Goal: Information Seeking & Learning: Learn about a topic

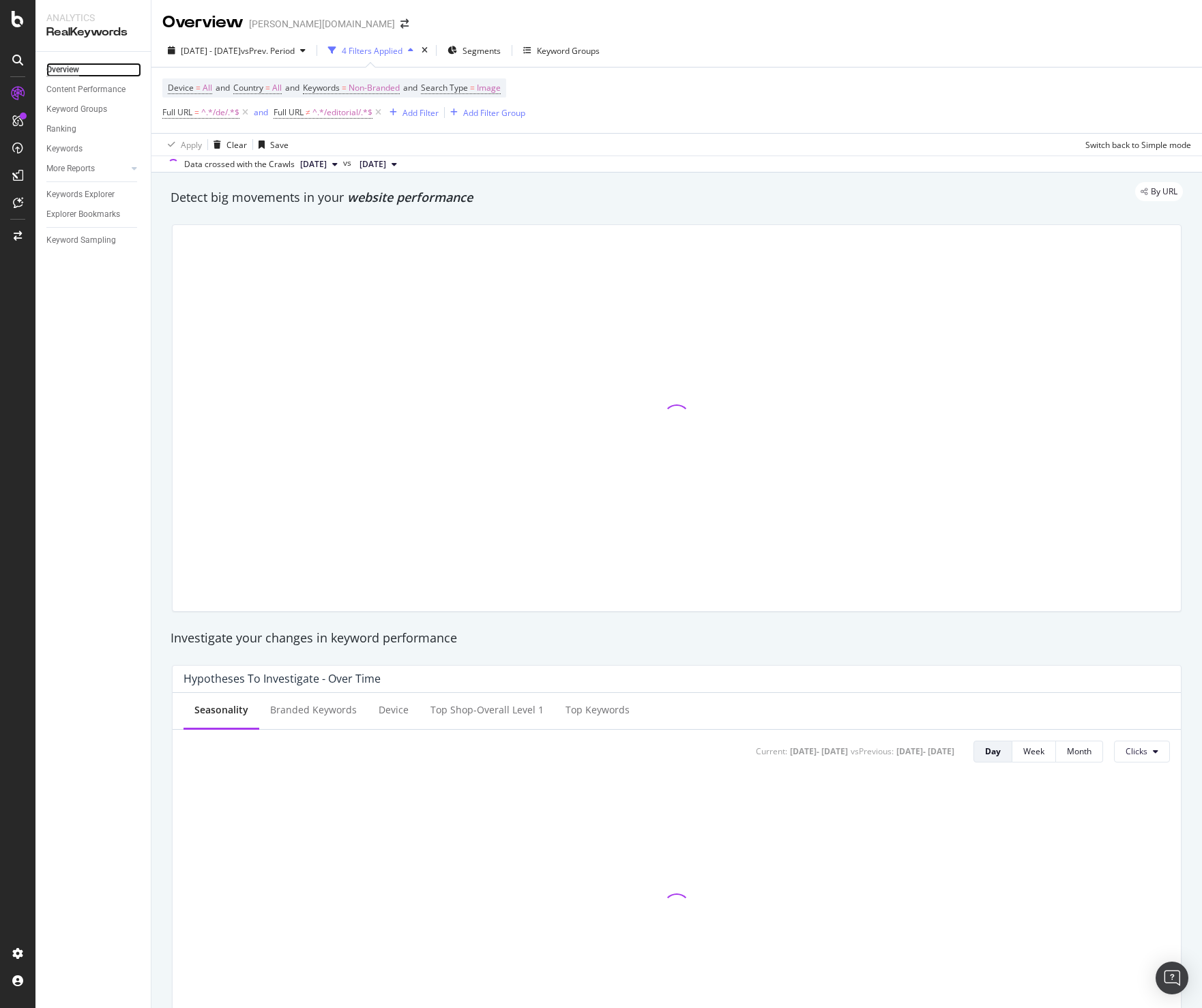
click at [62, 69] on div "Overview" at bounding box center [63, 69] width 33 height 14
click at [236, 144] on div "Clear" at bounding box center [237, 145] width 21 height 12
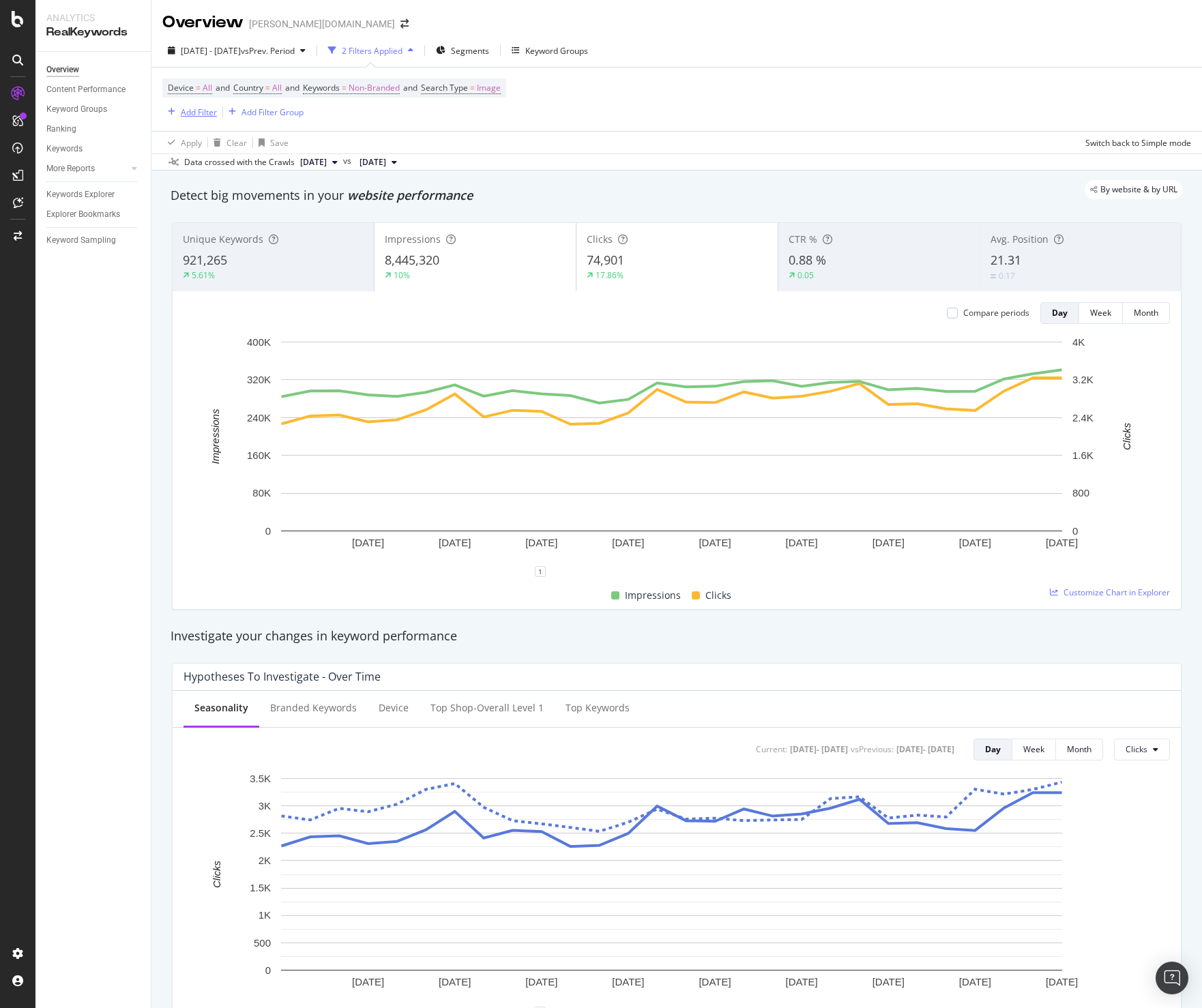
click at [192, 117] on div "Add Filter" at bounding box center [199, 113] width 36 height 12
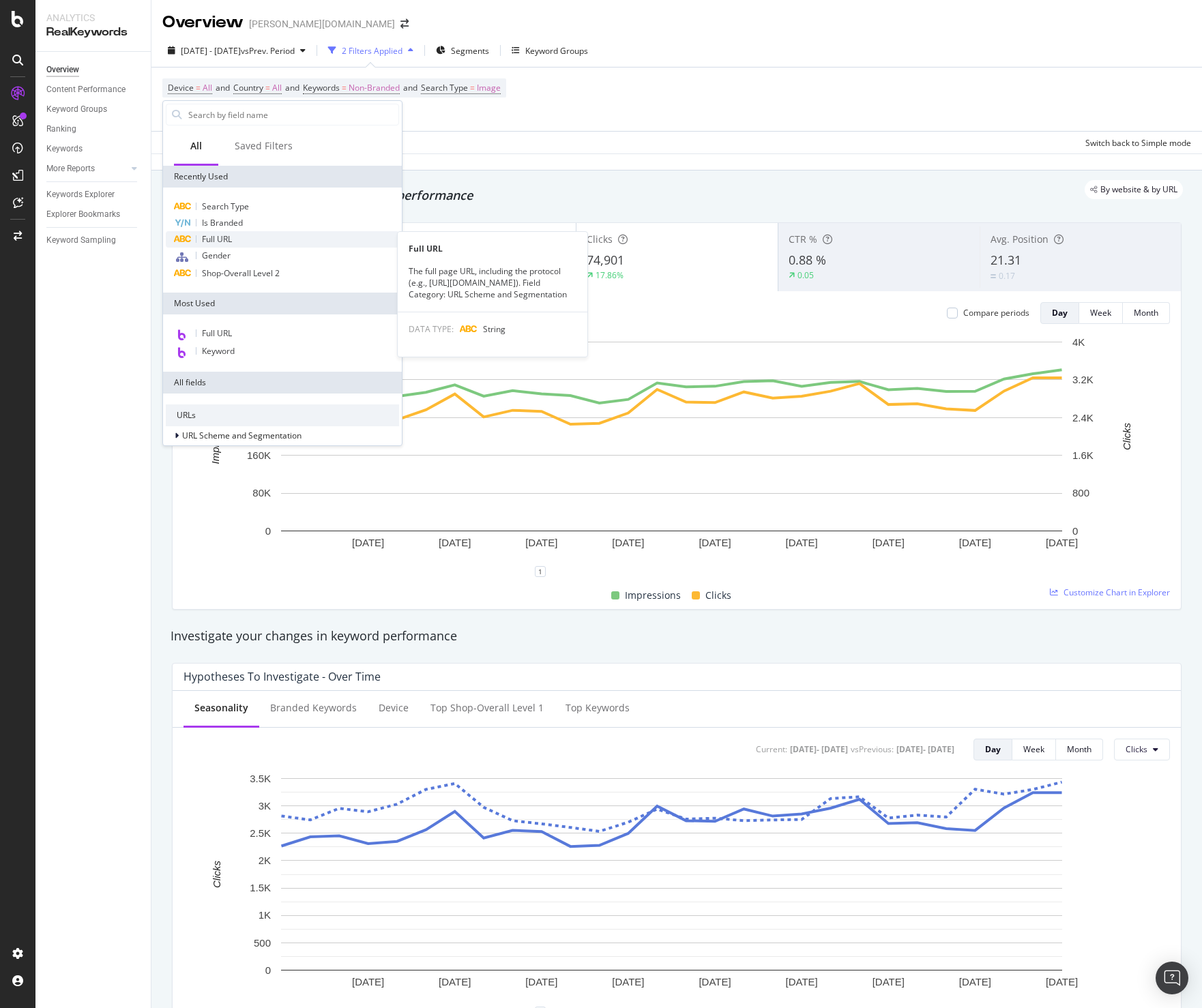
click at [238, 237] on div "Full URL" at bounding box center [283, 239] width 234 height 17
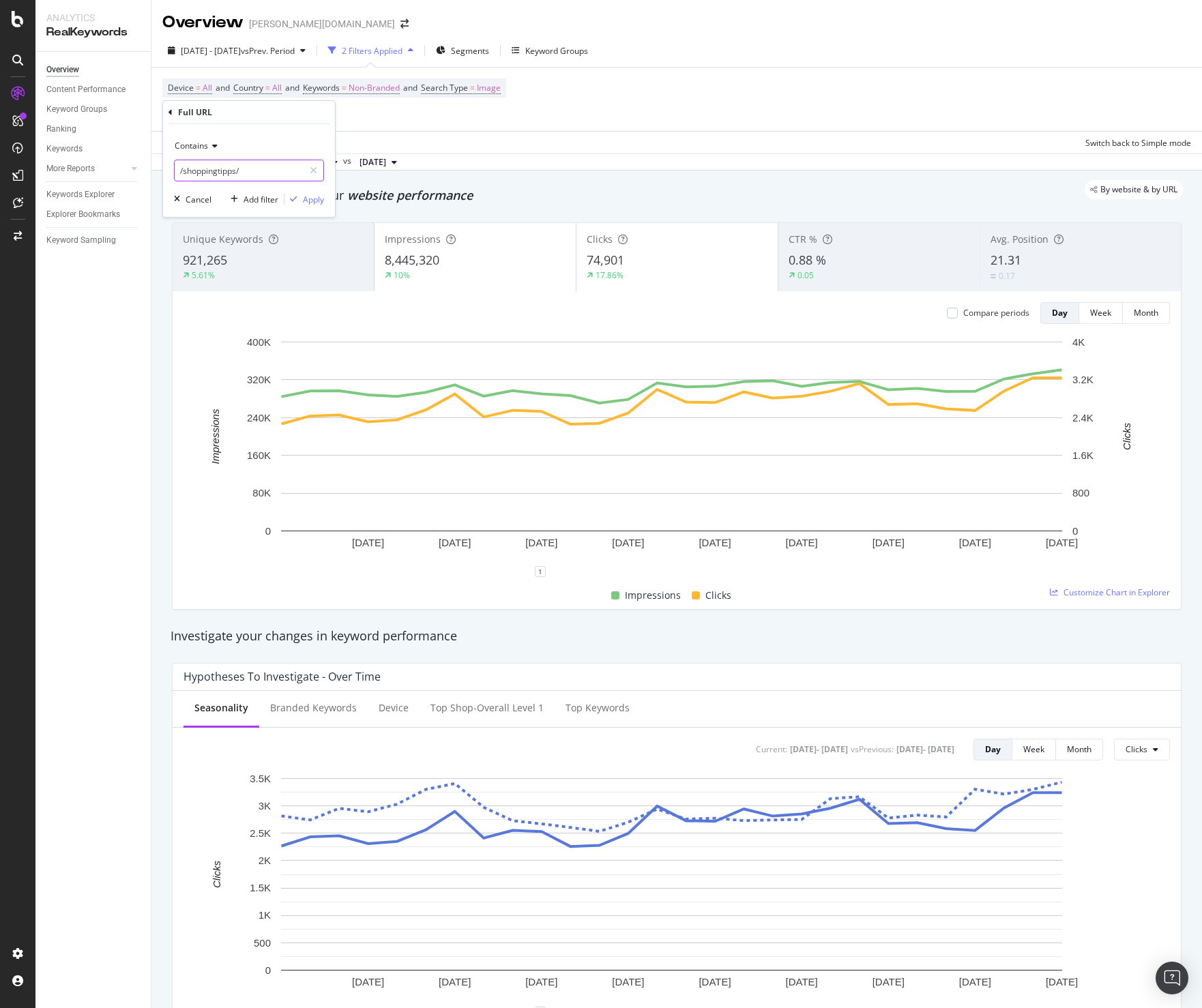
click at [219, 174] on input "/shoppingtipps/" at bounding box center [239, 170] width 129 height 22
click at [209, 170] on input "/shoppingtipps/" at bounding box center [239, 170] width 129 height 22
type input "/at/"
click at [305, 197] on div "Apply" at bounding box center [313, 199] width 21 height 12
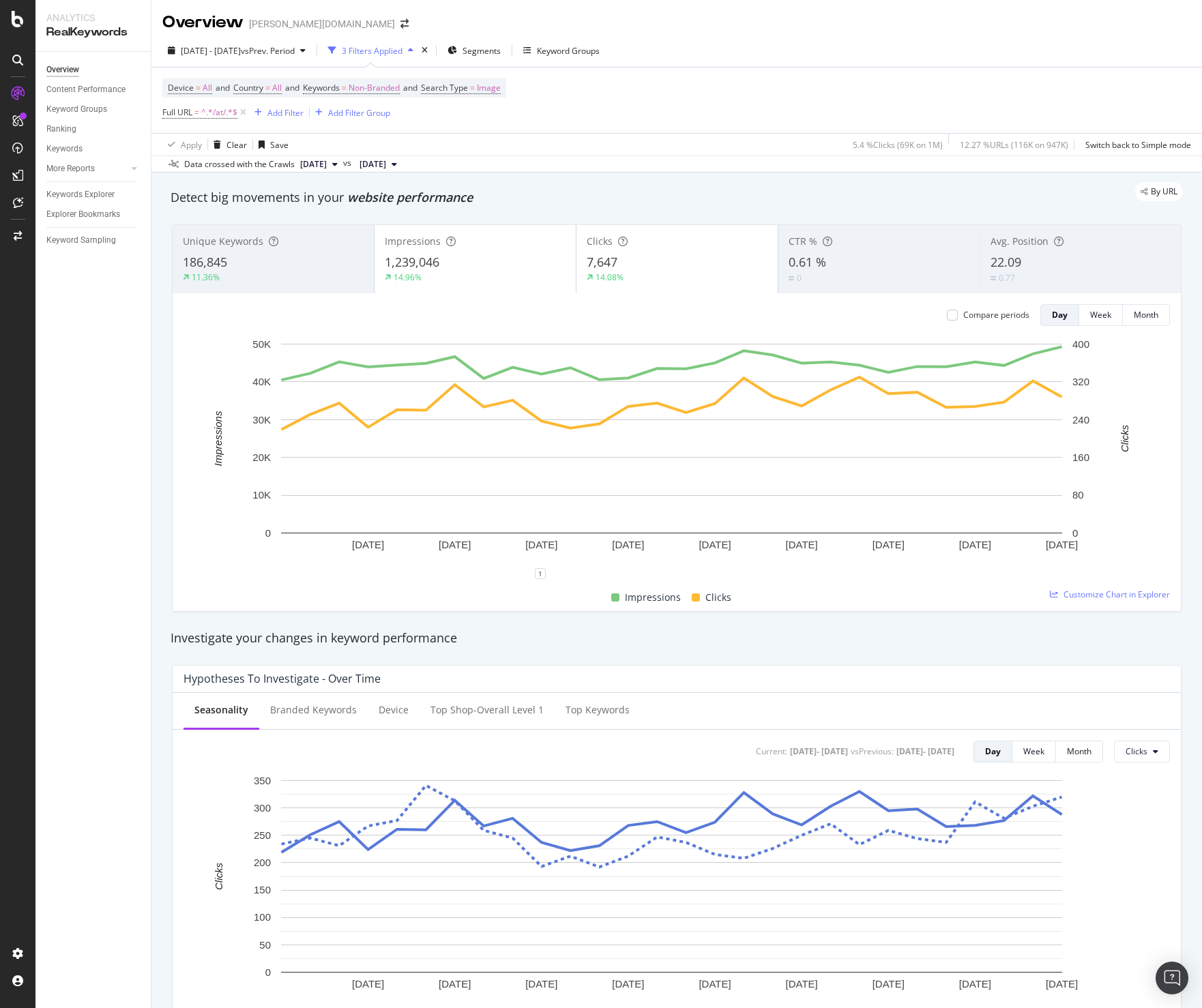
click at [325, 208] on div "Detect big movements in your website performance" at bounding box center [676, 198] width 1026 height 32
click at [241, 50] on span "[DATE] - [DATE]" at bounding box center [211, 51] width 60 height 12
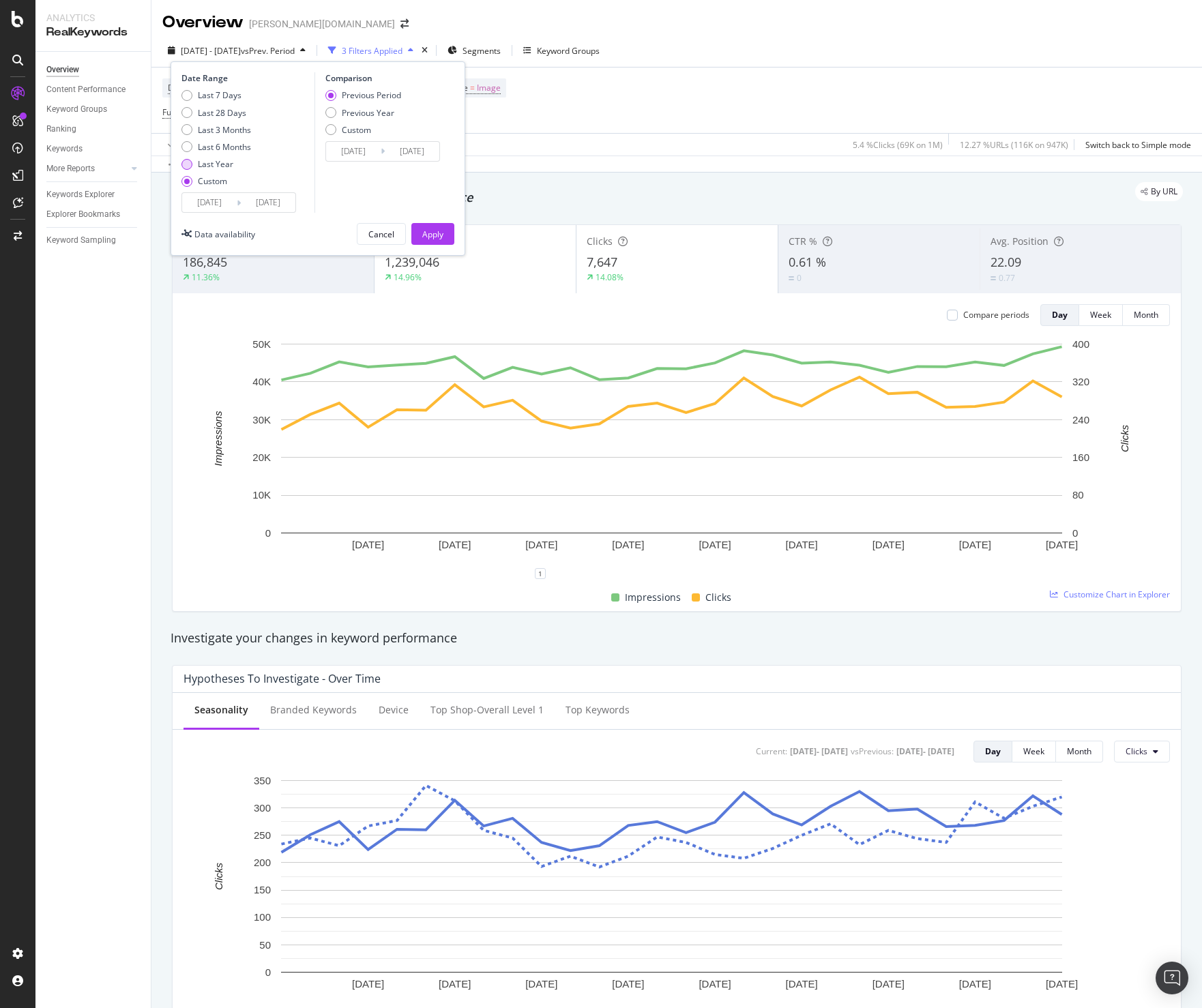
click at [221, 159] on div "Last Year" at bounding box center [215, 164] width 36 height 12
type input "[DATE]"
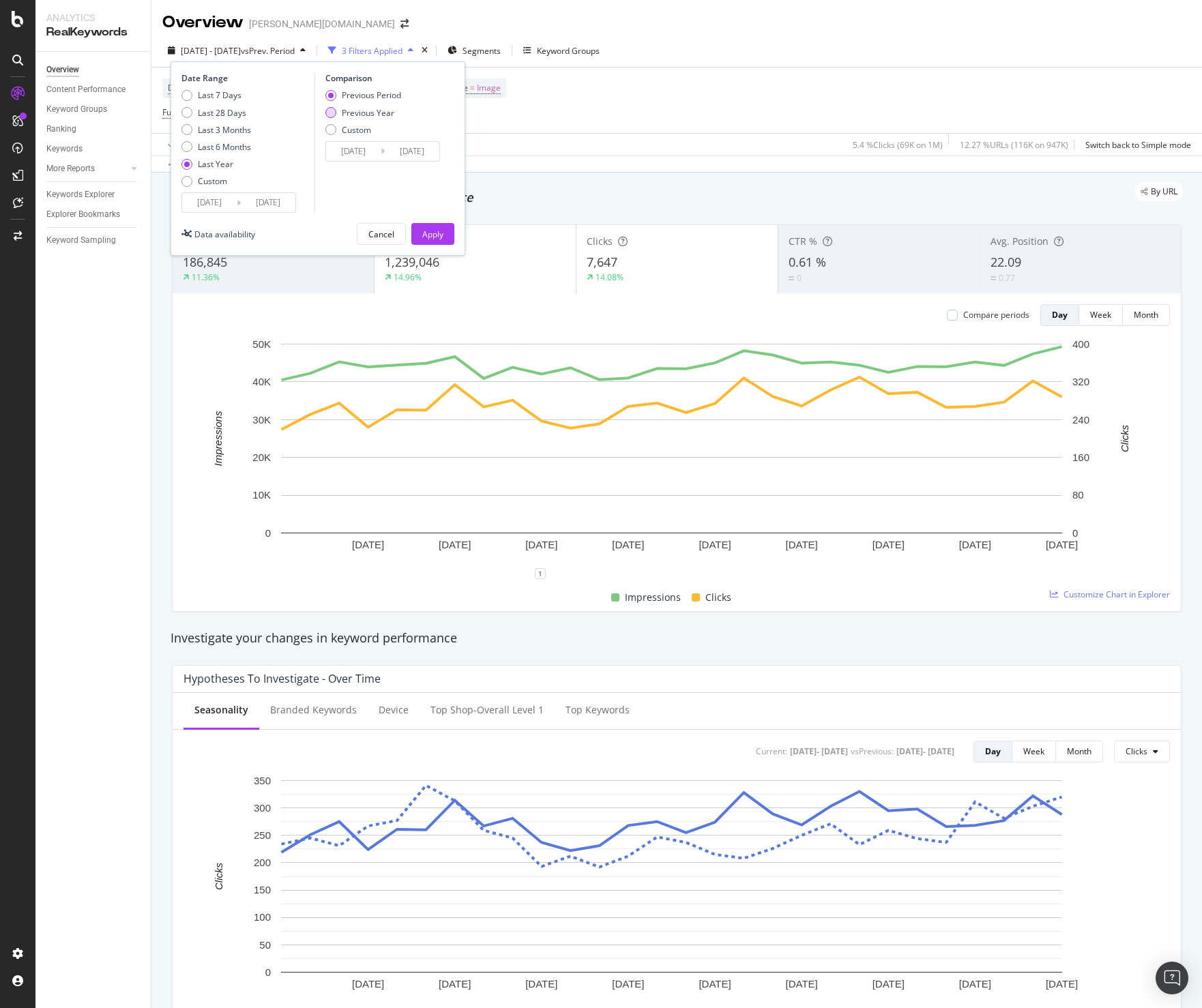
click at [342, 116] on div "Previous Year" at bounding box center [368, 113] width 53 height 12
type input "[DATE]"
click at [431, 221] on div "Date Range Last 7 Days Last 28 Days Last 3 Months Last 6 Months Last Year Custo…" at bounding box center [318, 158] width 294 height 194
click at [431, 230] on div "Apply" at bounding box center [432, 234] width 21 height 12
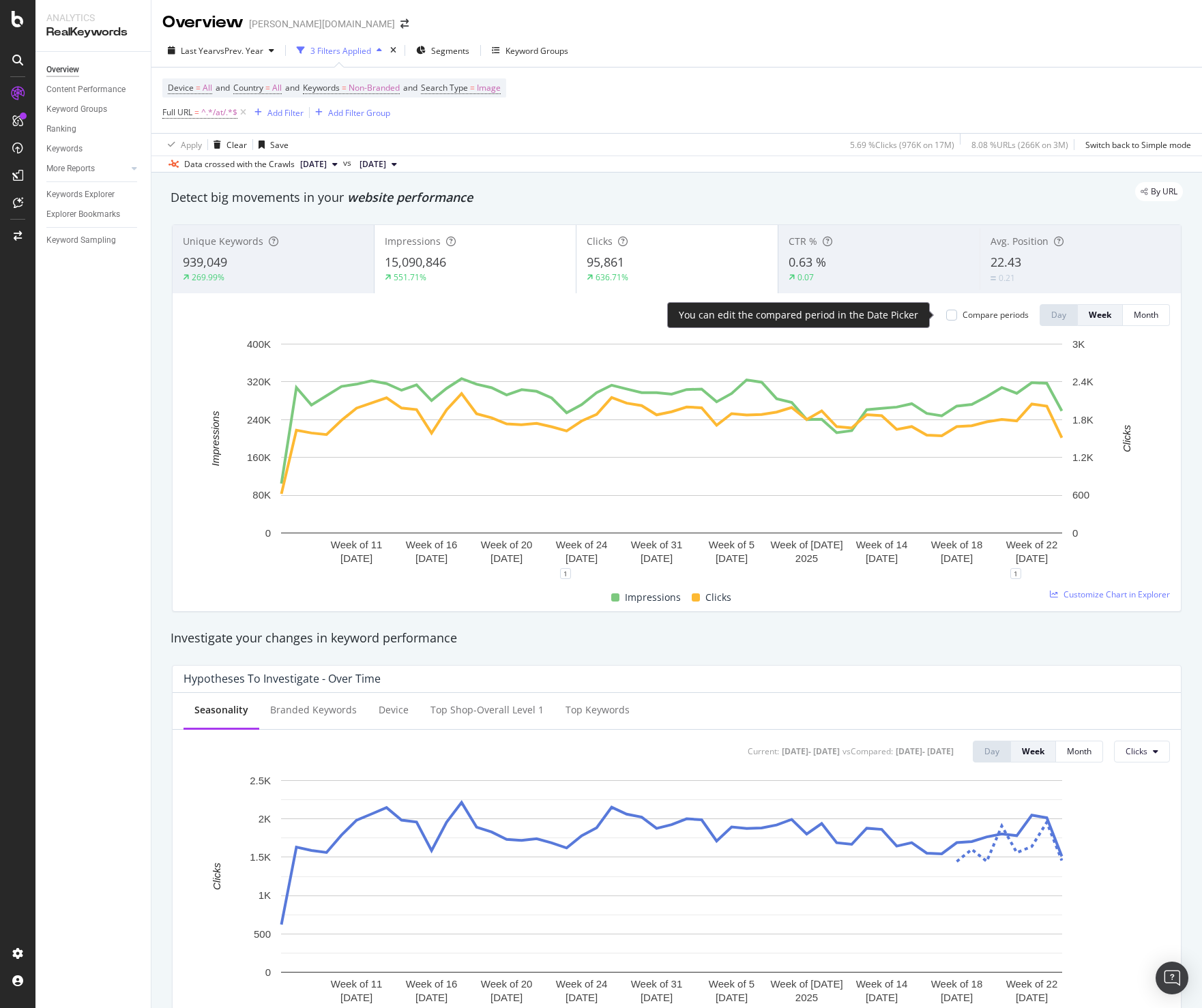
click at [947, 318] on div "Compare periods" at bounding box center [988, 315] width 83 height 12
click at [947, 318] on div at bounding box center [952, 314] width 11 height 11
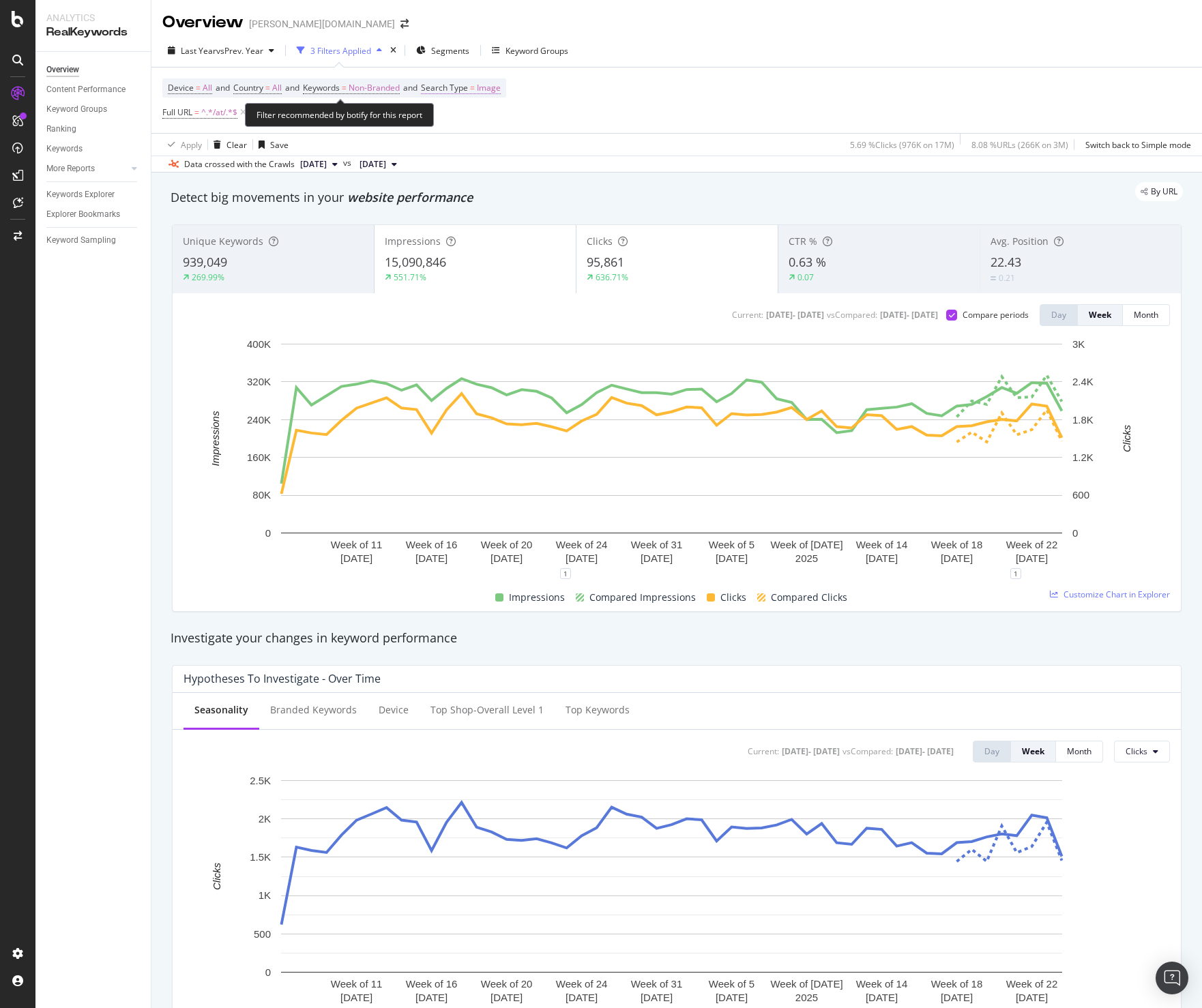
click at [500, 90] on span "Image" at bounding box center [489, 88] width 24 height 19
click at [466, 129] on div "Image" at bounding box center [521, 120] width 150 height 22
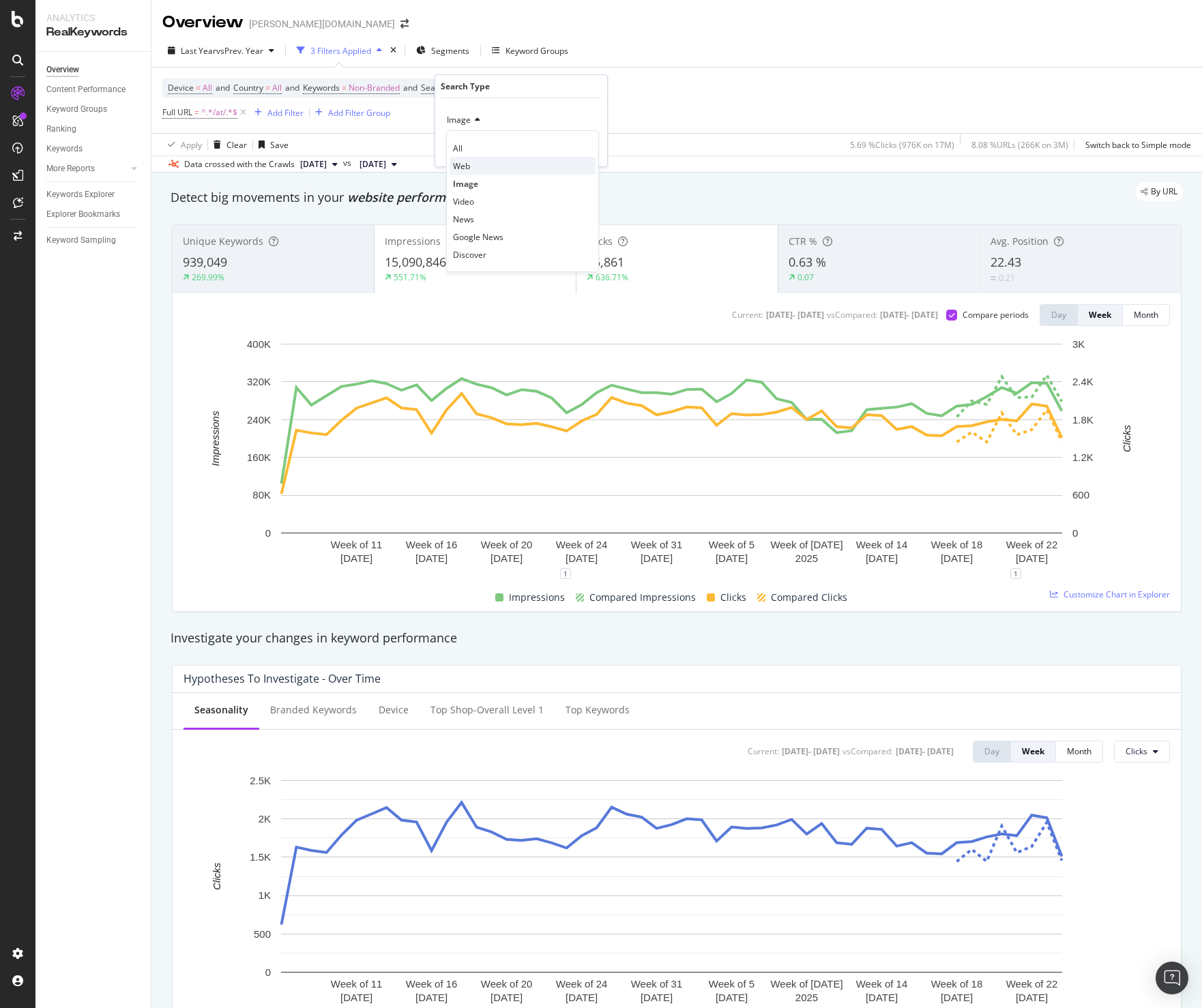
click at [470, 163] on span "Web" at bounding box center [461, 166] width 17 height 12
click at [571, 149] on div "button" at bounding box center [566, 148] width 18 height 8
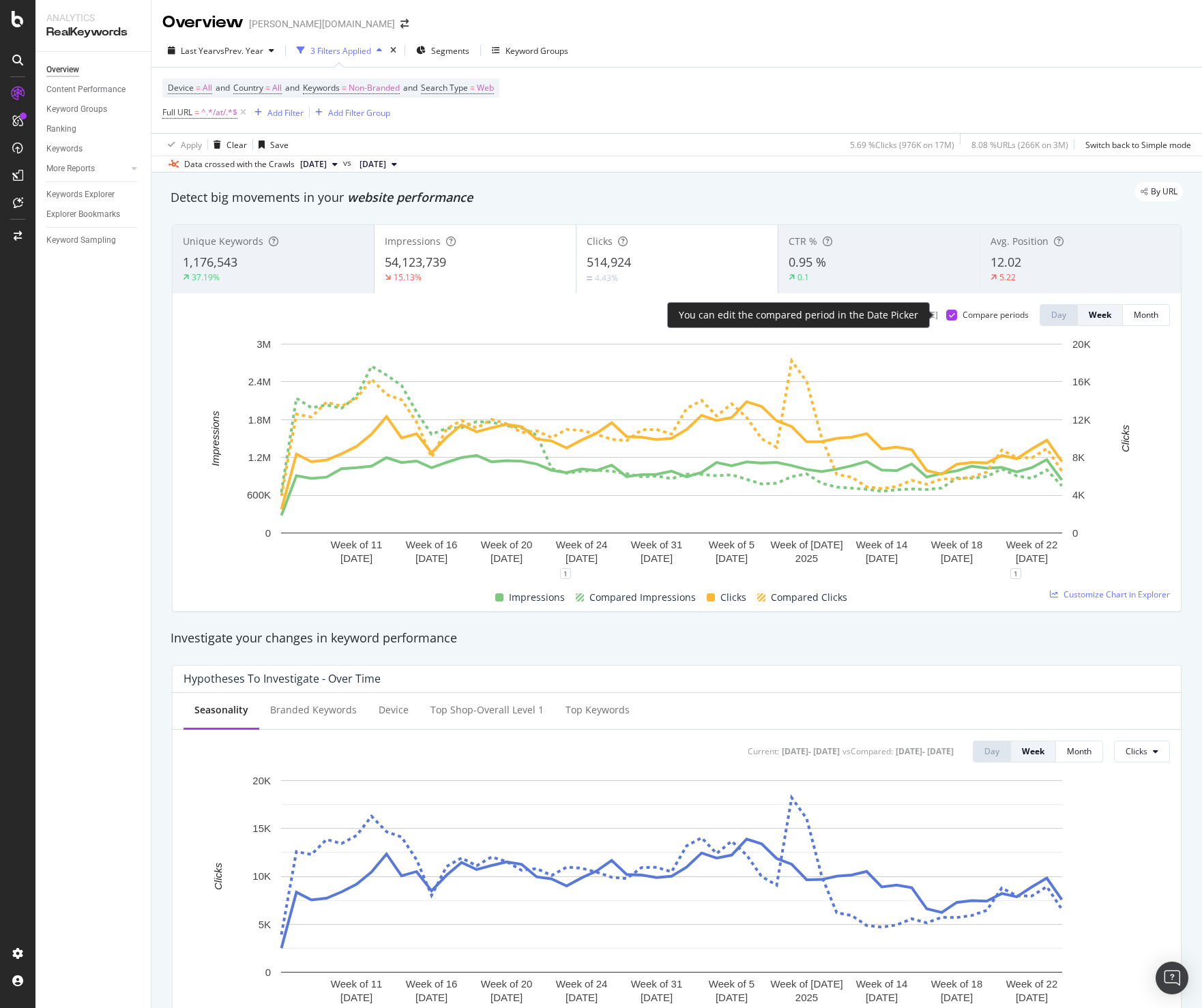
click at [947, 315] on div at bounding box center [952, 314] width 11 height 11
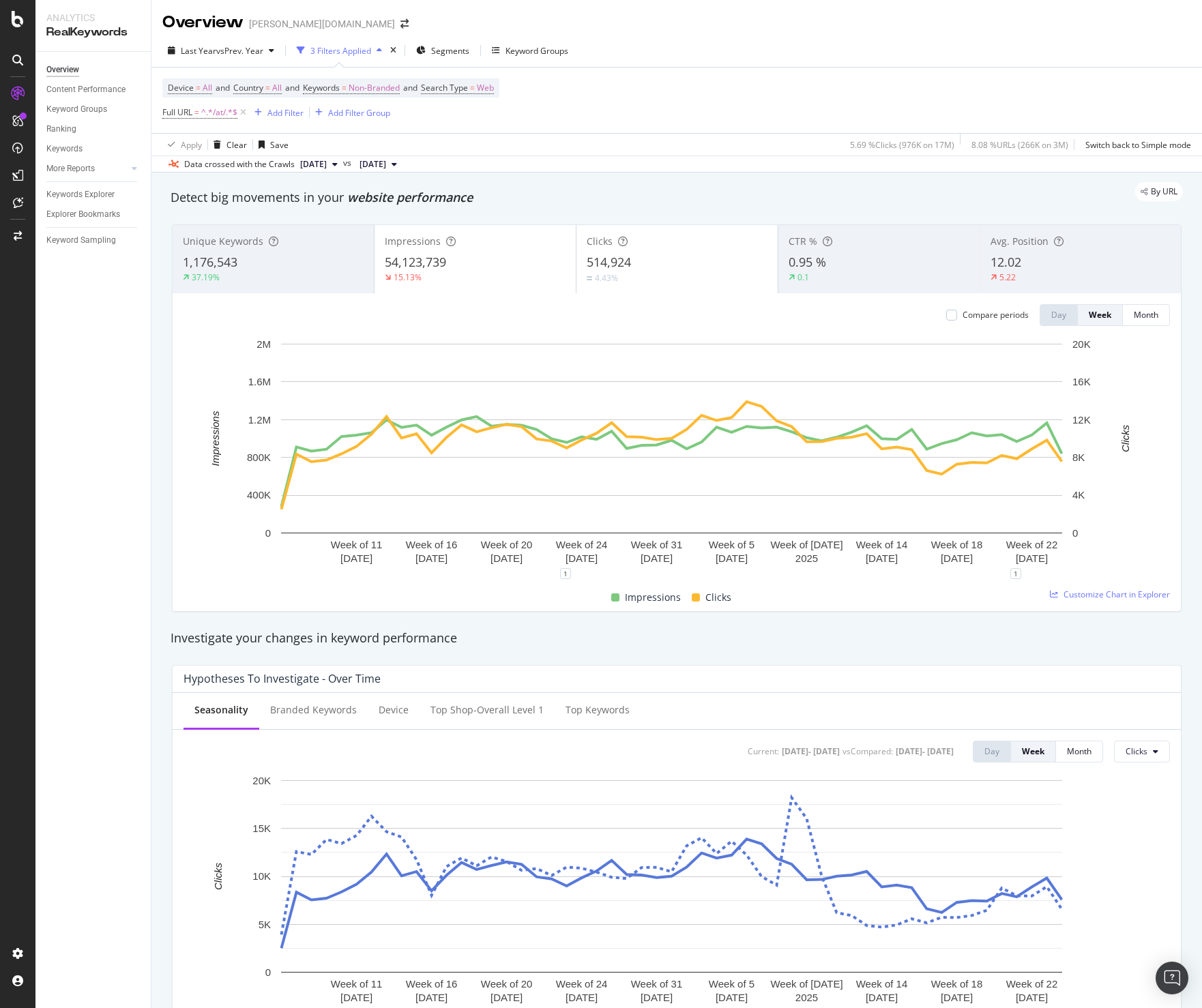
click at [1028, 263] on div "12.02" at bounding box center [1081, 262] width 180 height 18
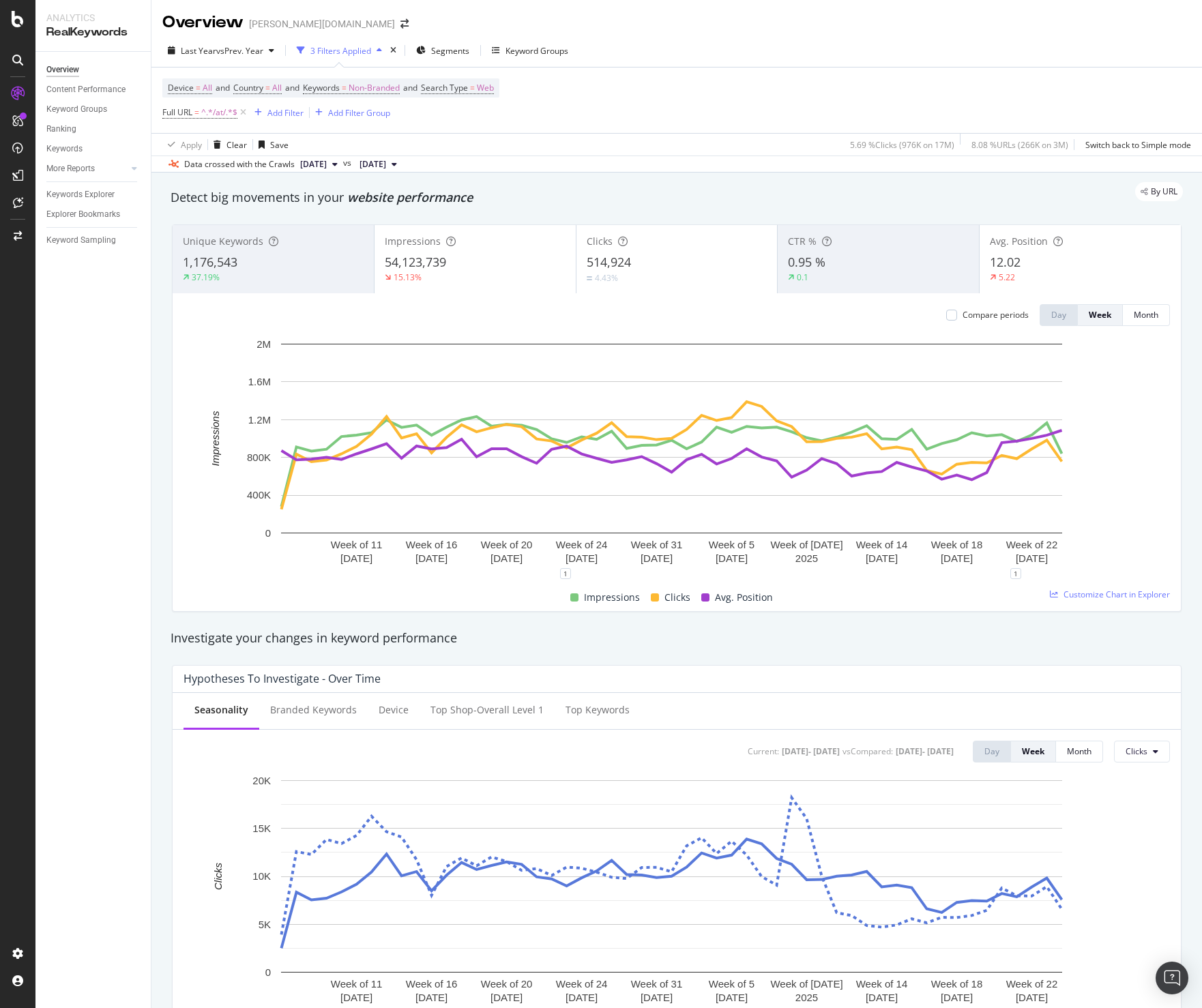
click at [1028, 263] on div "12.02" at bounding box center [1080, 262] width 181 height 18
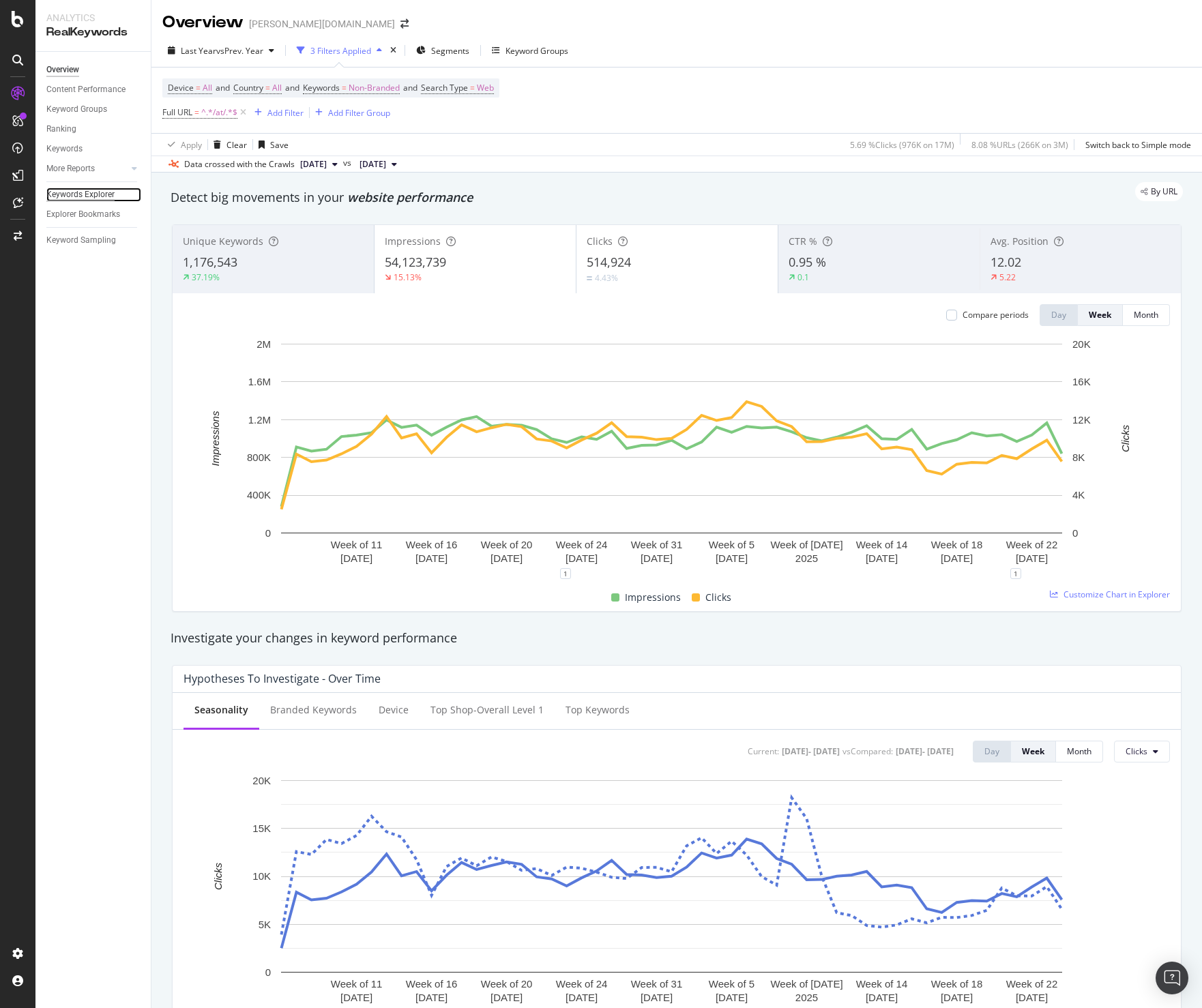
click at [94, 188] on div "Keywords Explorer" at bounding box center [81, 194] width 68 height 14
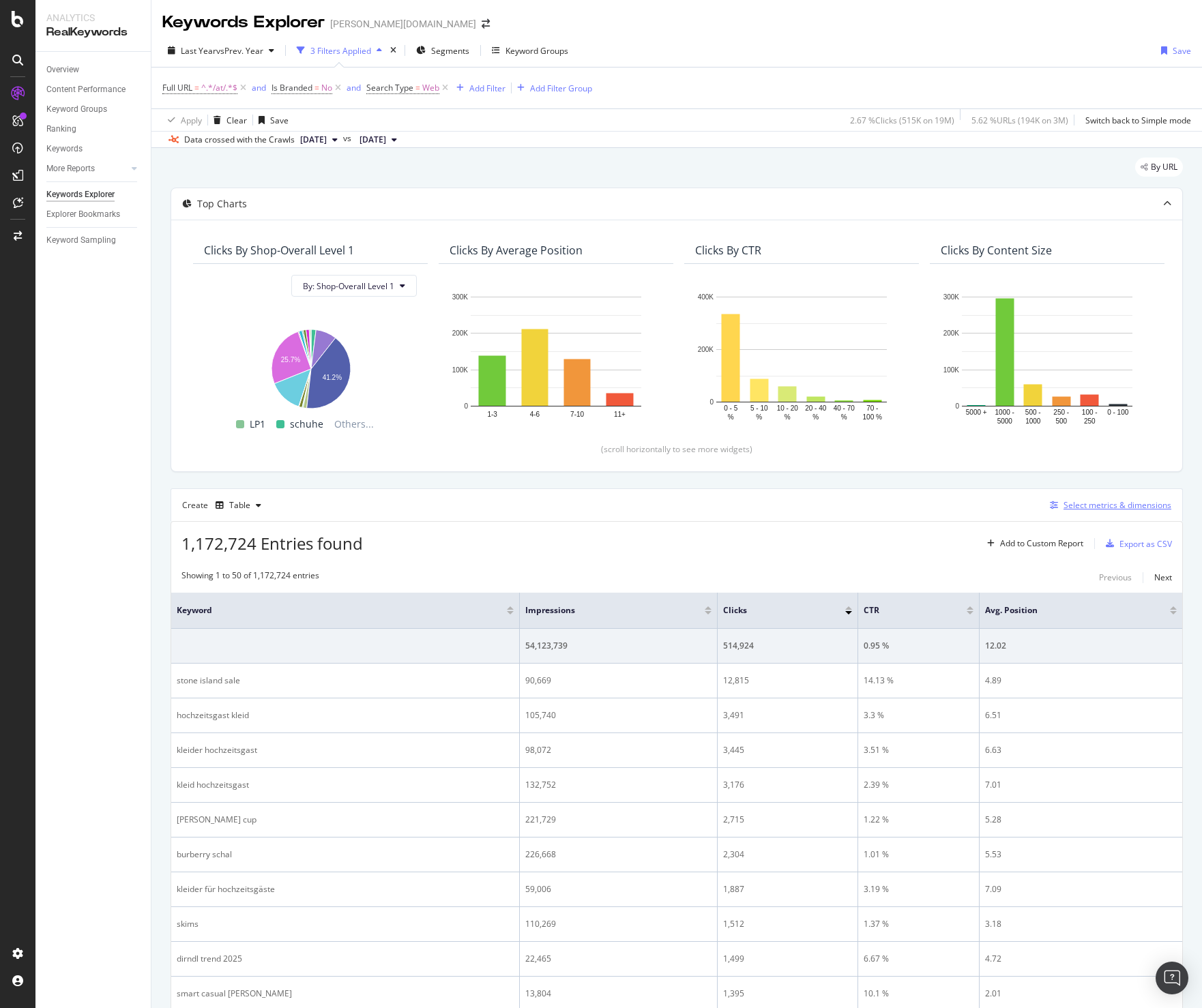
click at [1099, 497] on button "Select metrics & dimensions" at bounding box center [1108, 505] width 127 height 17
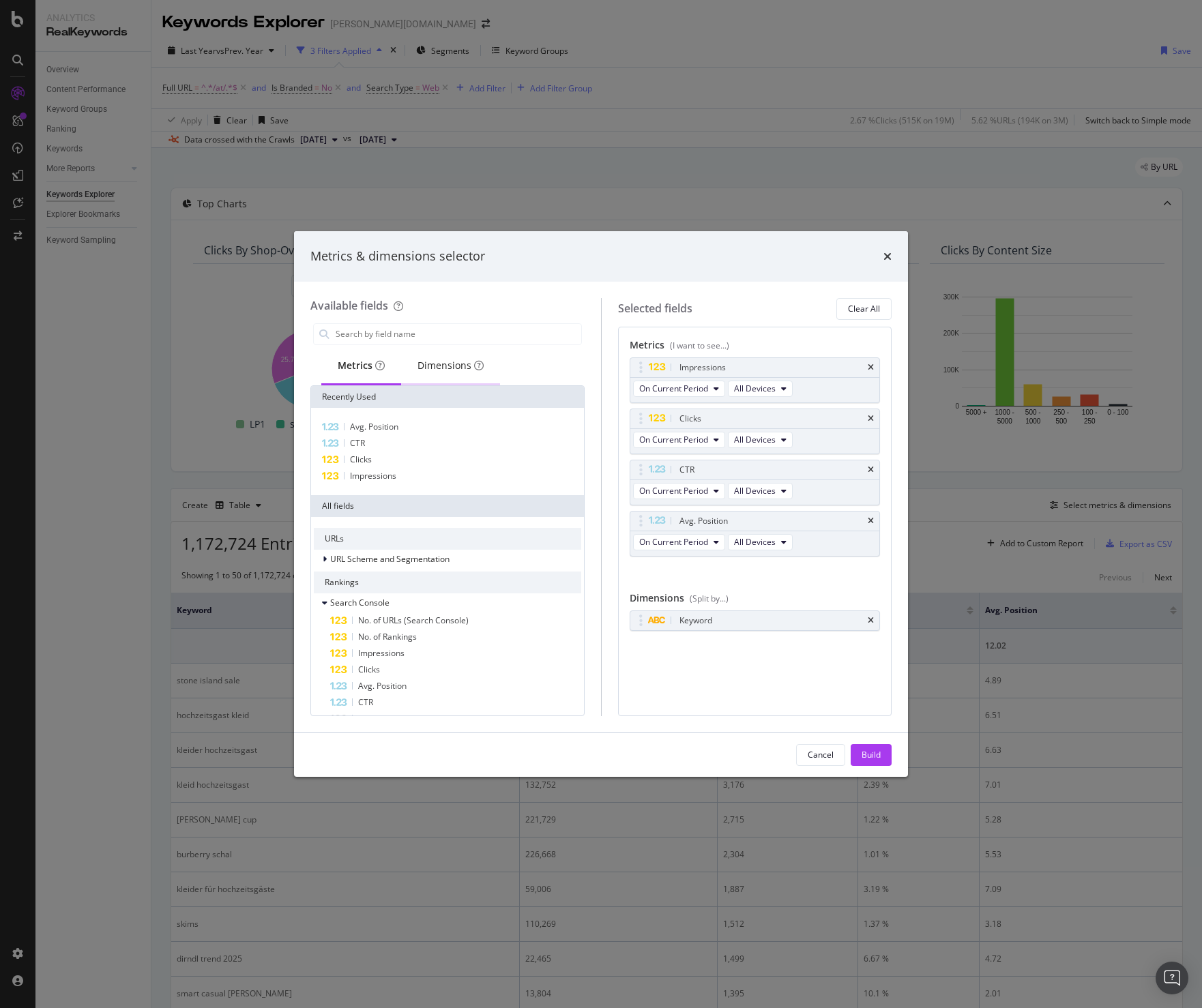
click at [440, 365] on div "Dimensions" at bounding box center [450, 365] width 66 height 13
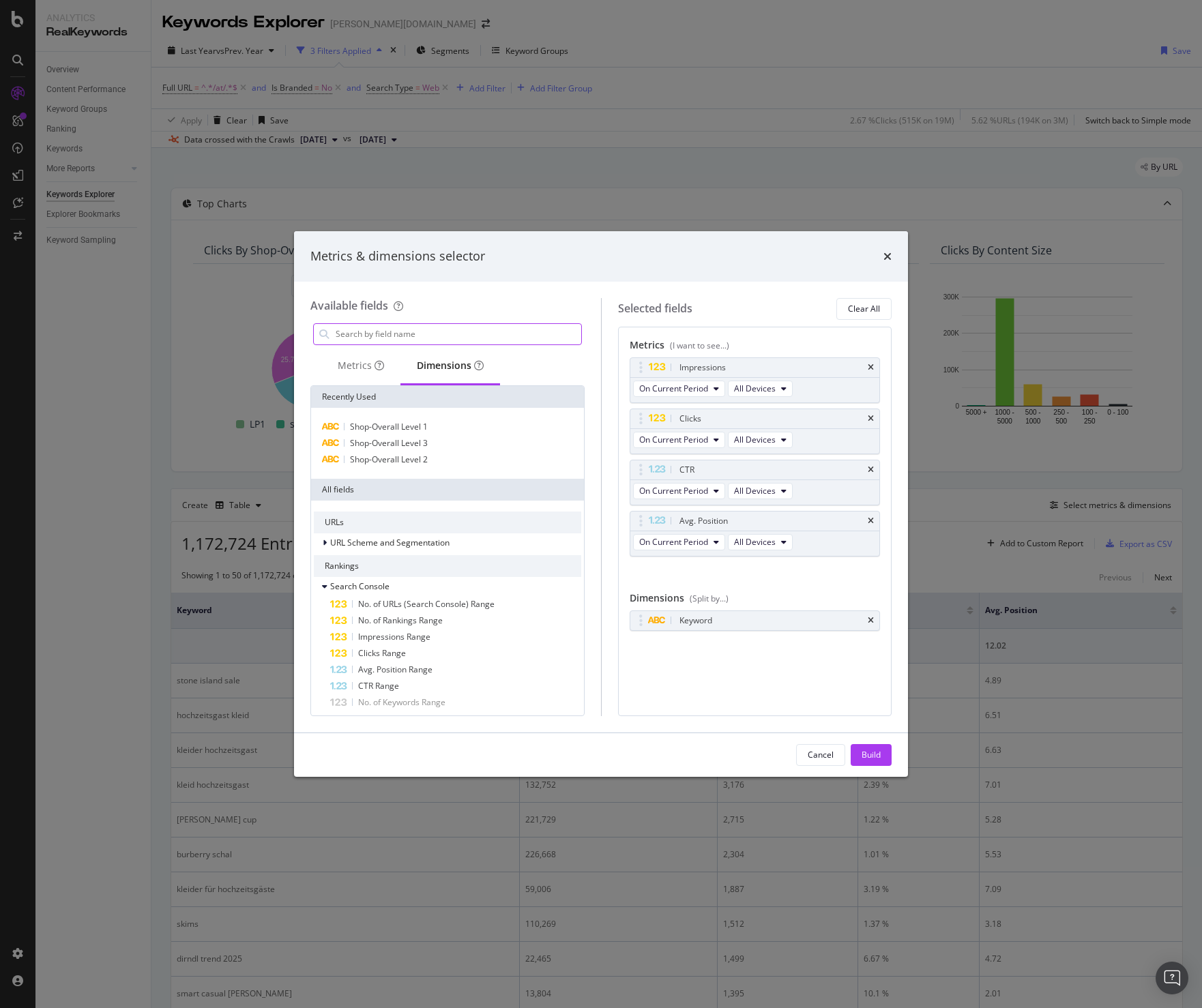
click at [388, 324] on input "modal" at bounding box center [458, 334] width 247 height 21
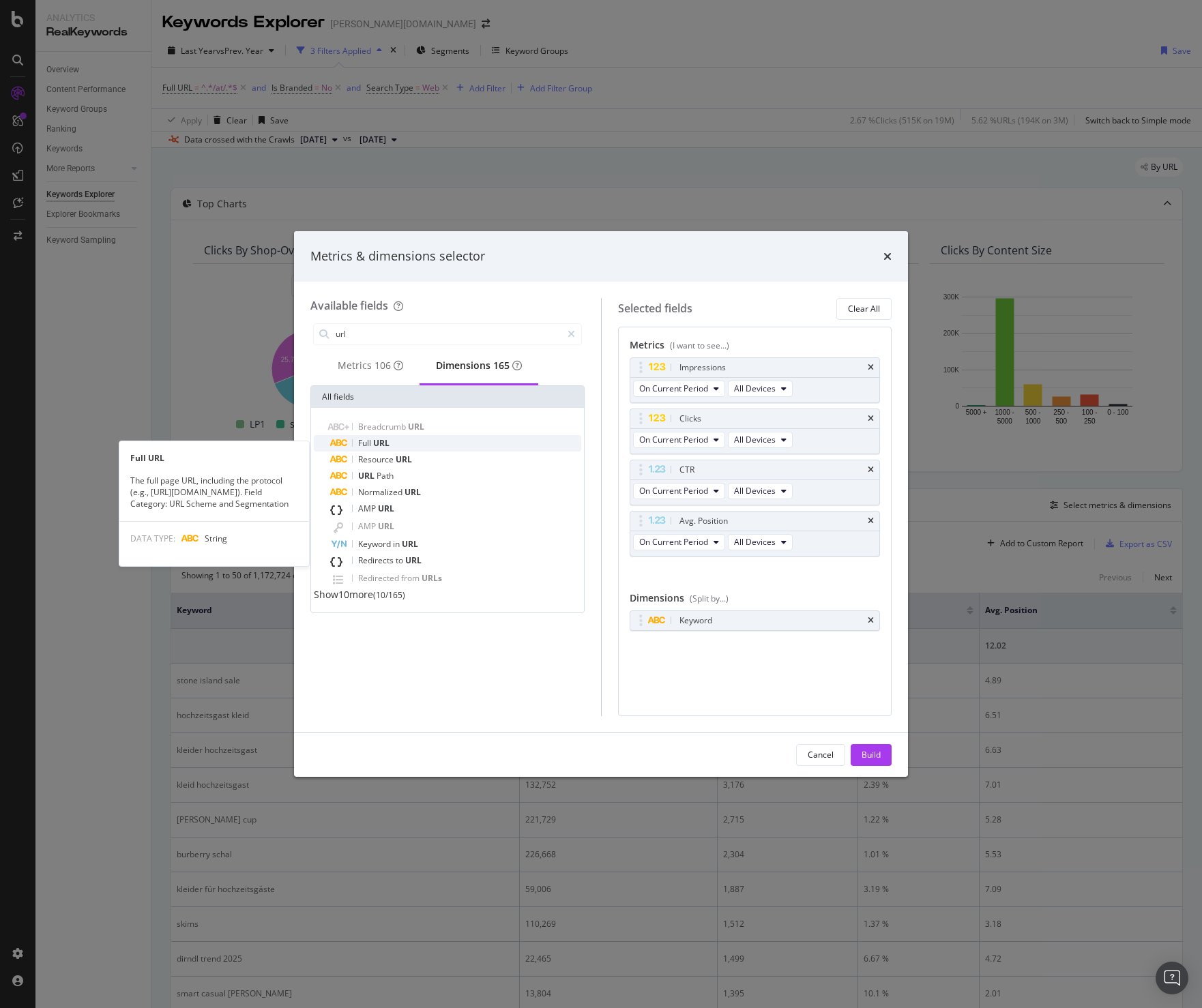
click at [383, 440] on div "Full URL" at bounding box center [455, 444] width 251 height 17
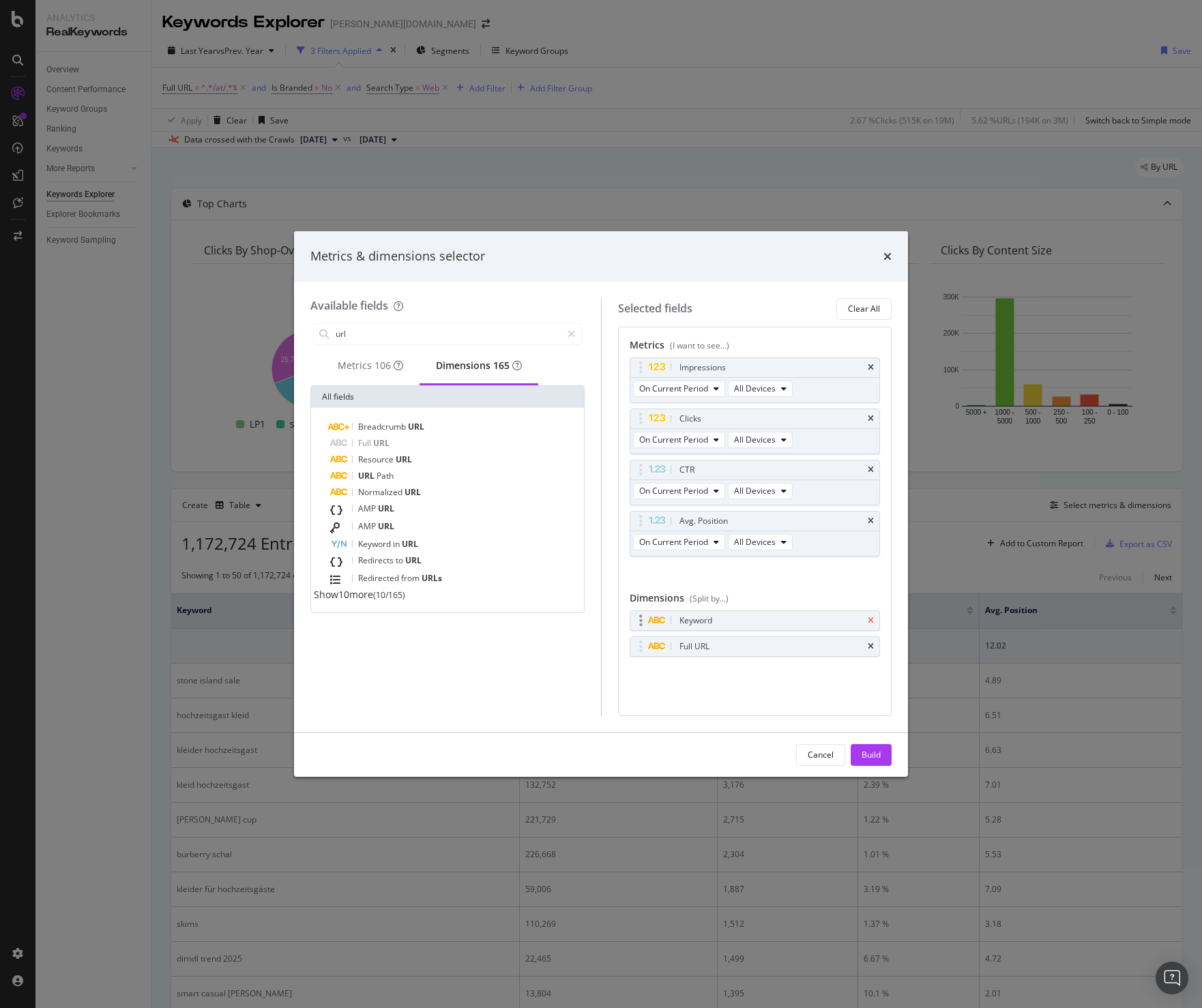
click at [869, 616] on icon "times" at bounding box center [871, 620] width 6 height 8
click at [356, 364] on div "Metrics 106" at bounding box center [370, 365] width 66 height 13
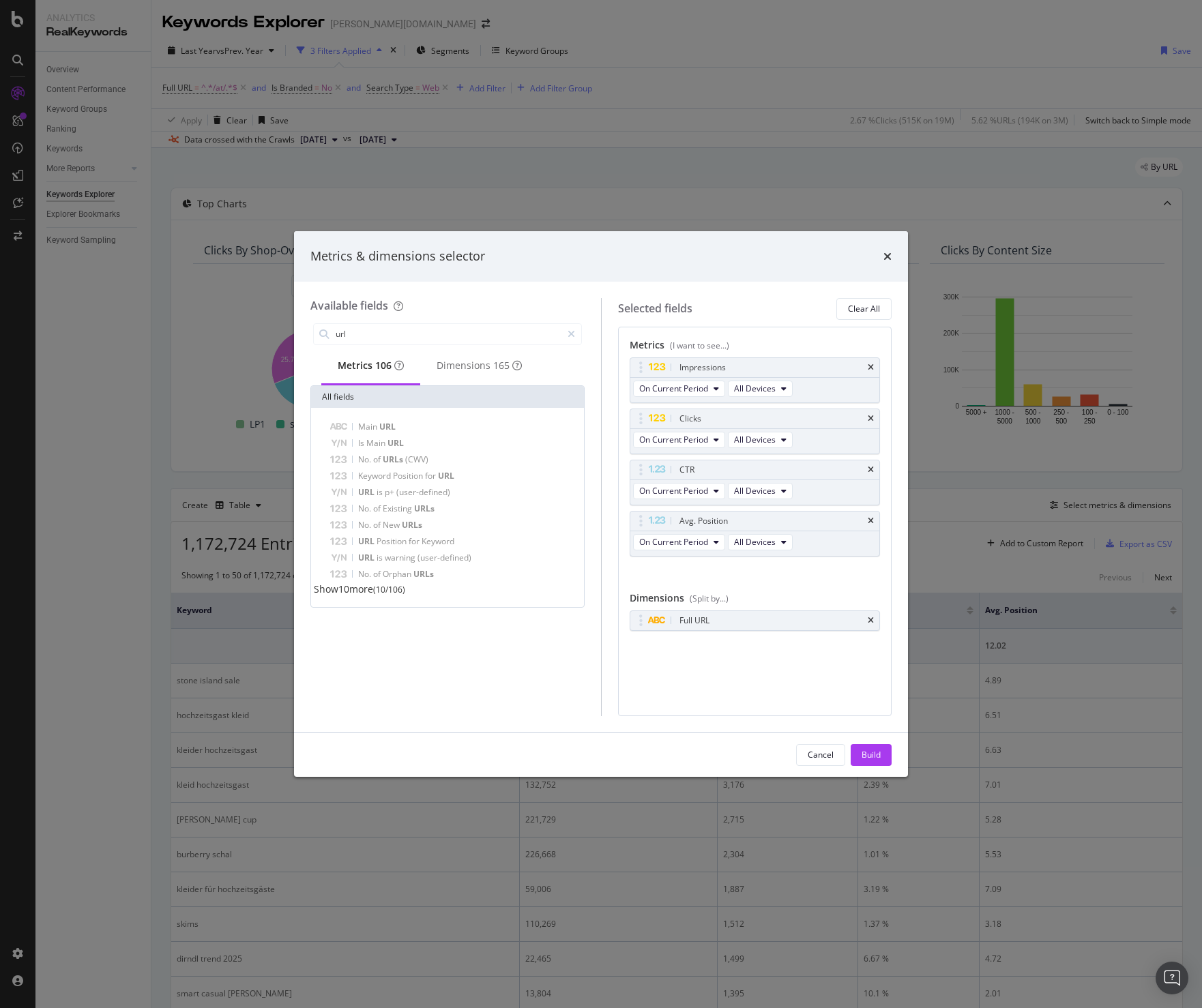
click at [360, 318] on div "Available fields url Metrics 106 Dimensions 165 All fields Main URL Is Main URL…" at bounding box center [455, 506] width 290 height 418
click at [360, 328] on input "url" at bounding box center [448, 334] width 227 height 21
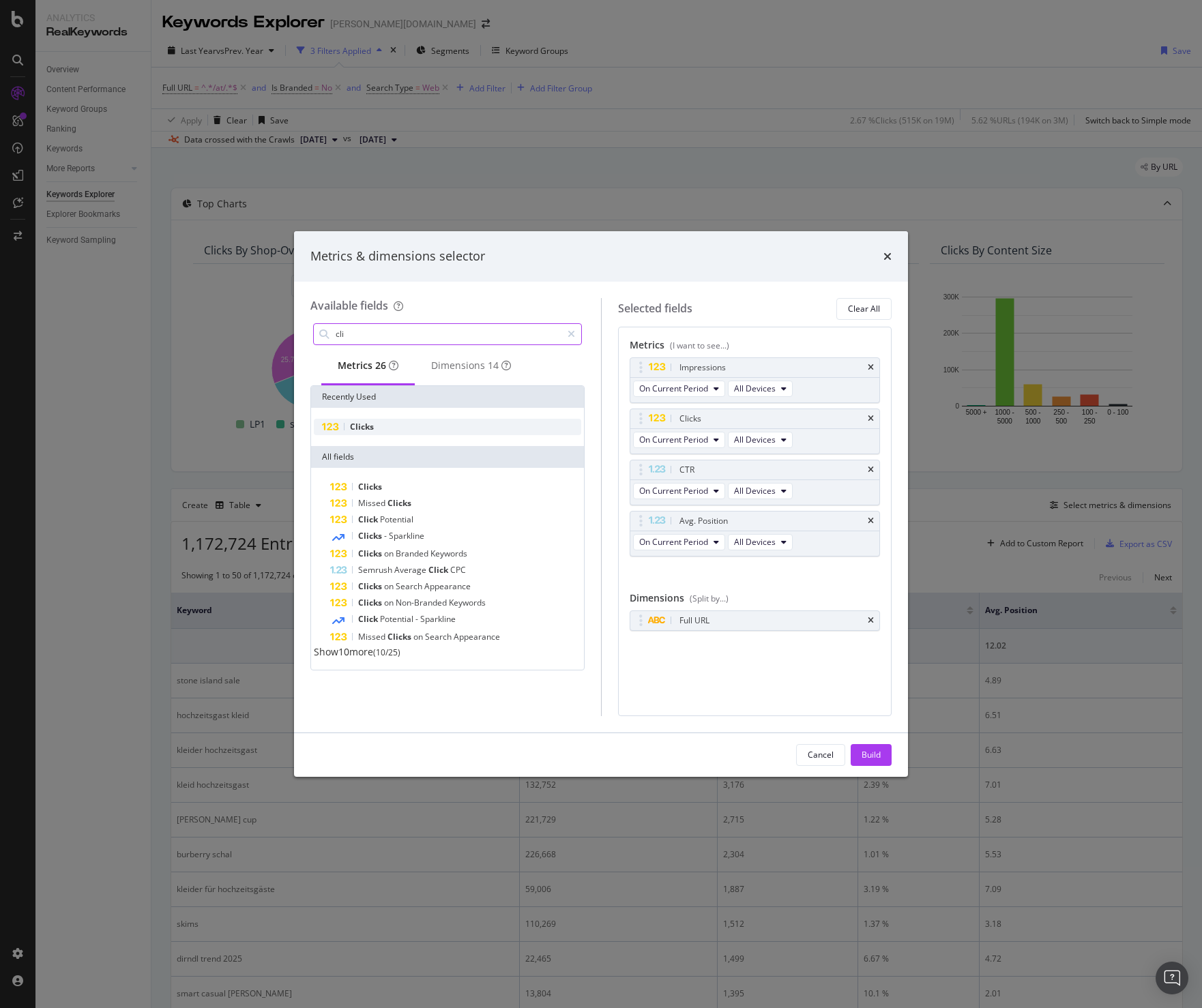
type input "cli"
click at [390, 433] on div "Clicks" at bounding box center [447, 427] width 268 height 17
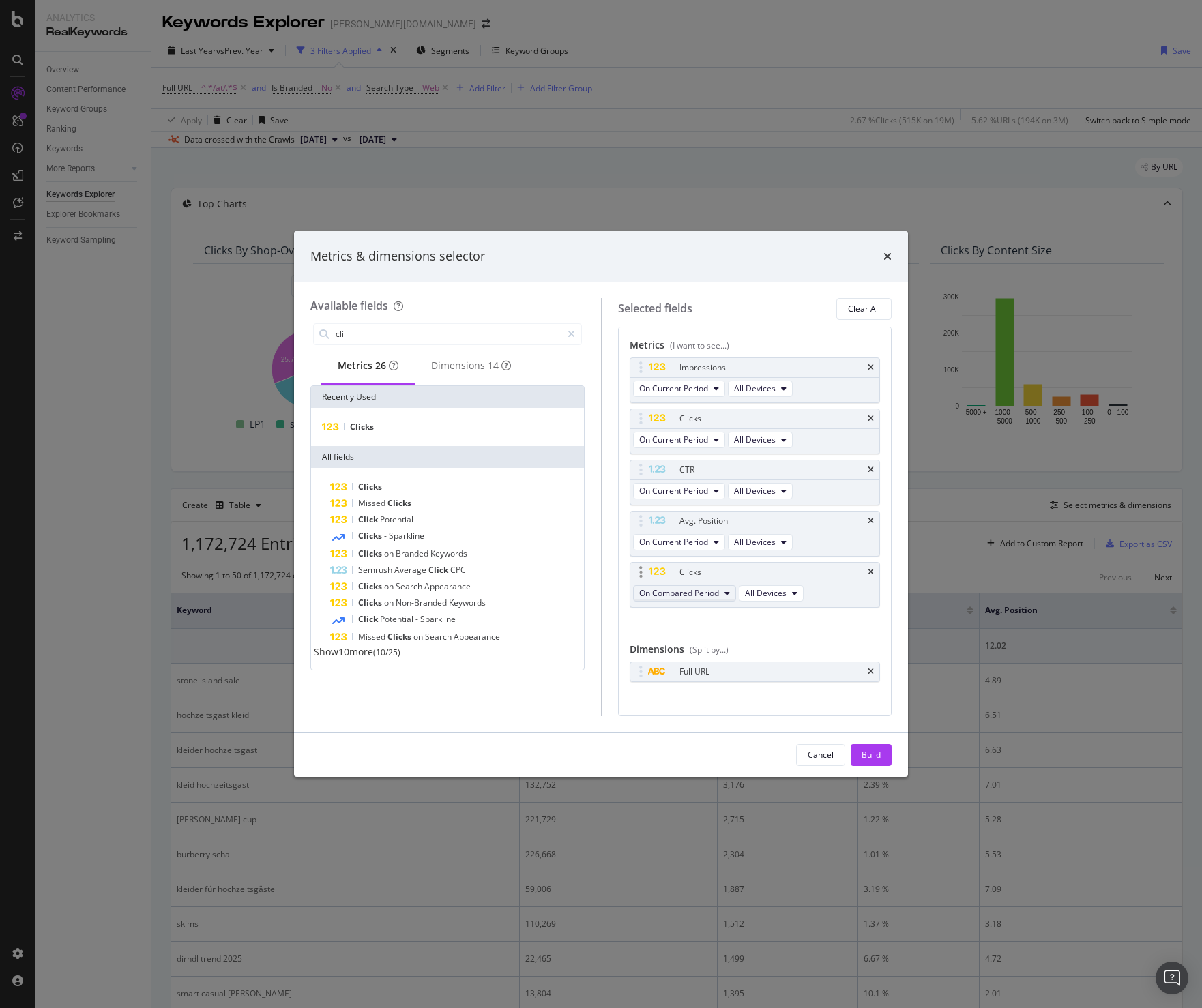
click at [660, 594] on span "On Compared Period" at bounding box center [679, 593] width 80 height 12
click at [666, 565] on div "modal" at bounding box center [663, 572] width 28 height 13
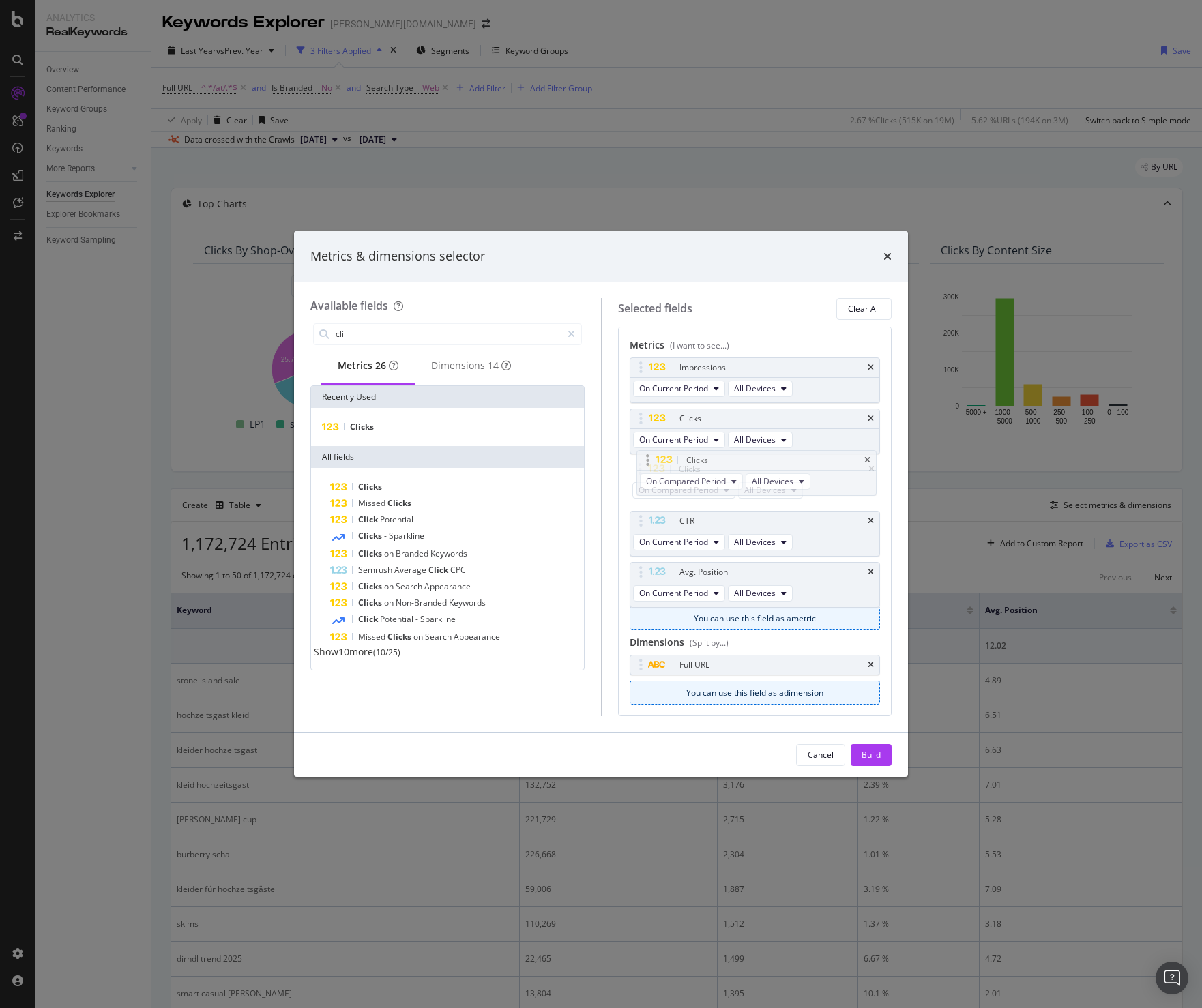
drag, startPoint x: 651, startPoint y: 568, endPoint x: 658, endPoint y: 456, distance: 112.2
click at [658, 456] on body "Analytics RealKeywords Overview Content Performance Keyword Groups Ranking Keyw…" at bounding box center [601, 504] width 1202 height 1008
drag, startPoint x: 643, startPoint y: 369, endPoint x: 651, endPoint y: 469, distance: 100.3
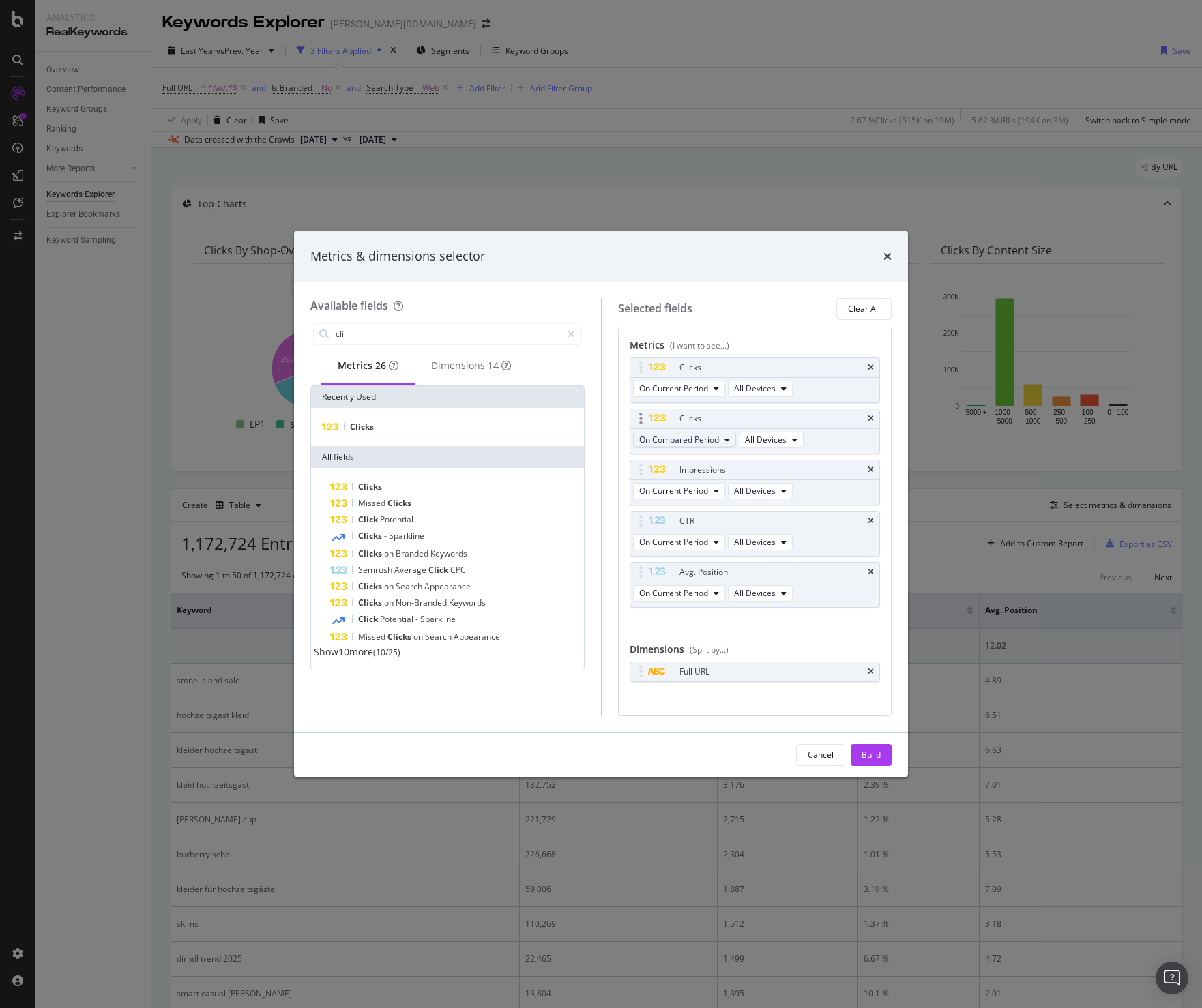
click at [676, 439] on span "On Compared Period" at bounding box center [679, 439] width 80 height 12
click at [696, 513] on span "Diff. between Periods - Percentage" at bounding box center [711, 514] width 132 height 13
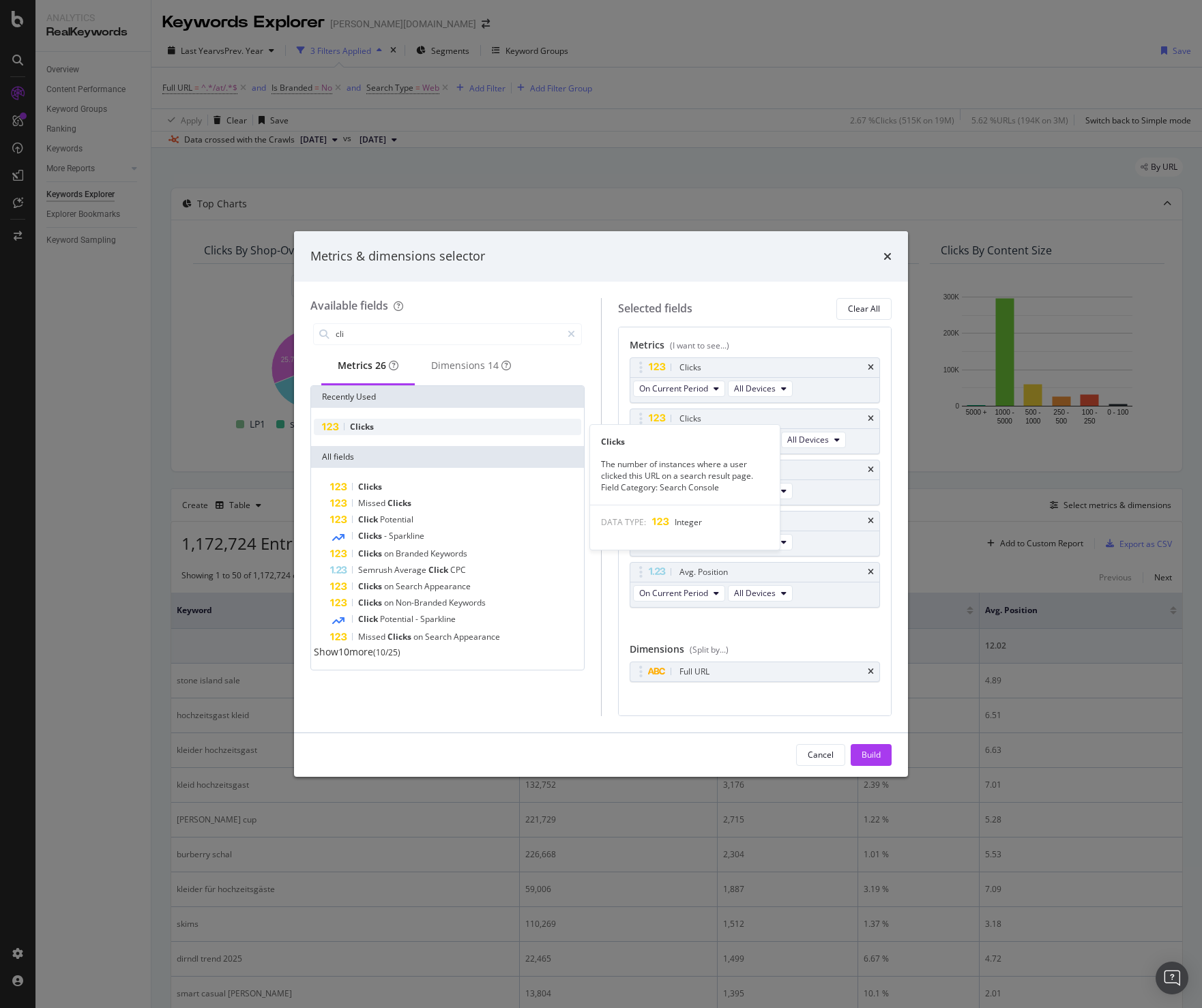
click at [385, 427] on div "Clicks" at bounding box center [447, 427] width 268 height 17
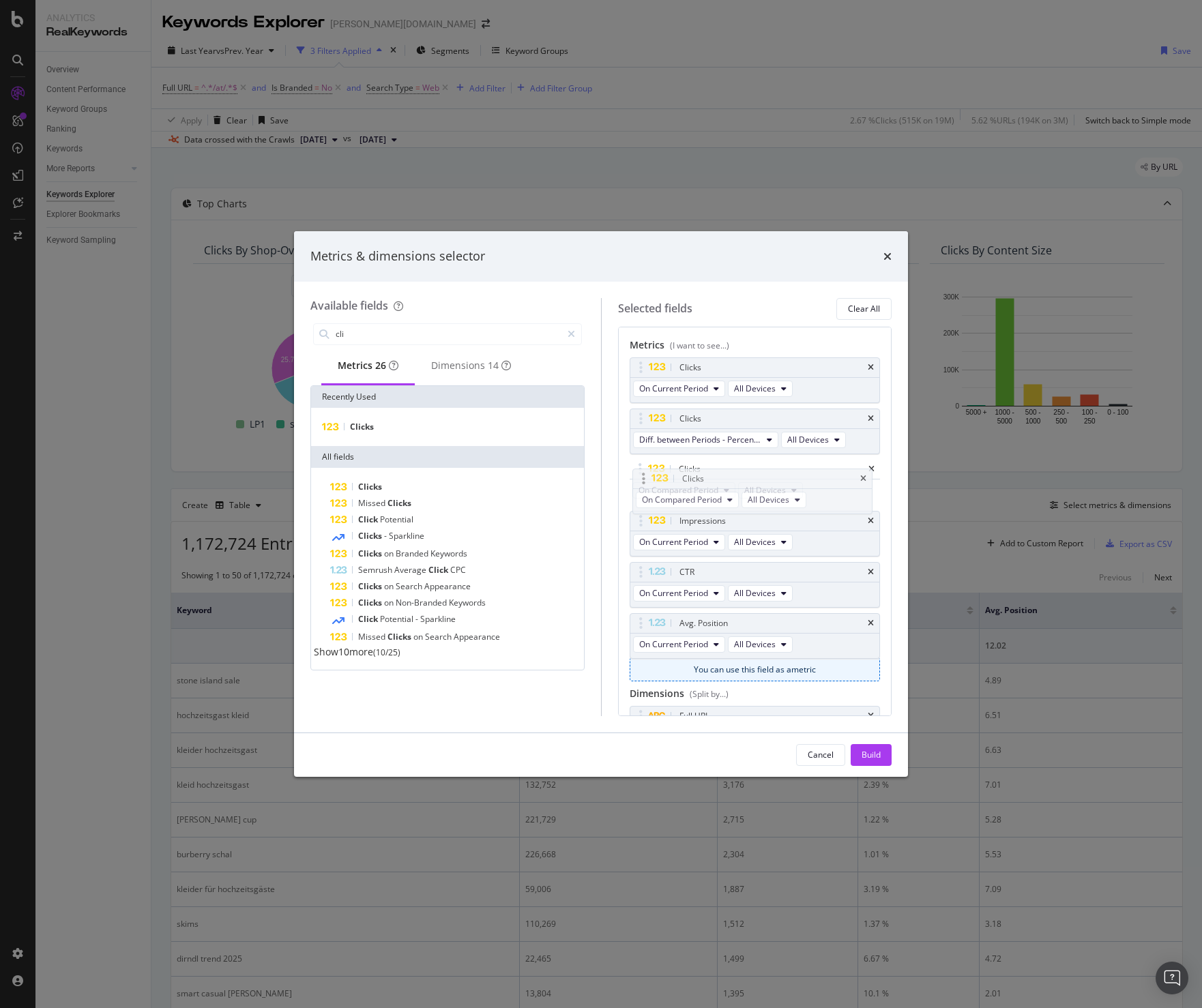
drag, startPoint x: 642, startPoint y: 620, endPoint x: 645, endPoint y: 475, distance: 145.0
click at [645, 475] on body "Analytics RealKeywords Overview Content Performance Keyword Groups Ranking Keyw…" at bounding box center [601, 504] width 1202 height 1008
click at [877, 745] on div "Build" at bounding box center [871, 755] width 19 height 21
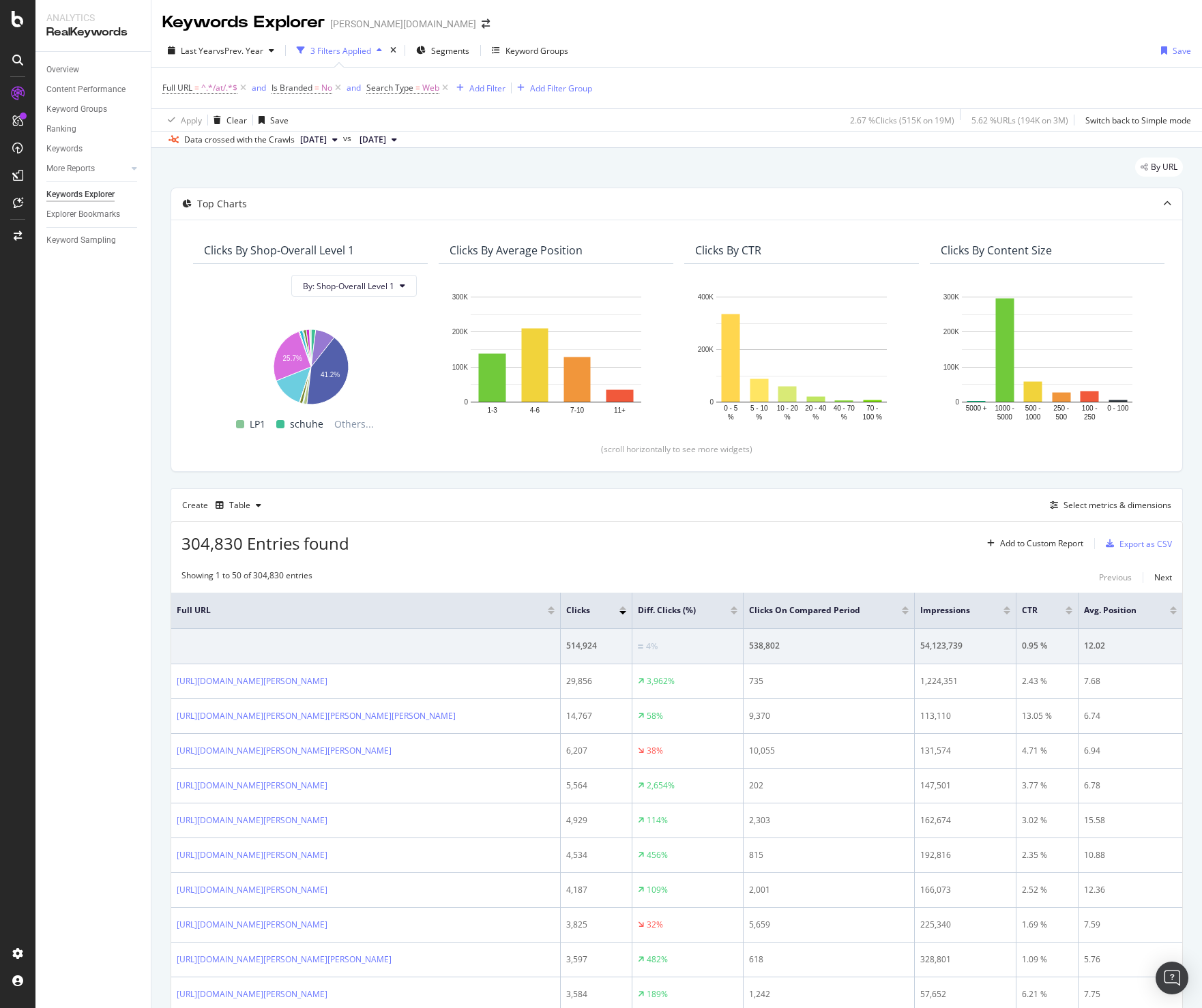
click at [770, 529] on div "304,830 Entries found Add to Custom Report Export as CSV" at bounding box center [676, 539] width 1011 height 33
click at [774, 536] on div "304,830 Entries found Add to Custom Report Export as CSV" at bounding box center [676, 539] width 1011 height 33
click at [1124, 542] on div "Export as CSV" at bounding box center [1145, 544] width 53 height 12
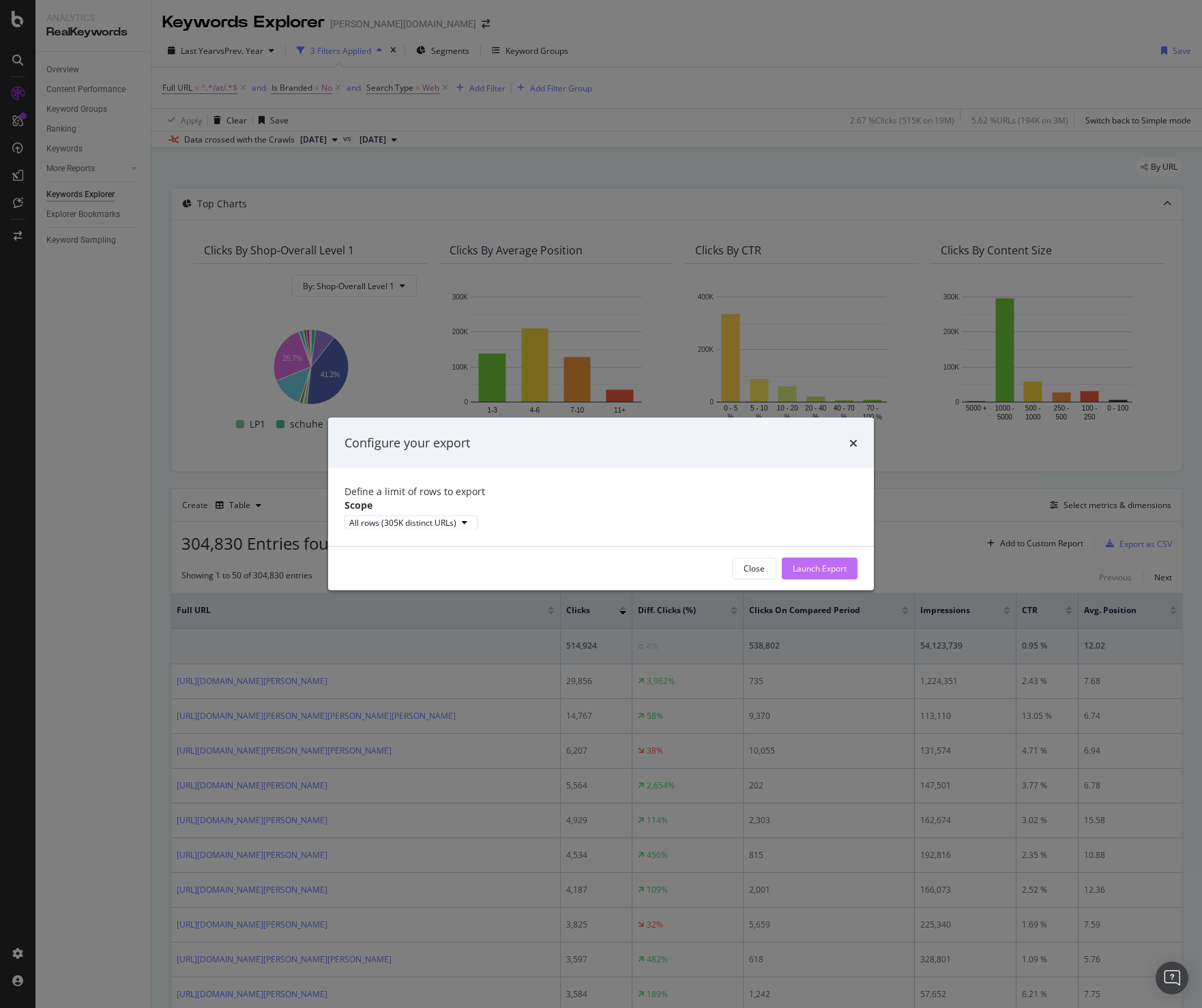
click at [808, 574] on div "Launch Export" at bounding box center [820, 569] width 54 height 12
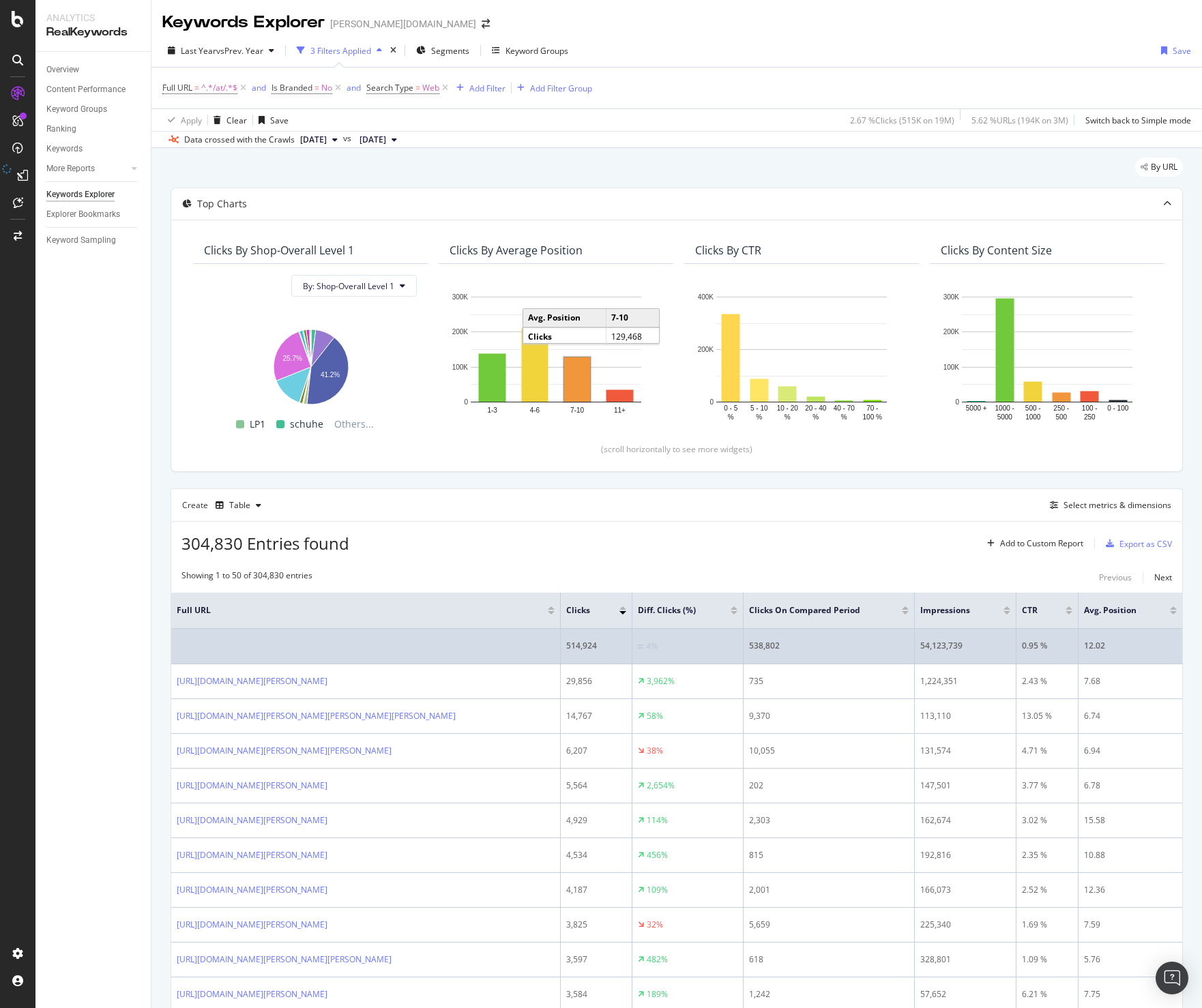
click at [574, 649] on div "514,924" at bounding box center [596, 645] width 60 height 13
copy div "514,924"
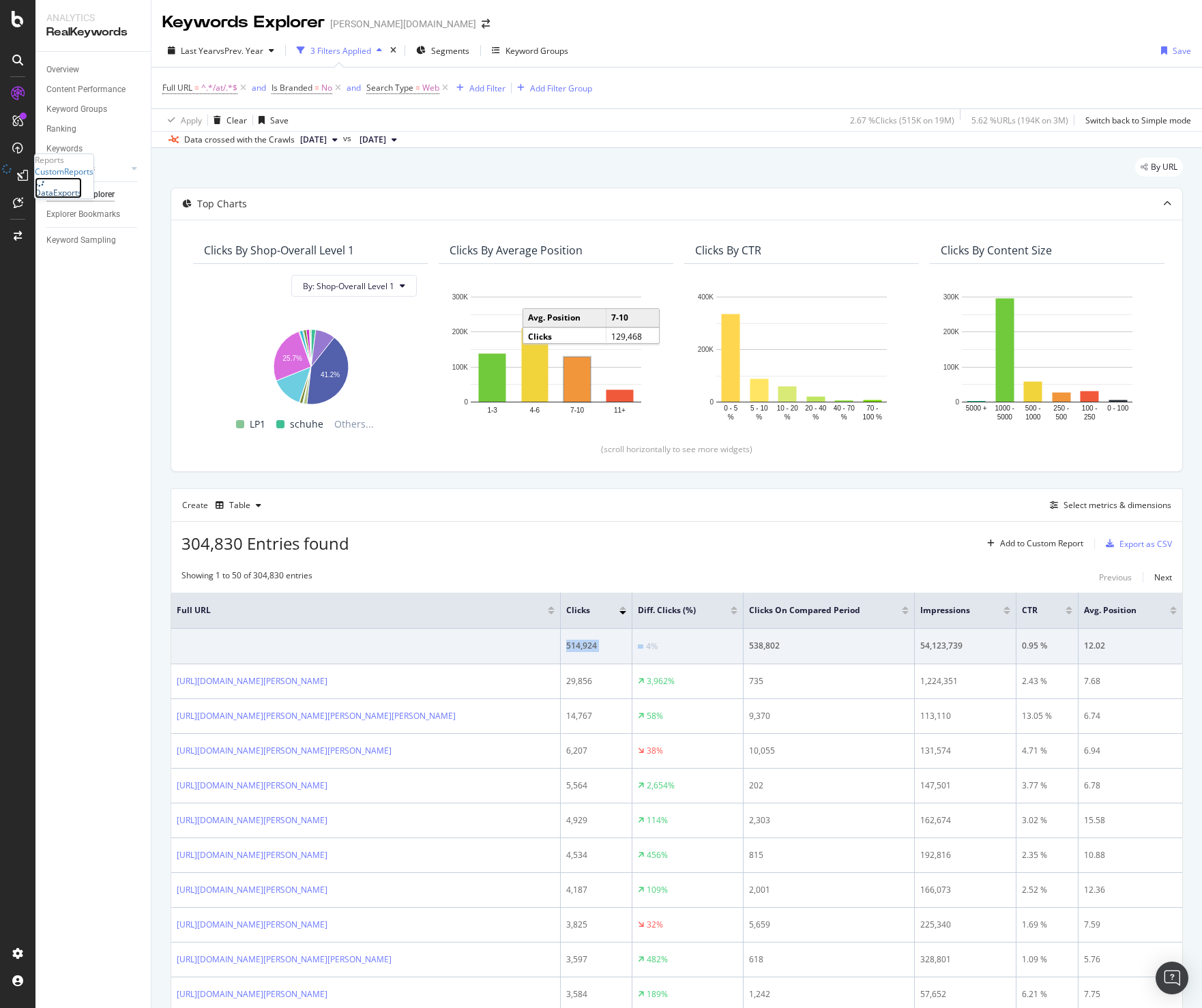
click at [77, 198] on div "DataExports" at bounding box center [58, 193] width 47 height 12
click at [609, 84] on div "Full URL = ^.*/at/.*$ and Is Branded = No and Search Type = Web Add Filter Add …" at bounding box center [677, 88] width 1029 height 41
click at [610, 84] on div "Full URL = ^.*/at/.*$ and Is Branded = No and Search Type = Web Add Filter Add …" at bounding box center [677, 88] width 1029 height 41
click at [608, 81] on div "Full URL = ^.*/at/.*$ and Is Branded = No and Search Type = Web Add Filter Add …" at bounding box center [677, 88] width 1029 height 41
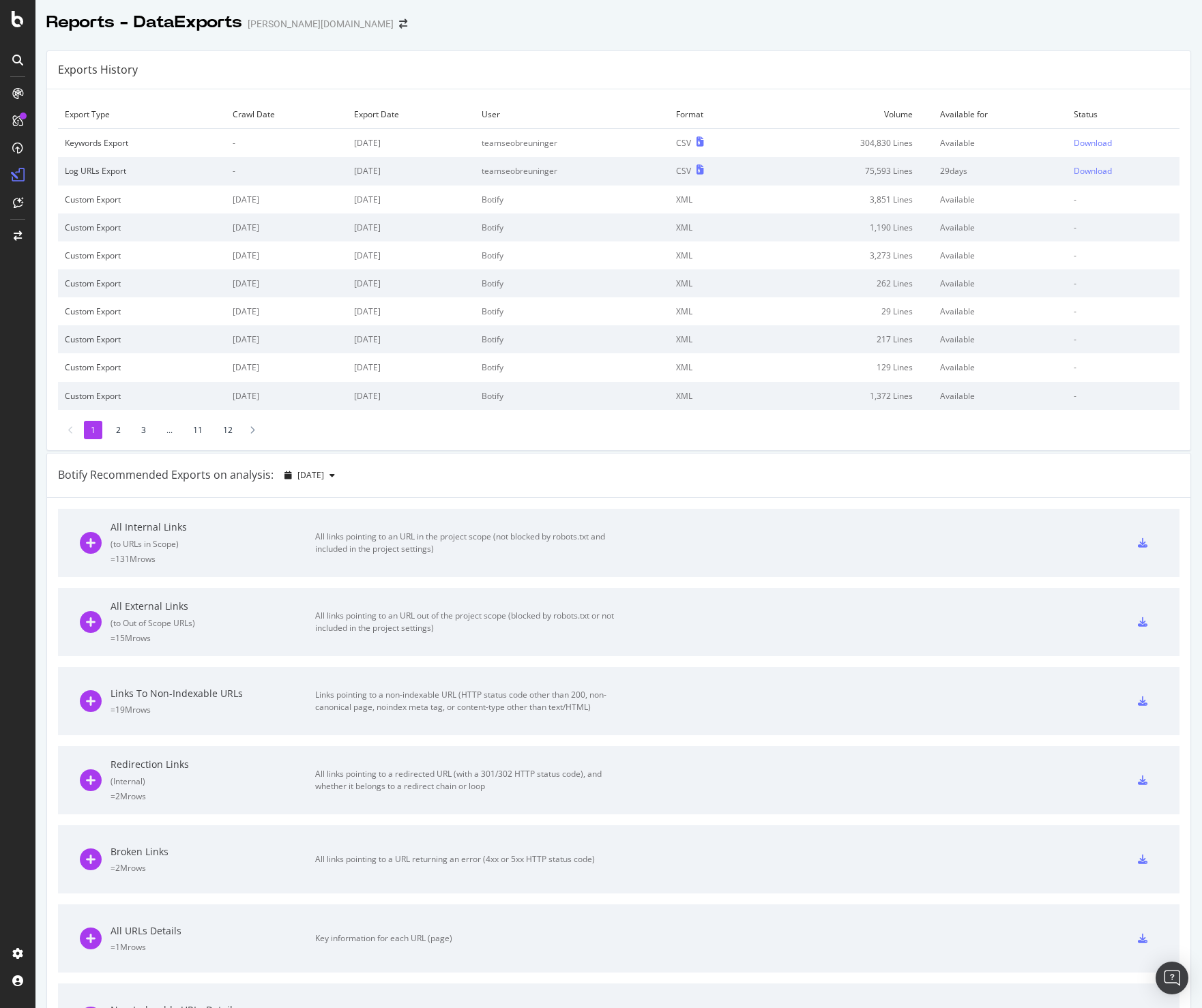
click at [737, 51] on div "Exports History" at bounding box center [618, 70] width 1144 height 38
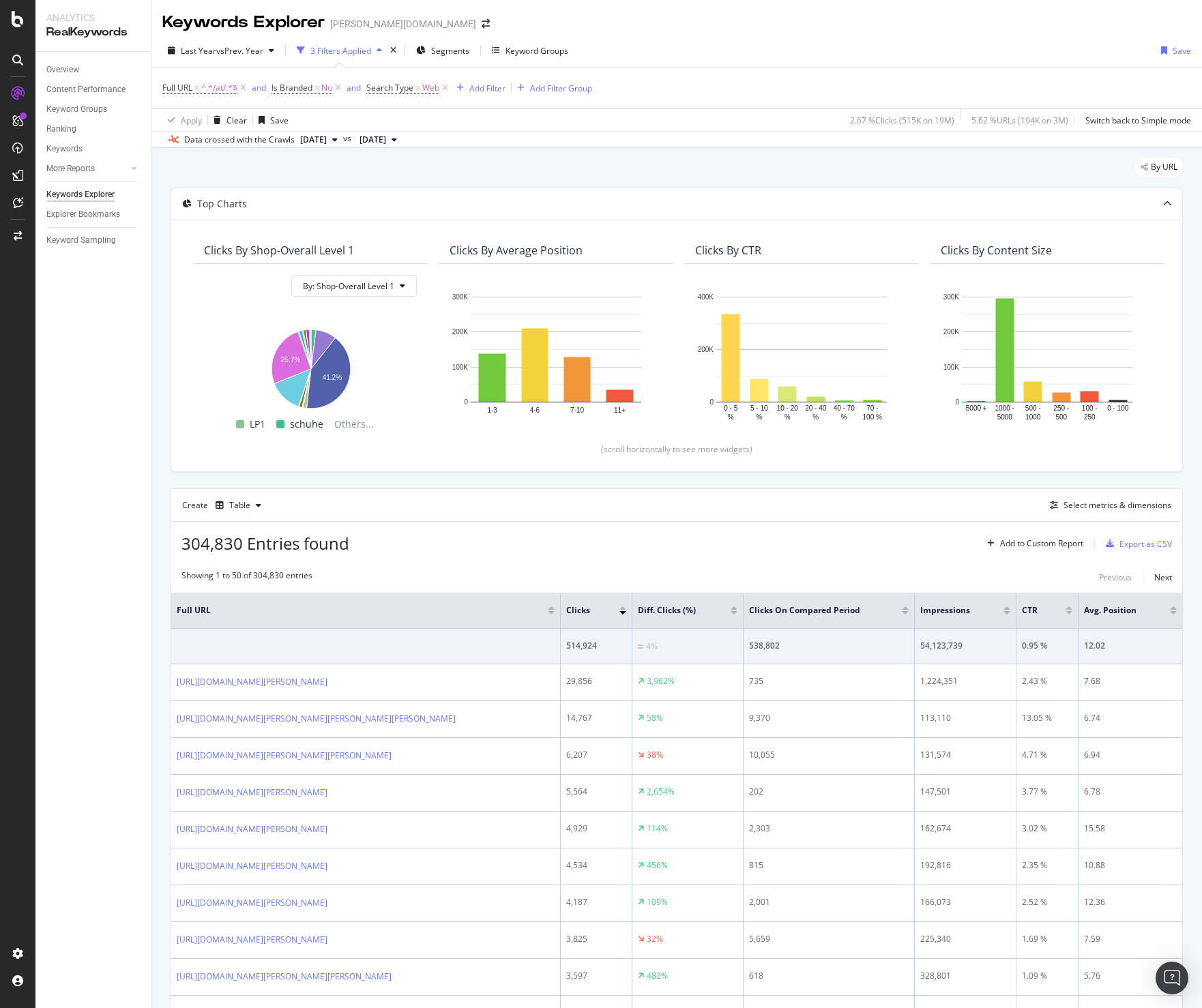
click at [478, 78] on div "Full URL = ^.*/at/.*$ and Is Branded = No and Search Type = Web Add Filter Add …" at bounding box center [377, 88] width 430 height 19
click at [478, 81] on div "Add Filter" at bounding box center [478, 88] width 54 height 15
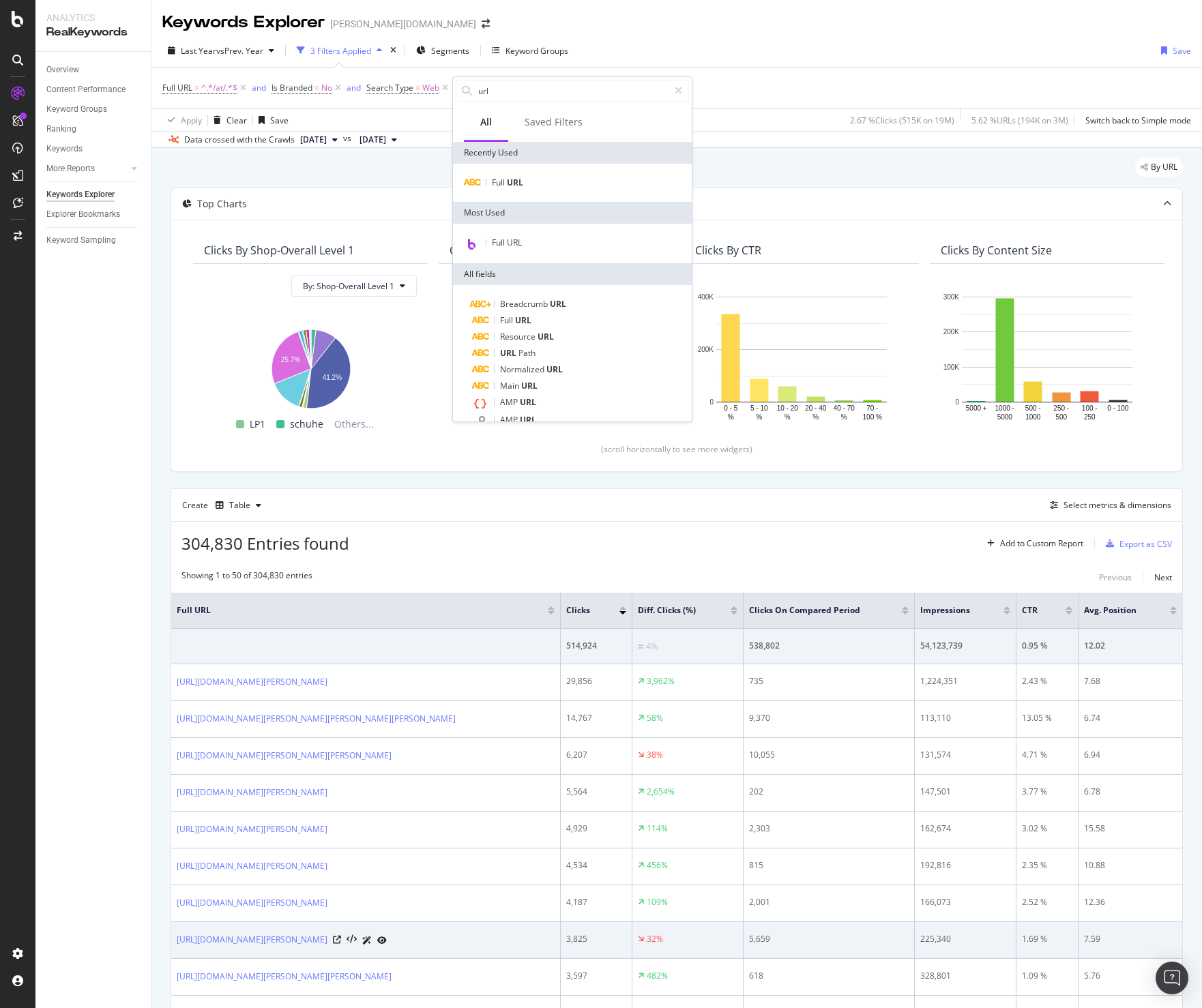
type input "url"
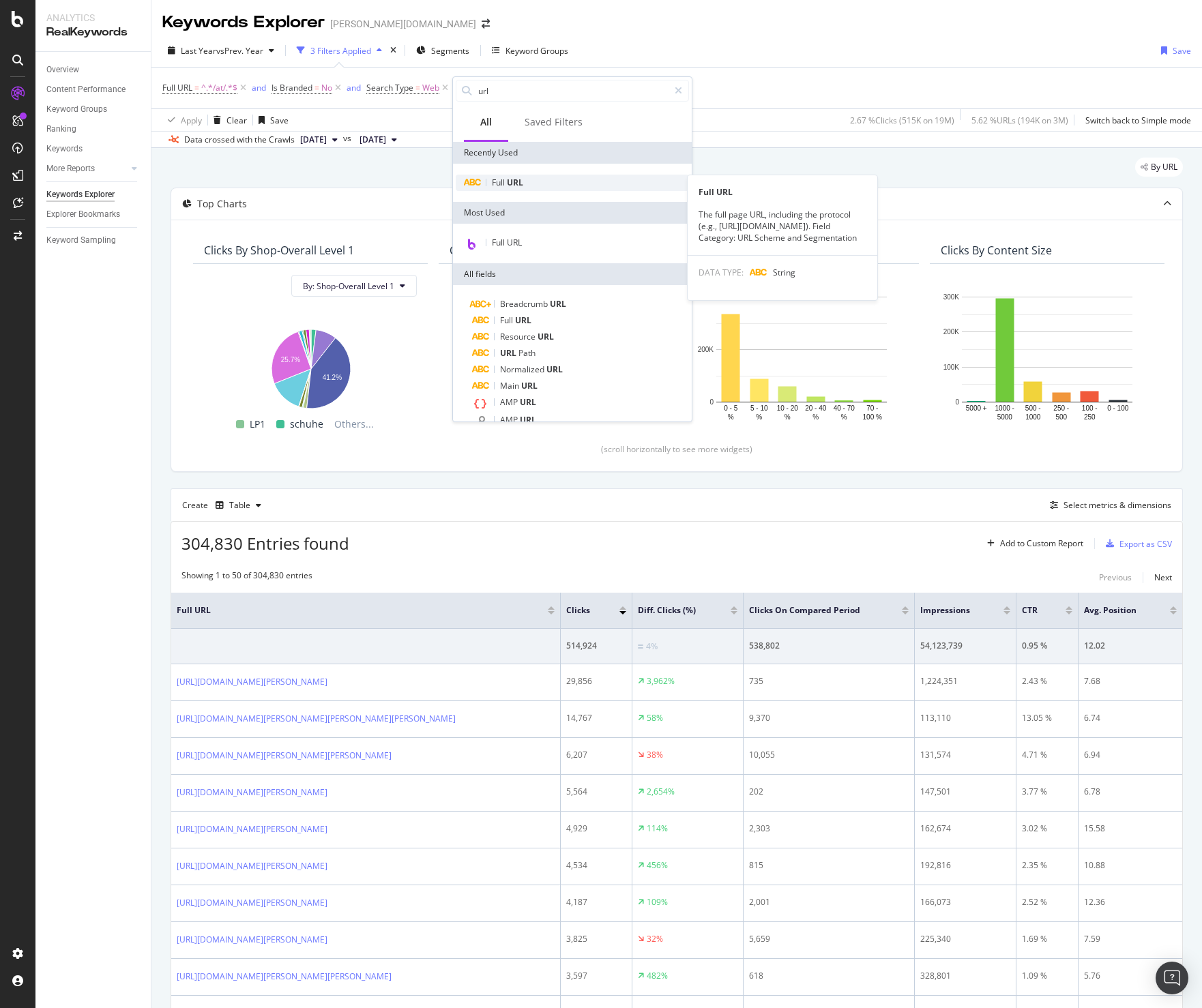
click at [514, 178] on span "URL" at bounding box center [516, 183] width 17 height 12
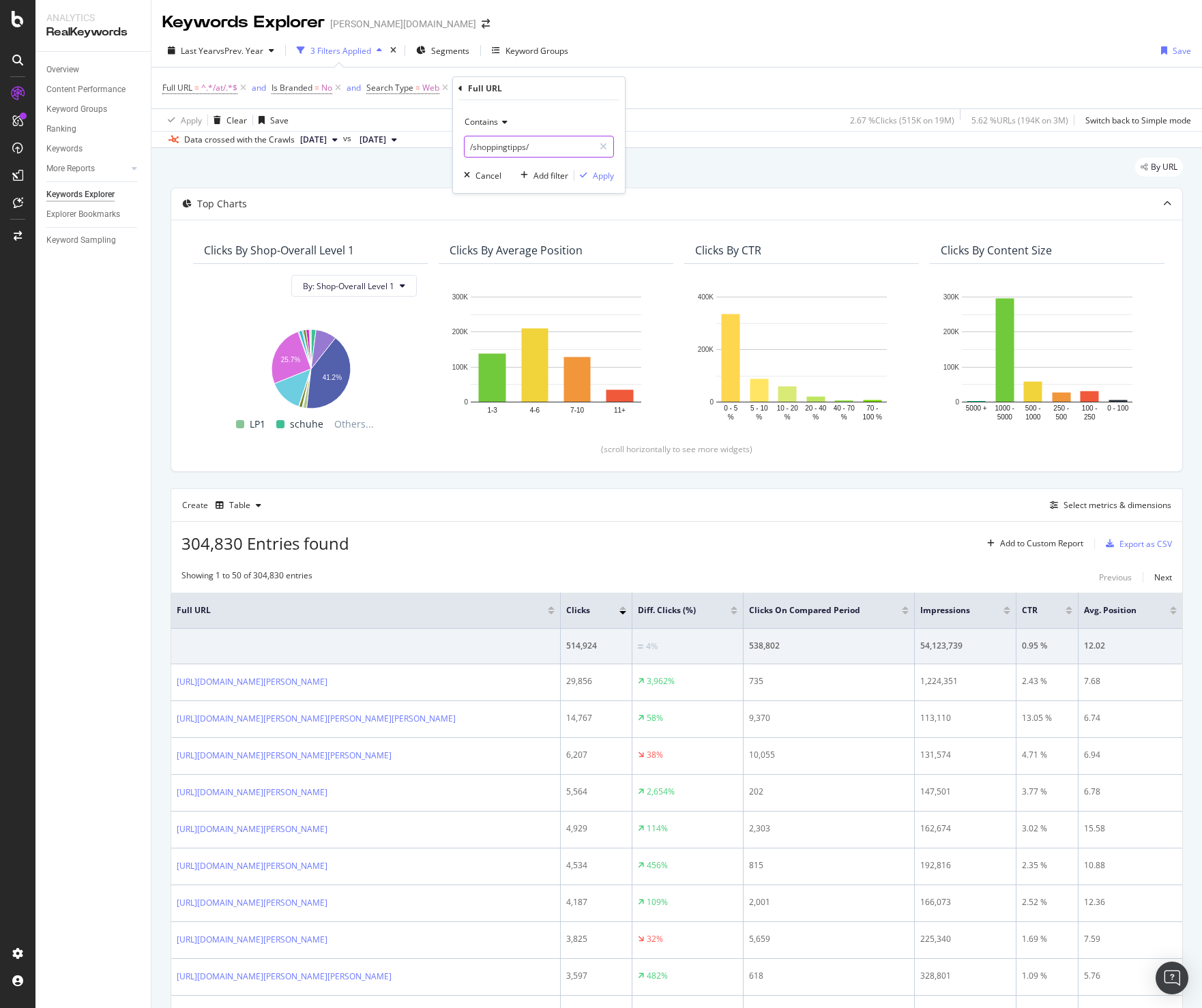
click at [493, 143] on input "/shoppingtipps/" at bounding box center [529, 147] width 129 height 22
click at [503, 147] on input "/shoppingtipps/" at bounding box center [529, 147] width 129 height 22
type input "/editorial/"
click at [476, 116] on span "Contains" at bounding box center [481, 122] width 33 height 12
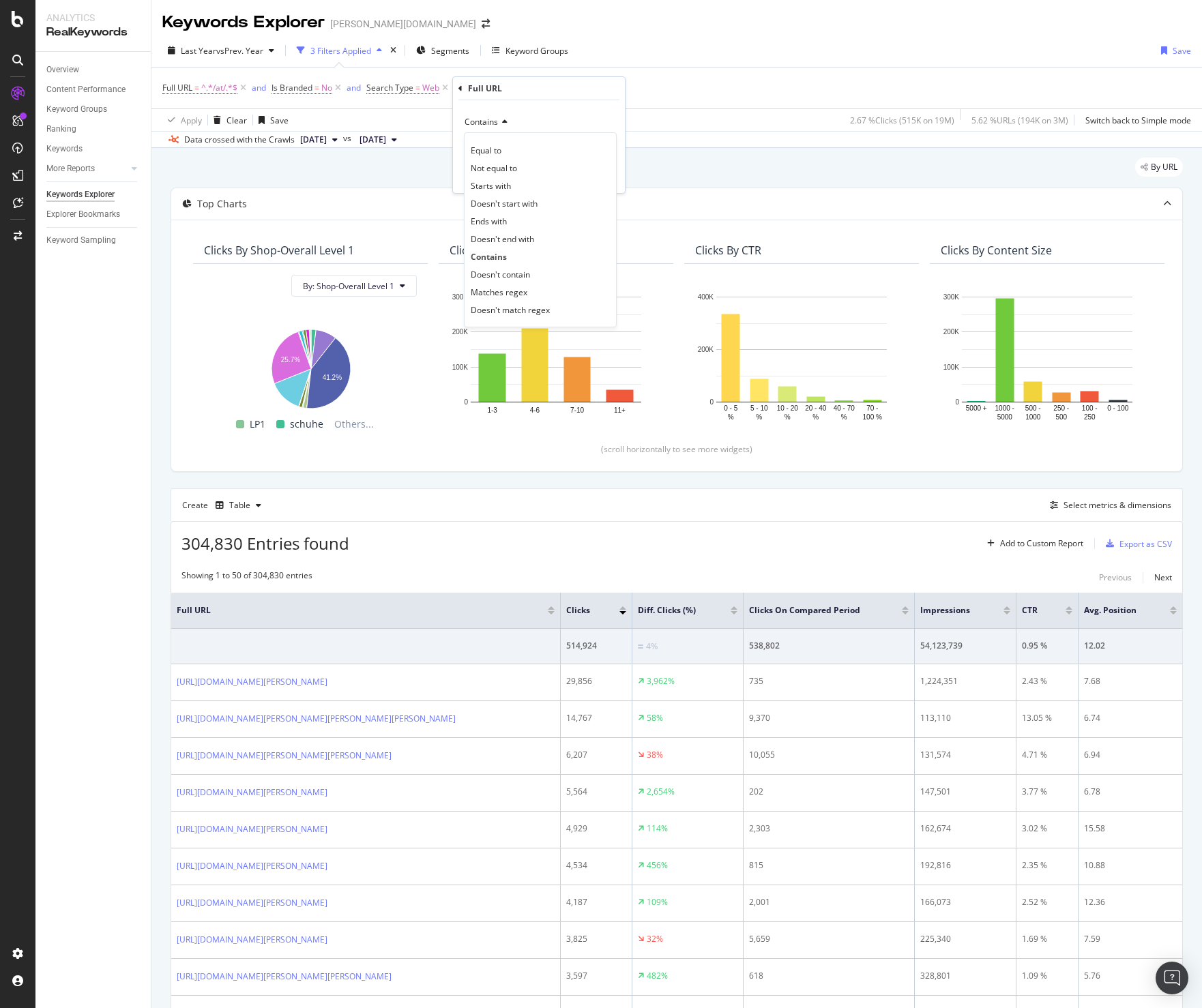
click at [476, 116] on span "Contains" at bounding box center [481, 122] width 33 height 12
click at [508, 271] on span "Doesn't contain" at bounding box center [500, 274] width 59 height 12
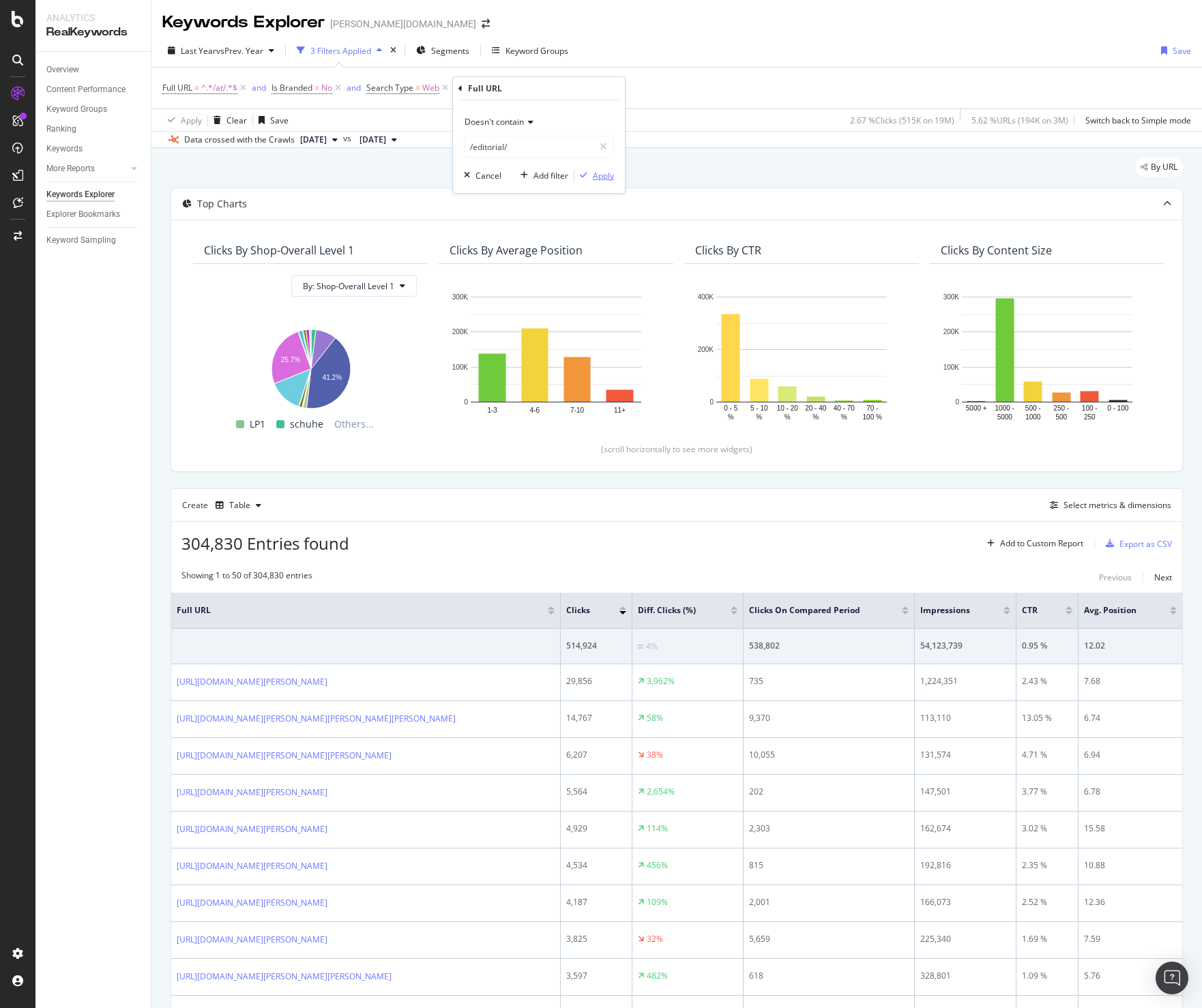
click at [598, 171] on div "Apply" at bounding box center [603, 176] width 21 height 12
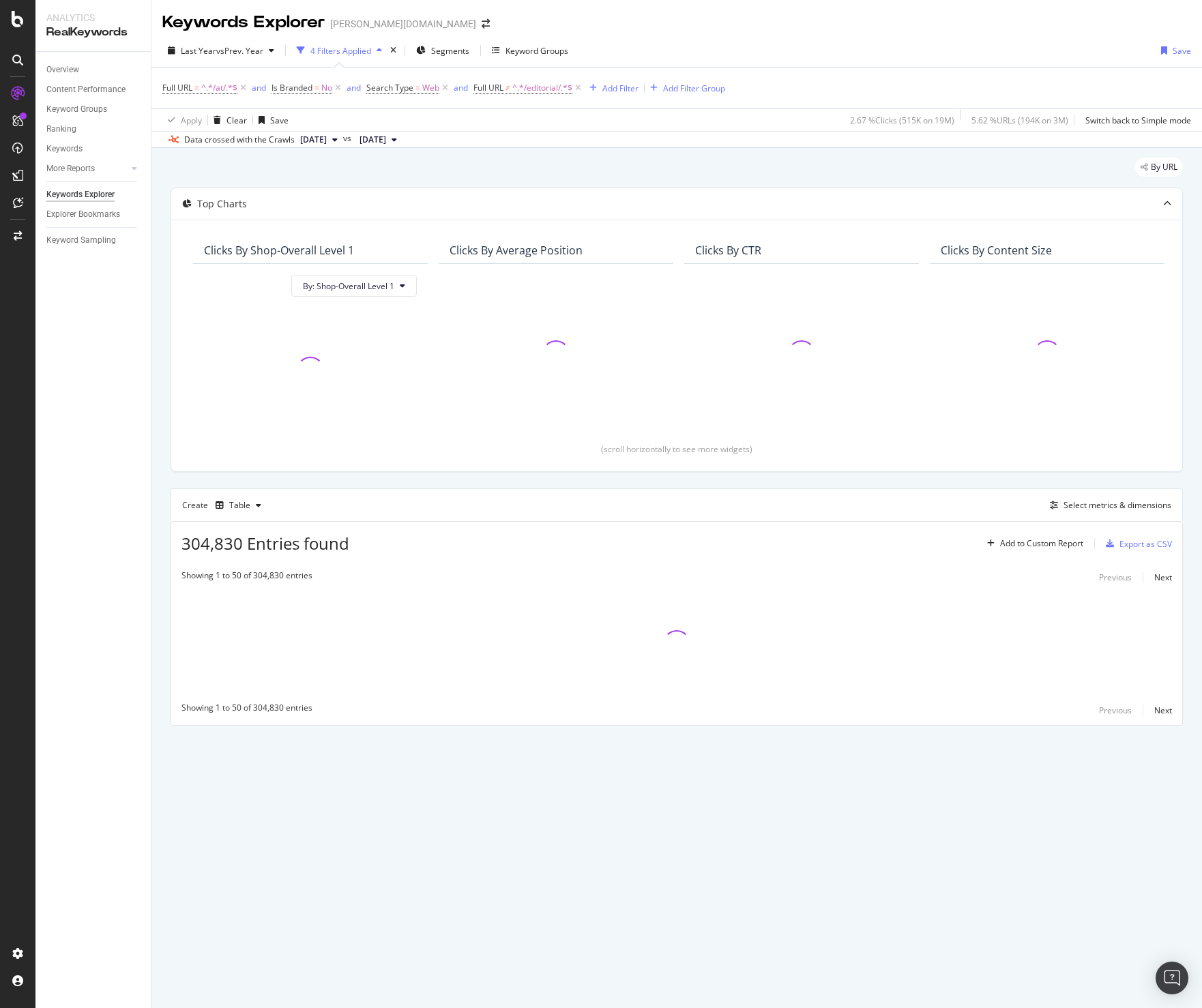
click at [632, 79] on div "Full URL = ^.*/at/.*$ and Is Branded = No and Search Type = Web and Full URL ≠ …" at bounding box center [444, 88] width 563 height 19
click at [626, 83] on div "Add Filter" at bounding box center [620, 88] width 36 height 12
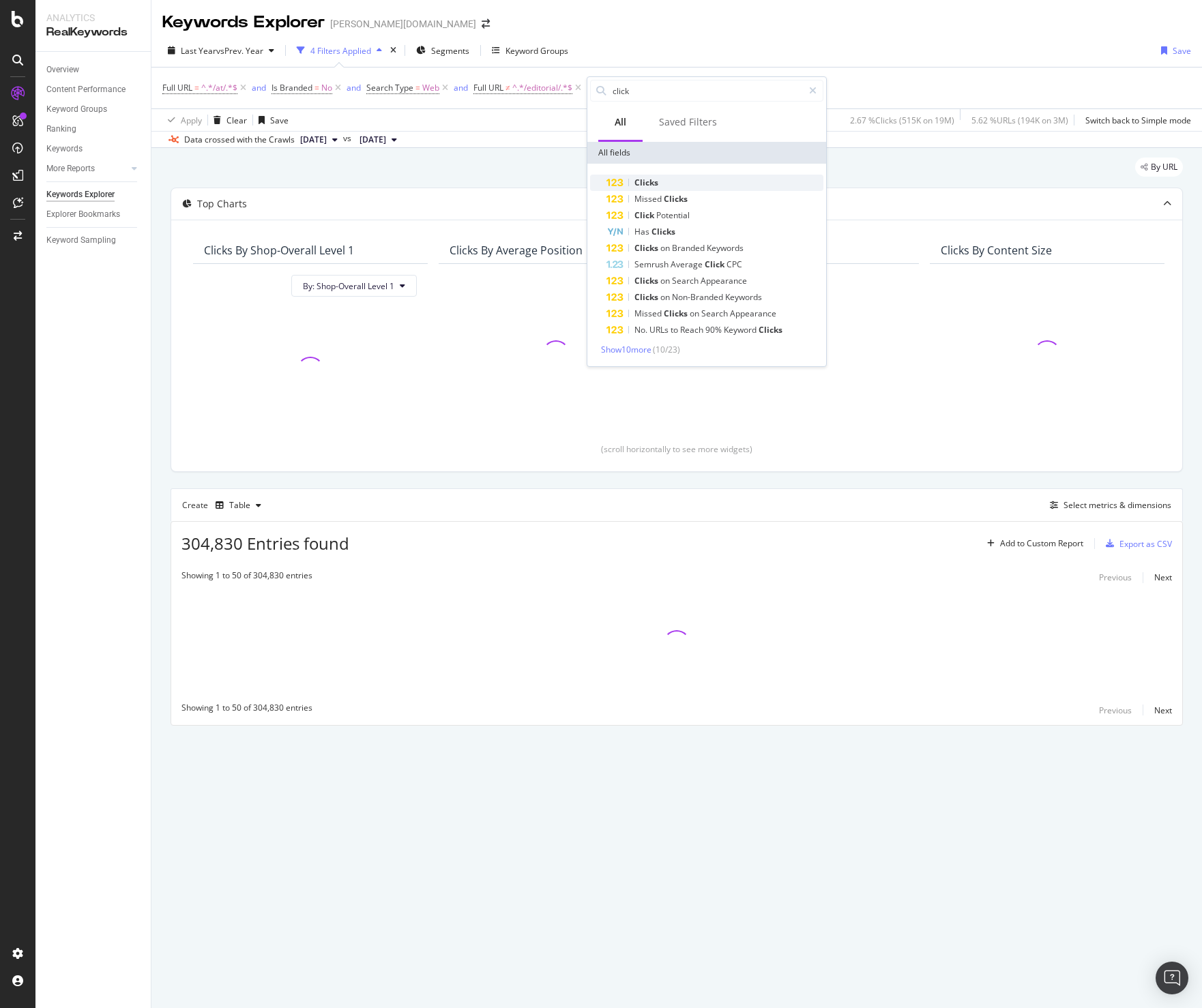
type input "click"
click at [655, 177] on span "Clicks" at bounding box center [646, 183] width 24 height 12
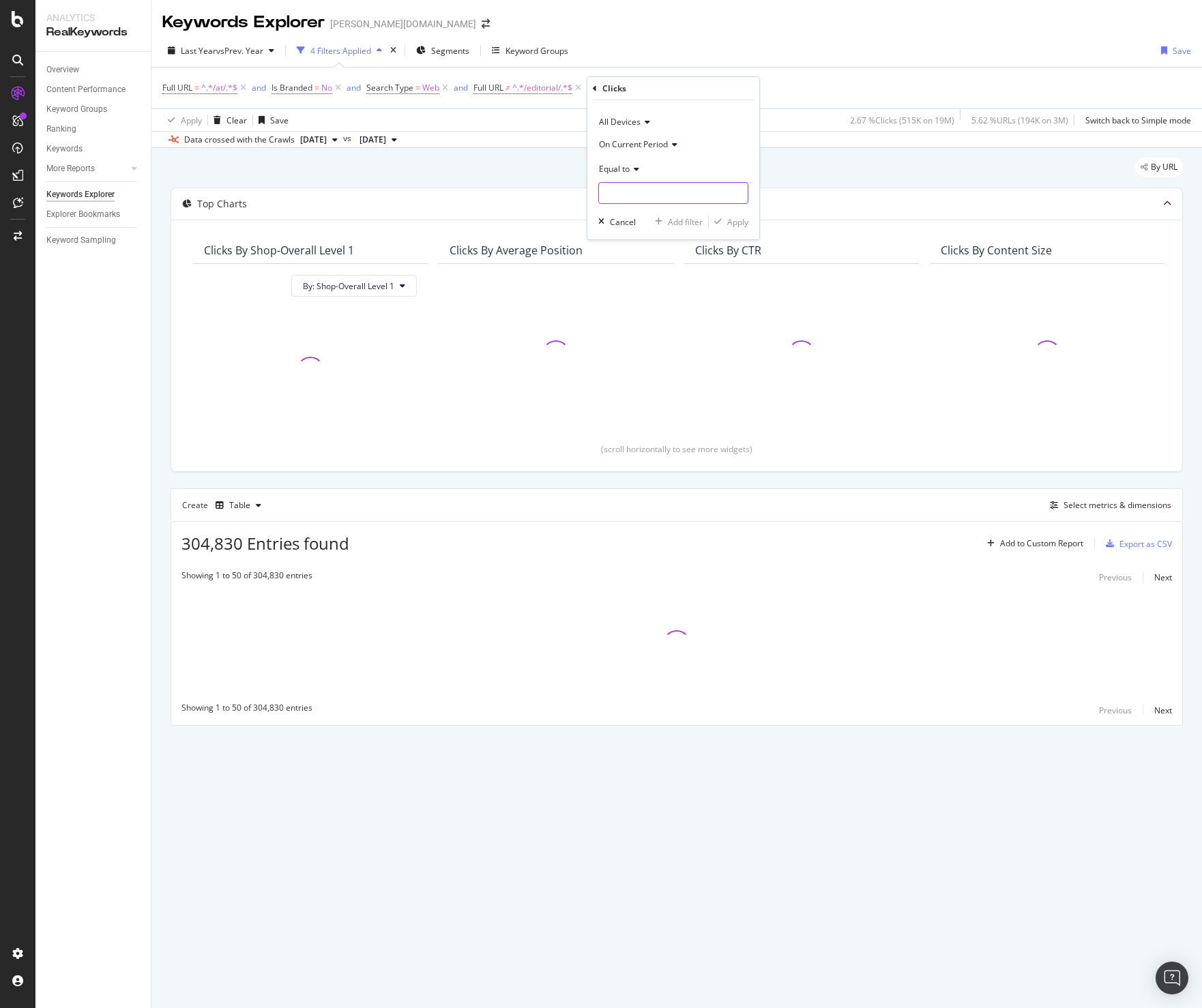
click at [653, 188] on input "number" at bounding box center [673, 193] width 150 height 22
click at [625, 163] on span "Equal to" at bounding box center [614, 169] width 31 height 12
click at [643, 266] on span "Greater than" at bounding box center [630, 268] width 49 height 12
click at [643, 188] on input "number" at bounding box center [673, 193] width 150 height 22
type input "0"
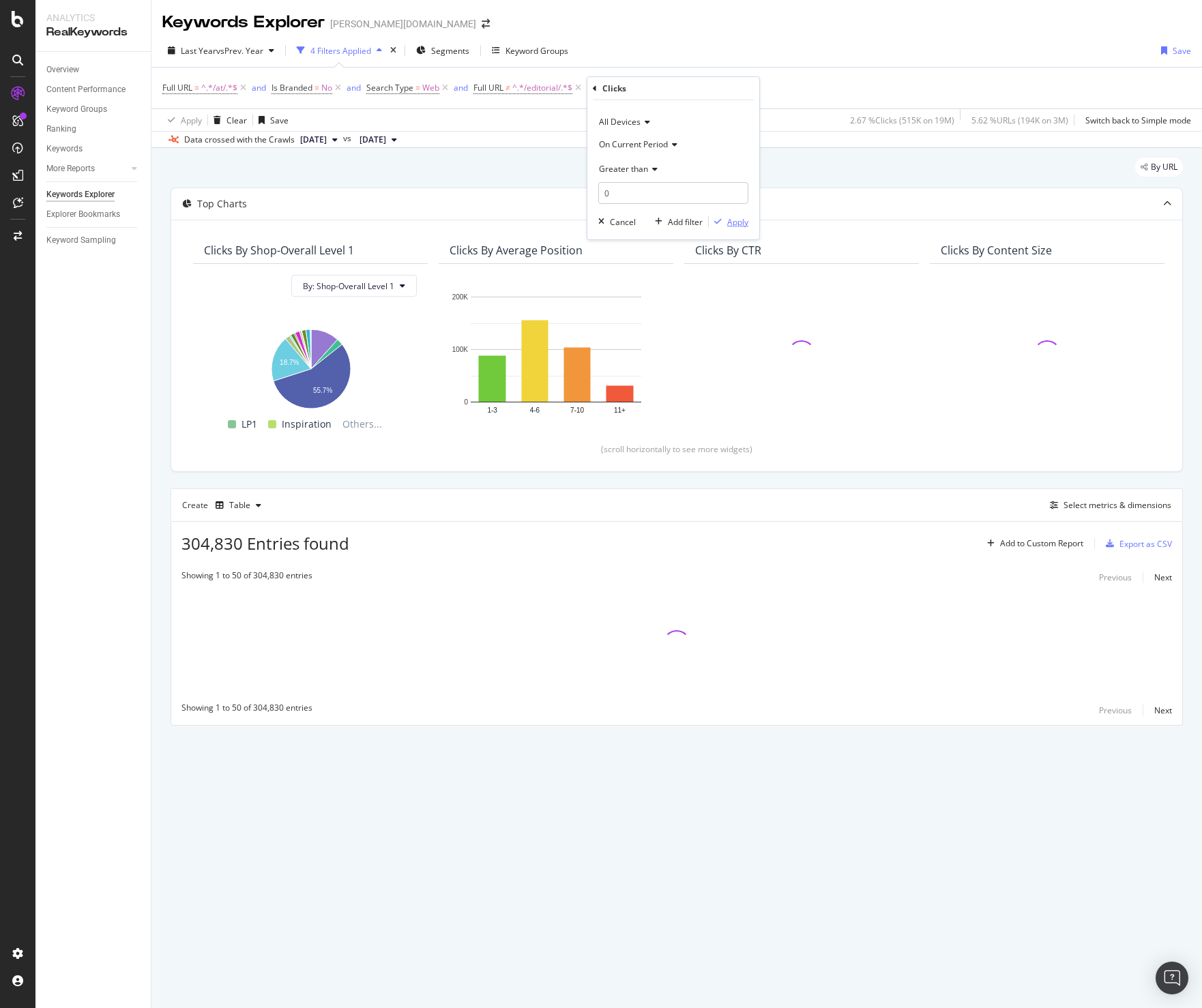
click at [740, 221] on div "Apply" at bounding box center [737, 222] width 21 height 12
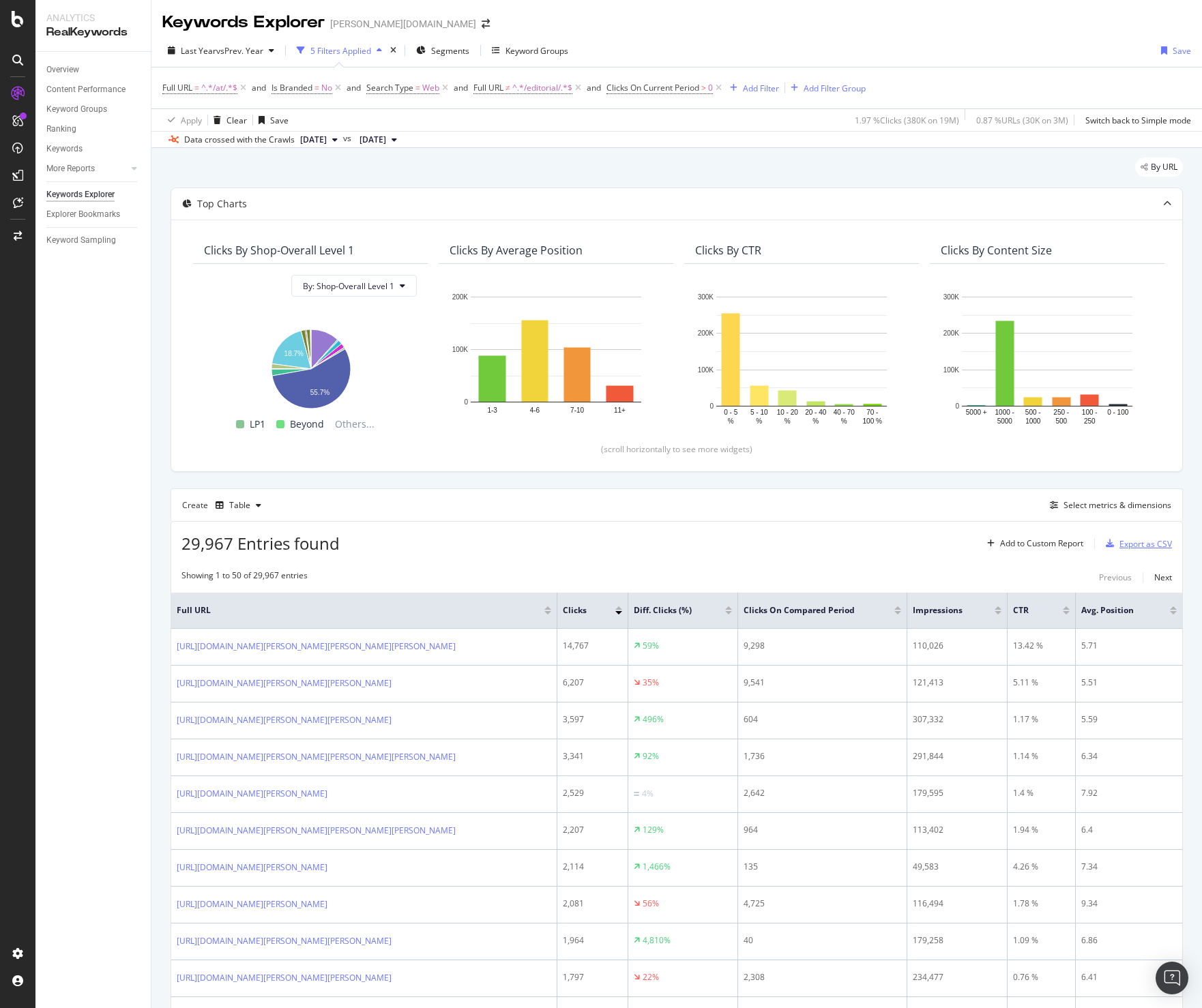
click at [1123, 540] on div "Export as CSV" at bounding box center [1145, 544] width 53 height 12
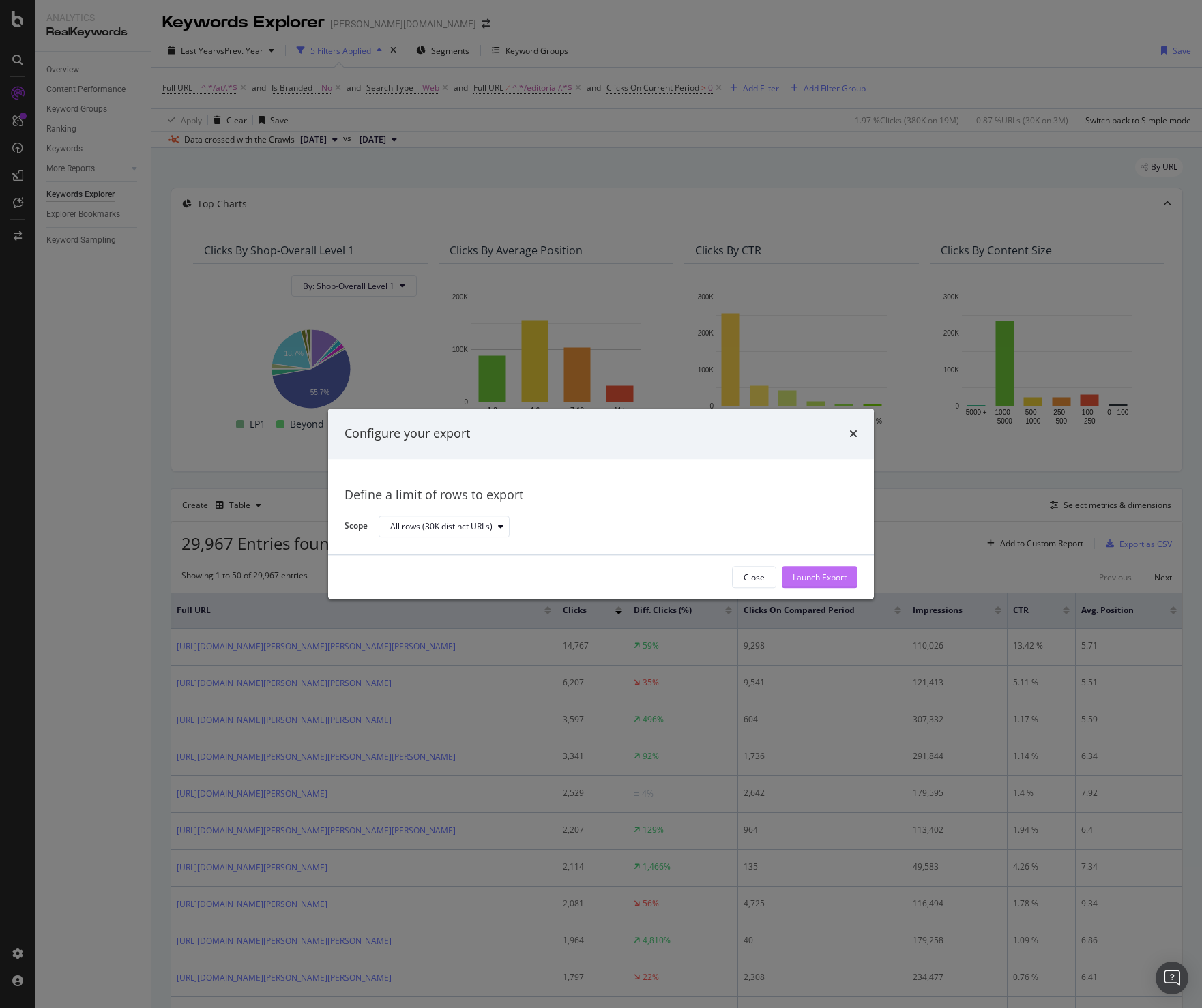
click at [810, 577] on div "Launch Export" at bounding box center [820, 577] width 54 height 12
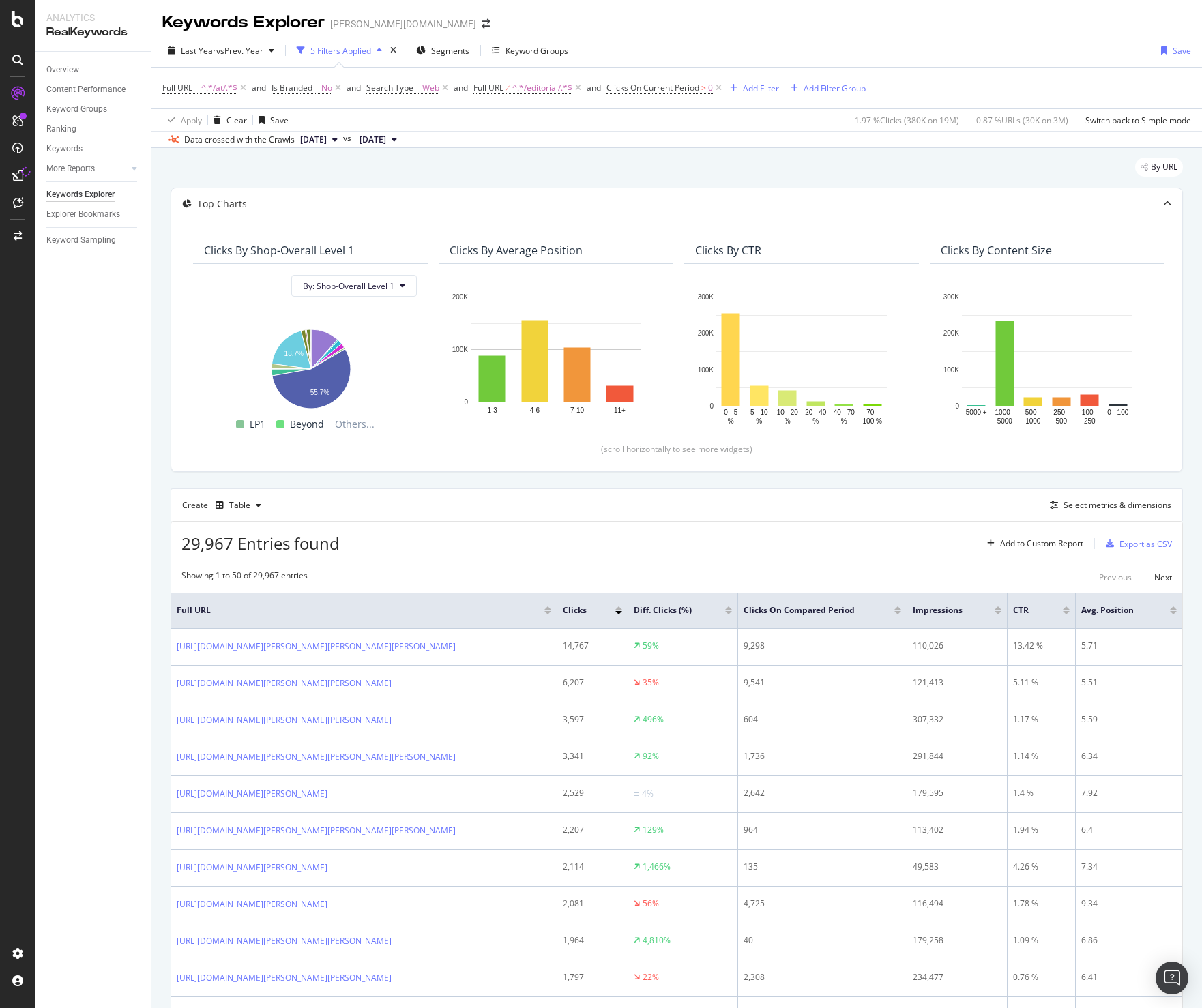
click at [734, 533] on div "29,967 Entries found Add to Custom Report Export as CSV" at bounding box center [676, 539] width 1011 height 33
click at [1103, 500] on div "Select metrics & dimensions" at bounding box center [1117, 505] width 108 height 12
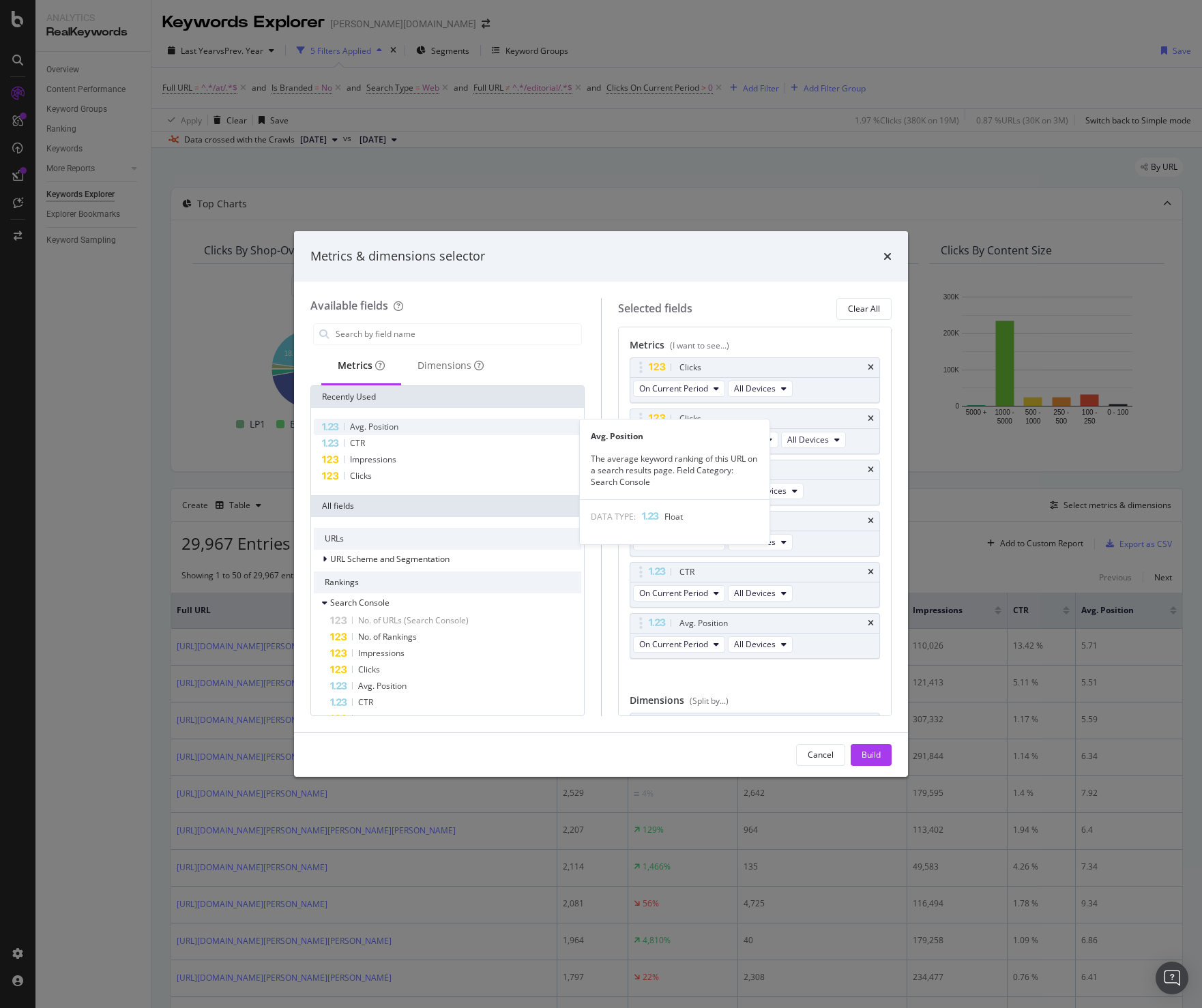
click at [385, 431] on span "Avg. Position" at bounding box center [375, 427] width 48 height 12
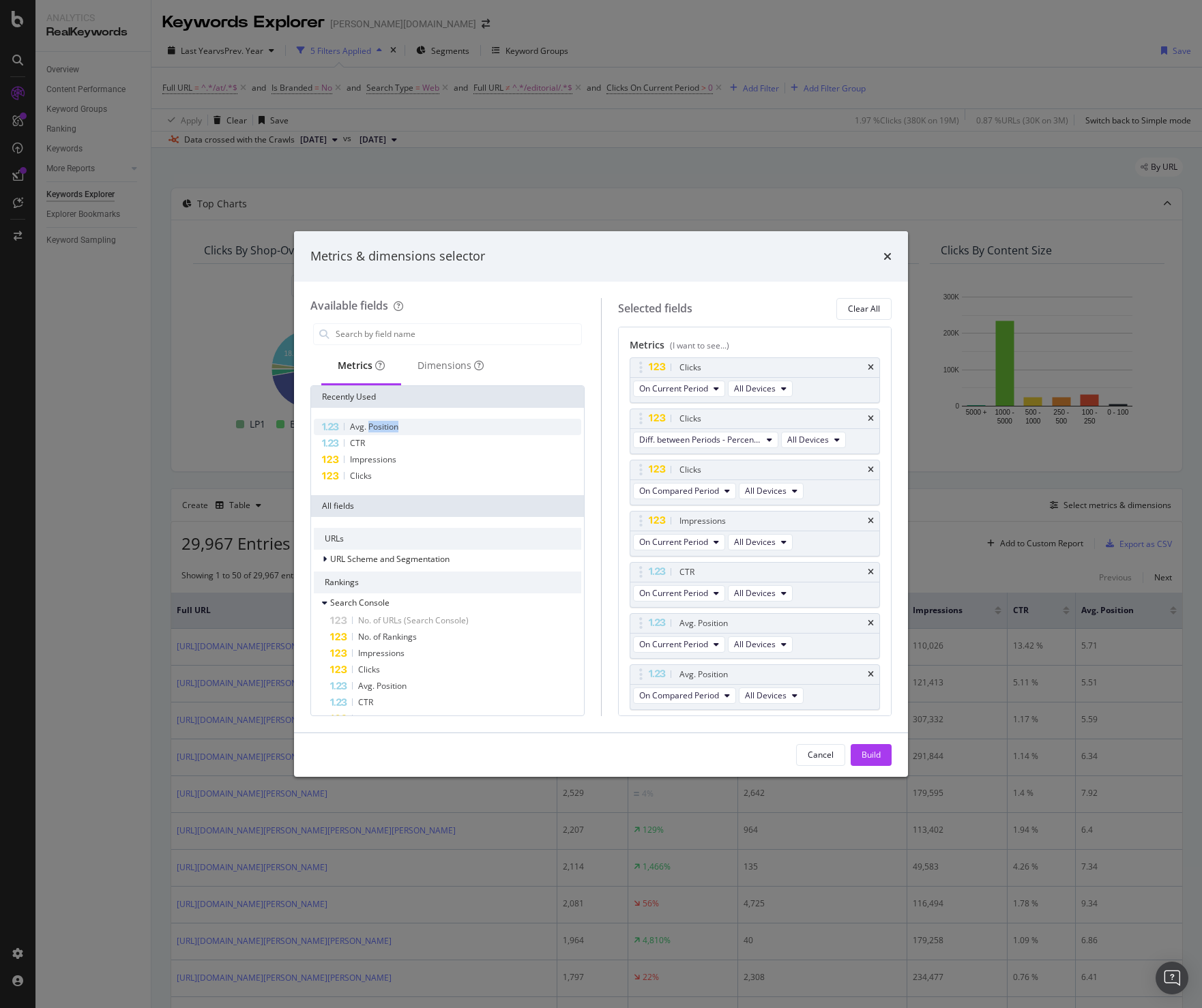
click at [385, 431] on span "Avg. Position" at bounding box center [375, 427] width 48 height 12
click at [385, 444] on div "CTR" at bounding box center [447, 444] width 268 height 17
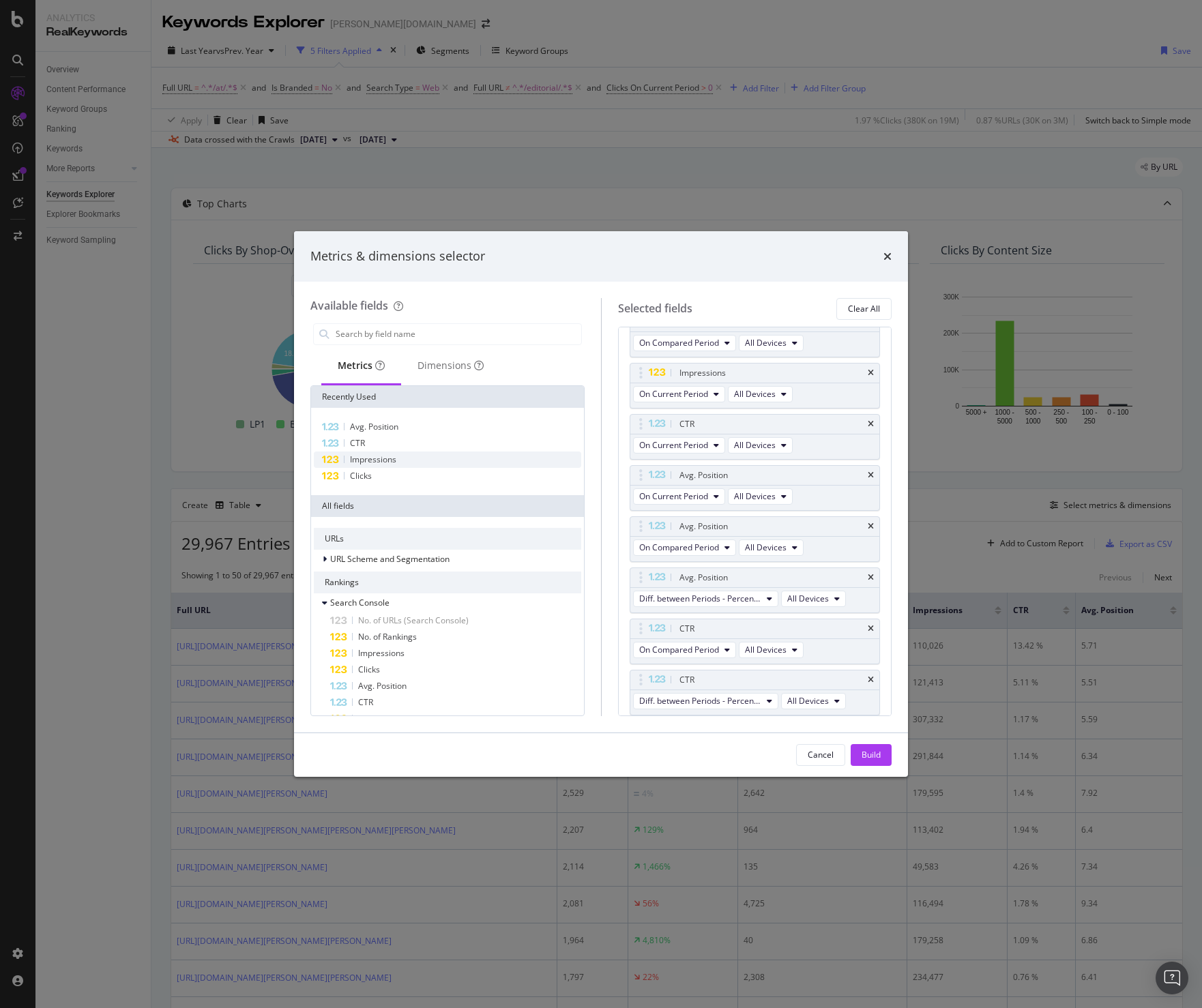
click at [385, 454] on span "Impressions" at bounding box center [374, 459] width 47 height 12
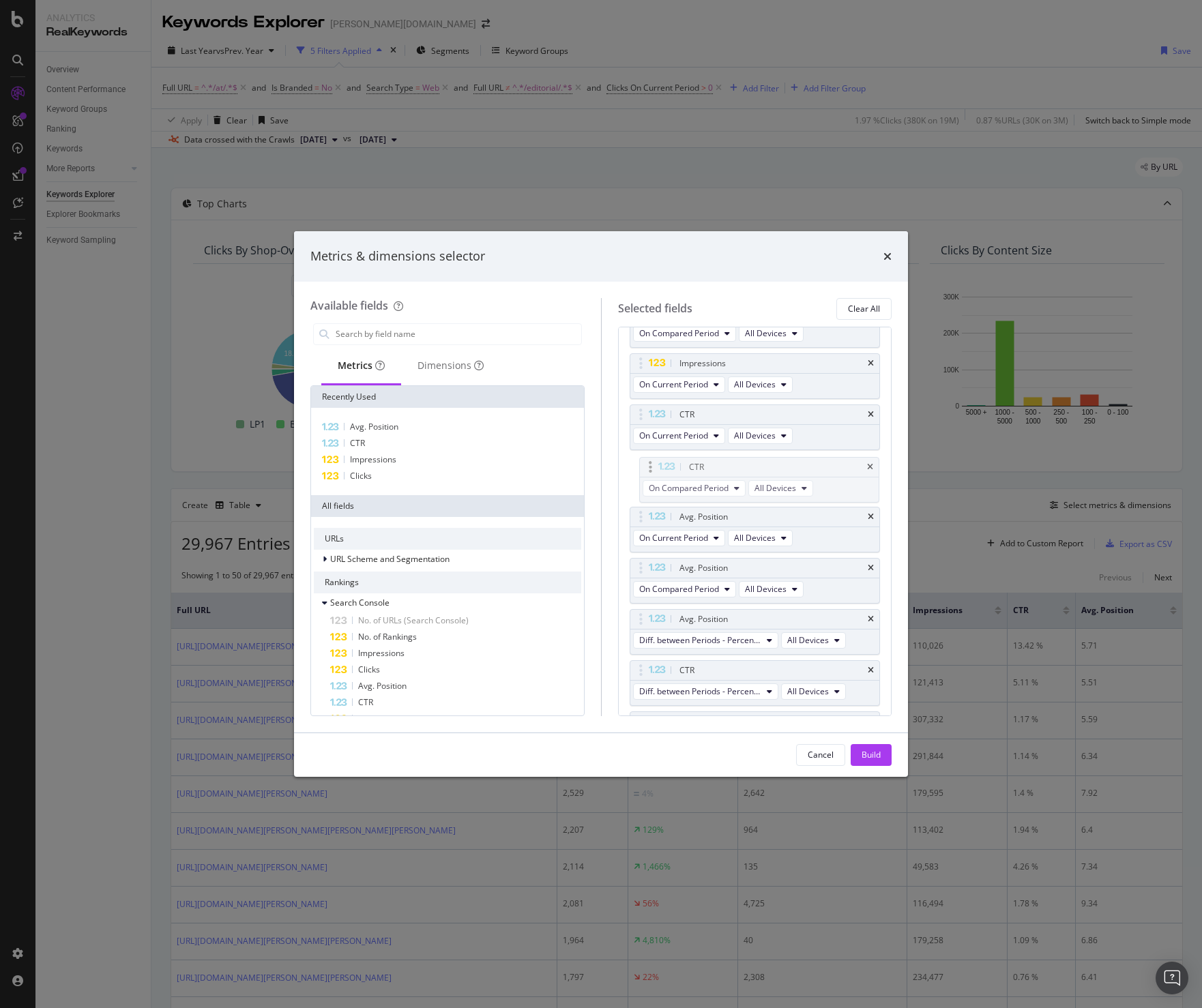
drag, startPoint x: 642, startPoint y: 618, endPoint x: 651, endPoint y: 466, distance: 152.3
click at [651, 466] on body "Analytics RealKeywords Overview Content Performance Keyword Groups Ranking Keyw…" at bounding box center [601, 504] width 1202 height 1008
drag, startPoint x: 639, startPoint y: 669, endPoint x: 654, endPoint y: 465, distance: 204.6
click at [654, 465] on body "Analytics RealKeywords Overview Content Performance Keyword Groups Ranking Keyw…" at bounding box center [601, 504] width 1202 height 1008
drag, startPoint x: 641, startPoint y: 673, endPoint x: 643, endPoint y: 632, distance: 41.0
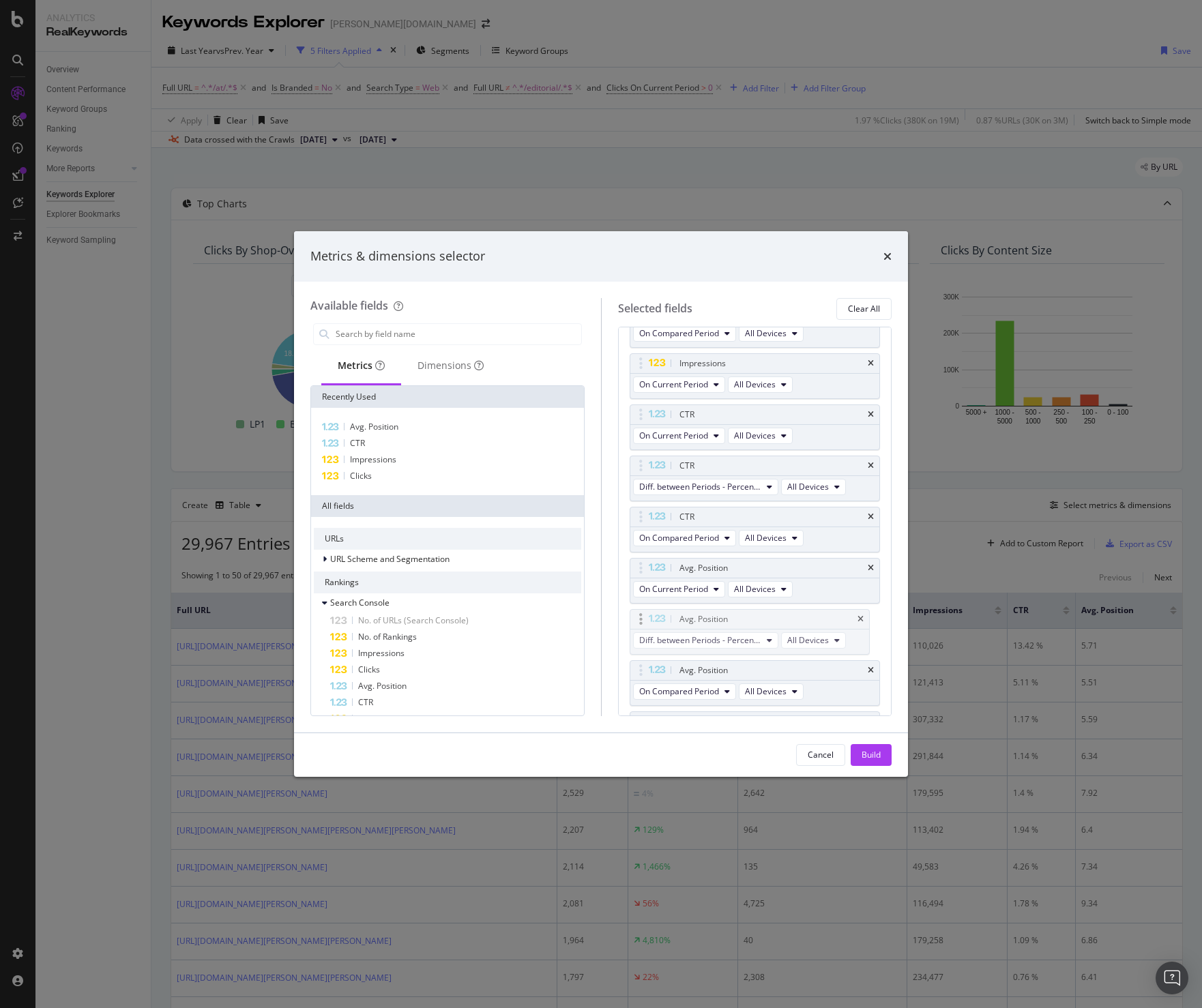
click at [643, 632] on body "Analytics RealKeywords Overview Content Performance Keyword Groups Ranking Keyw…" at bounding box center [601, 504] width 1202 height 1008
drag, startPoint x: 636, startPoint y: 568, endPoint x: 646, endPoint y: 427, distance: 141.4
click at [646, 427] on body "Analytics RealKeywords Overview Content Performance Keyword Groups Ranking Keyw…" at bounding box center [601, 504] width 1202 height 1008
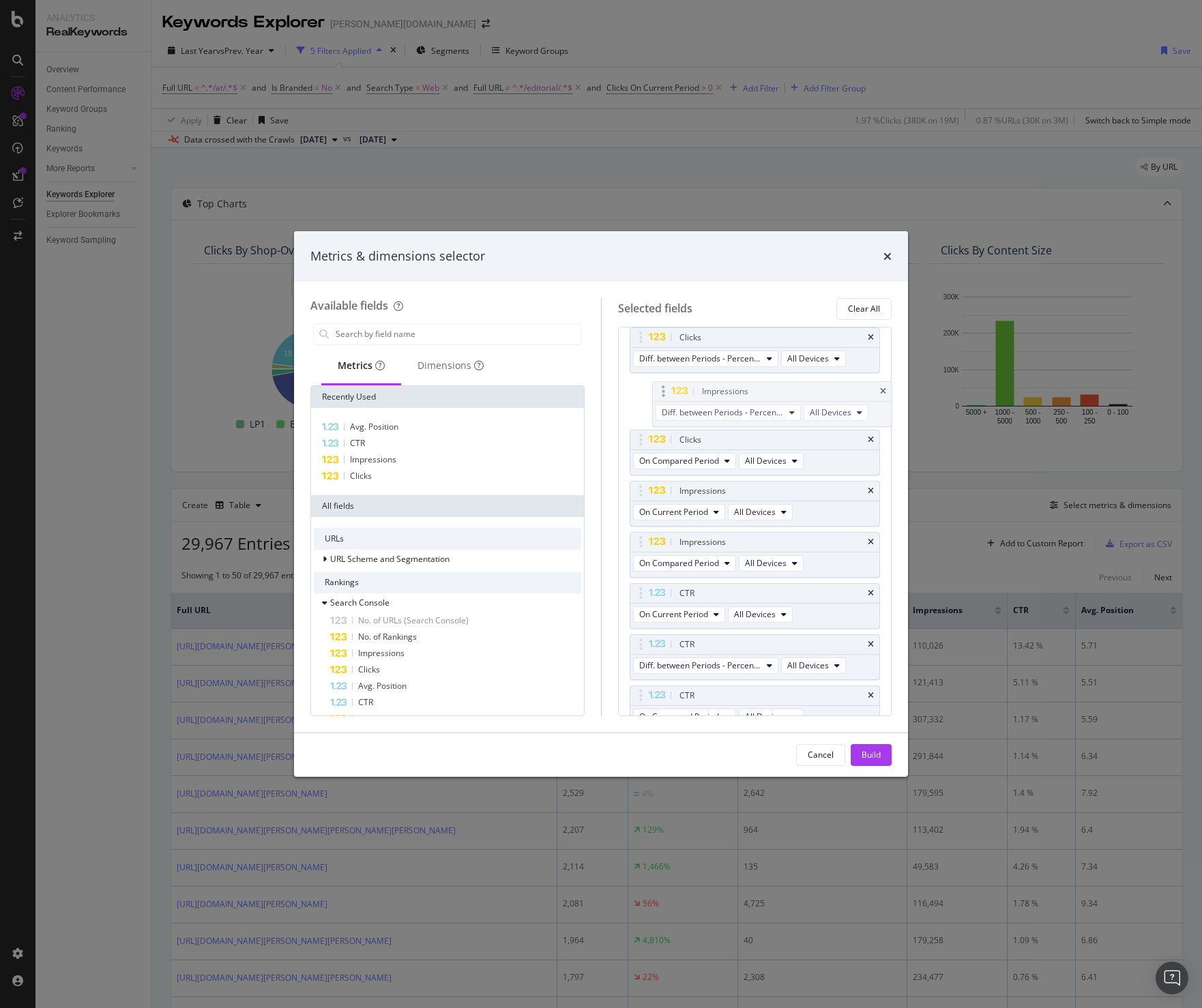
scroll to position [80, 0]
drag, startPoint x: 637, startPoint y: 565, endPoint x: 654, endPoint y: 510, distance: 57.6
click at [654, 510] on body "Analytics RealKeywords Overview Content Performance Keyword Groups Ranking Keyw…" at bounding box center [601, 504] width 1202 height 1008
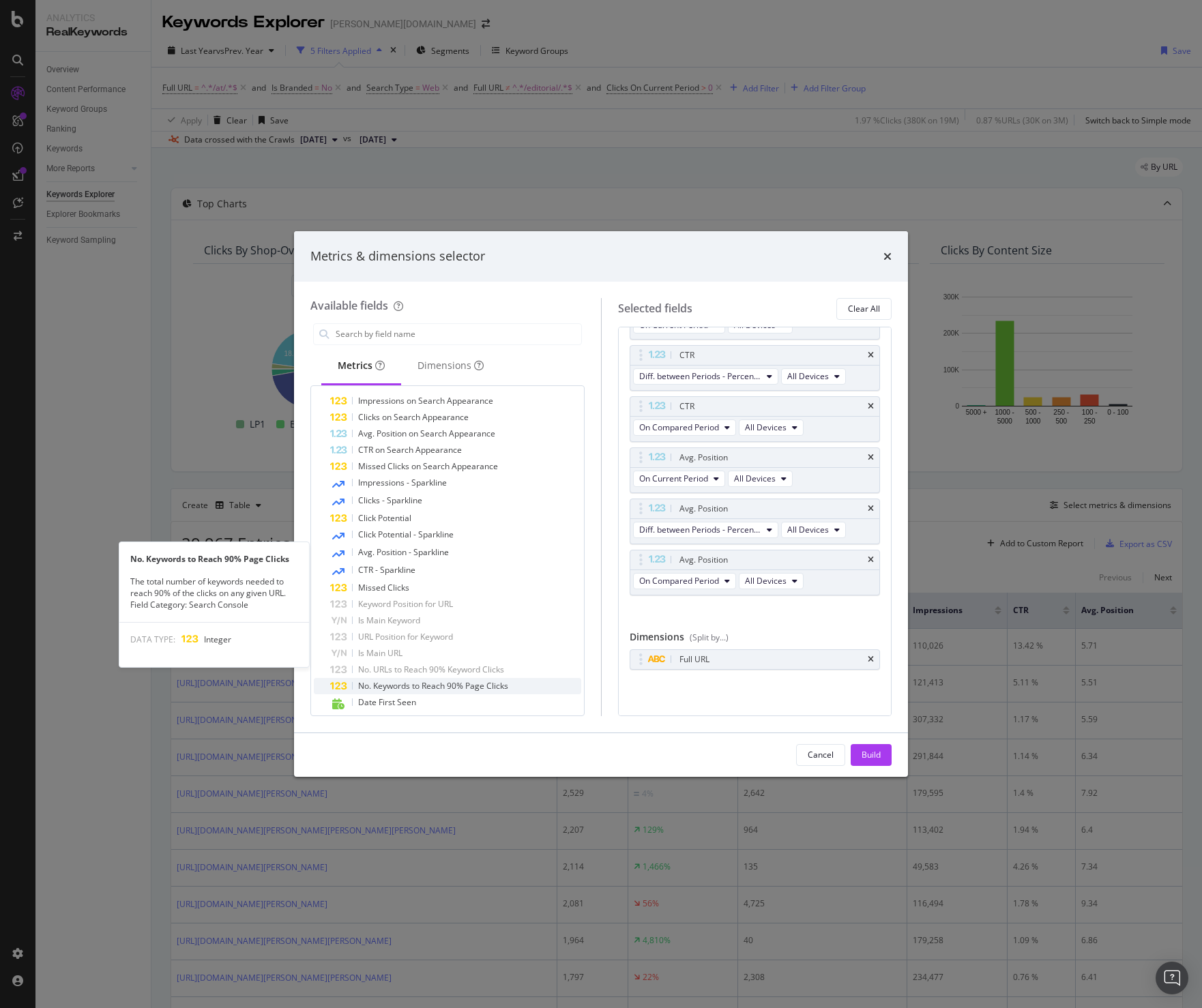
scroll to position [0, 0]
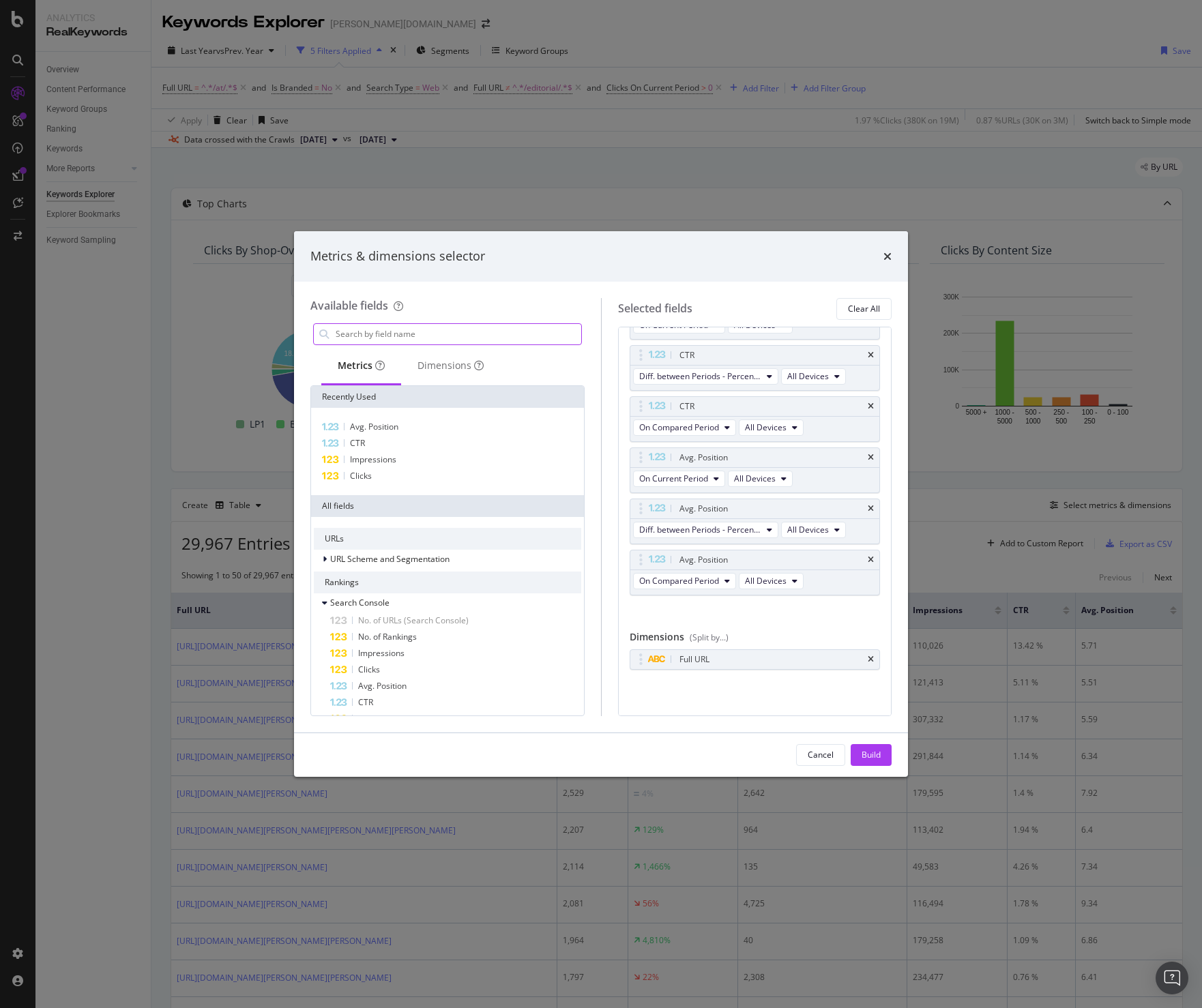
click at [407, 341] on input "modal" at bounding box center [458, 334] width 247 height 21
click at [875, 758] on div "Build" at bounding box center [871, 755] width 19 height 12
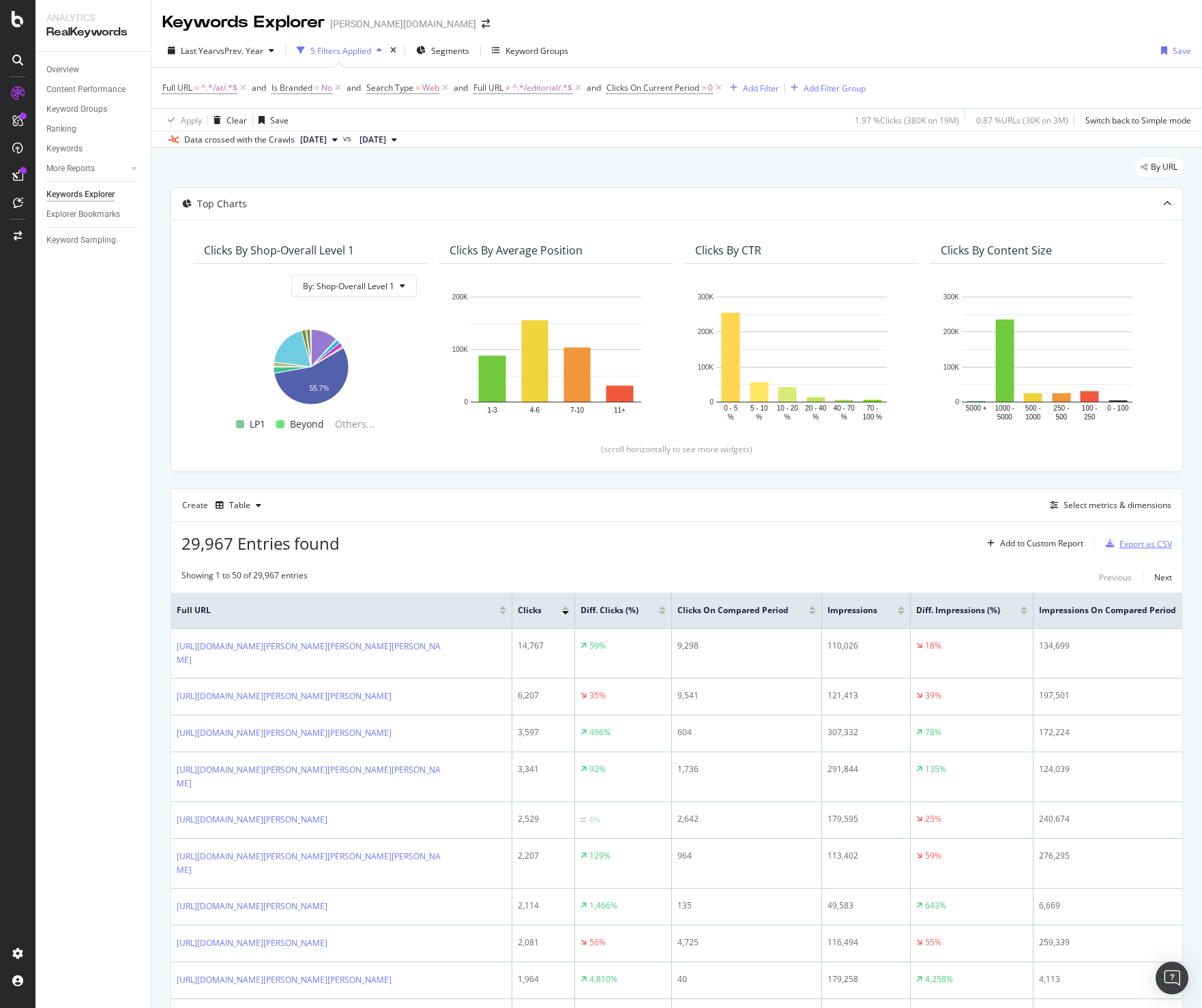
click at [1143, 536] on div "Export as CSV" at bounding box center [1136, 544] width 72 height 21
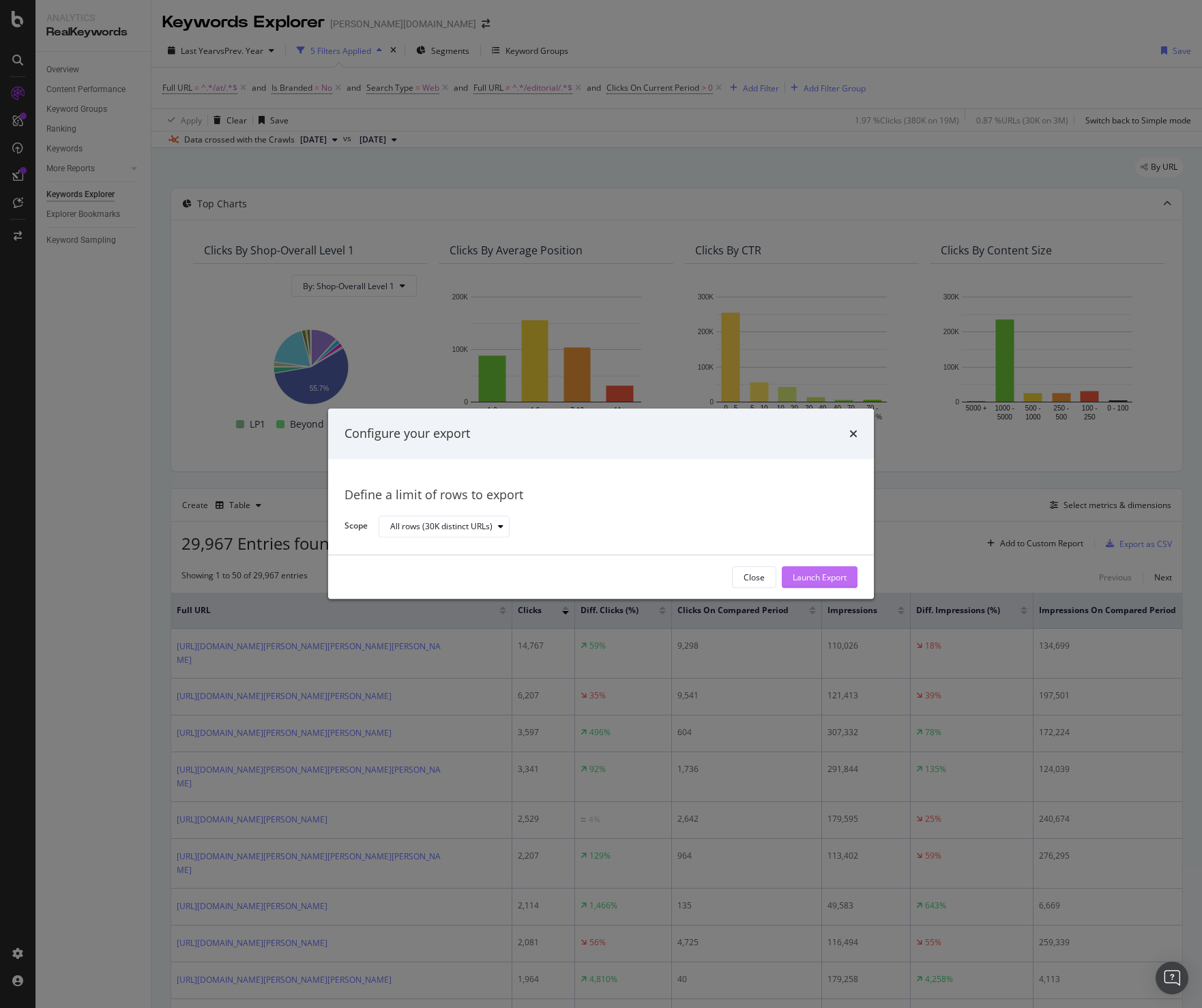
click at [823, 574] on div "Launch Export" at bounding box center [820, 577] width 54 height 12
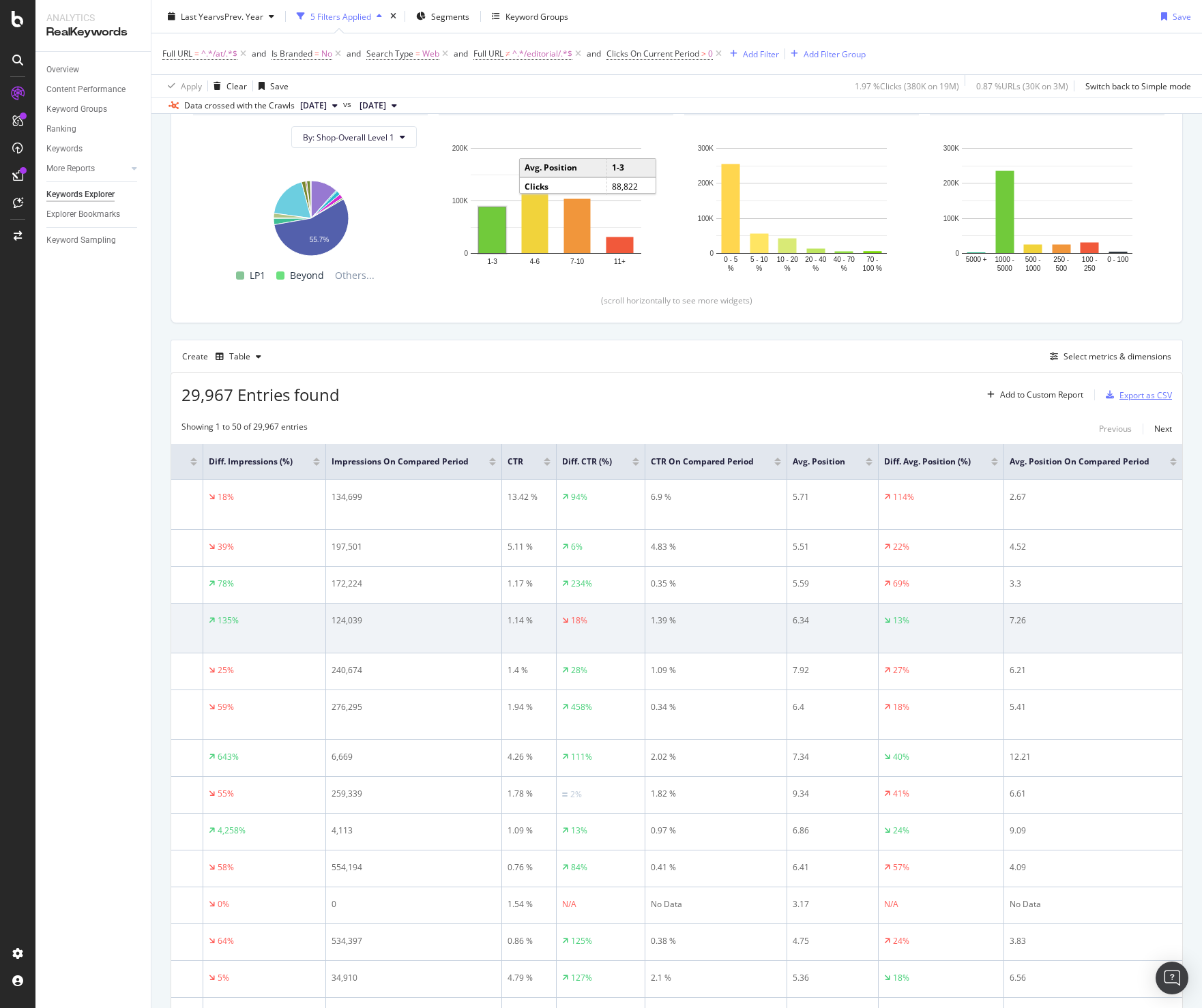
scroll to position [156, 0]
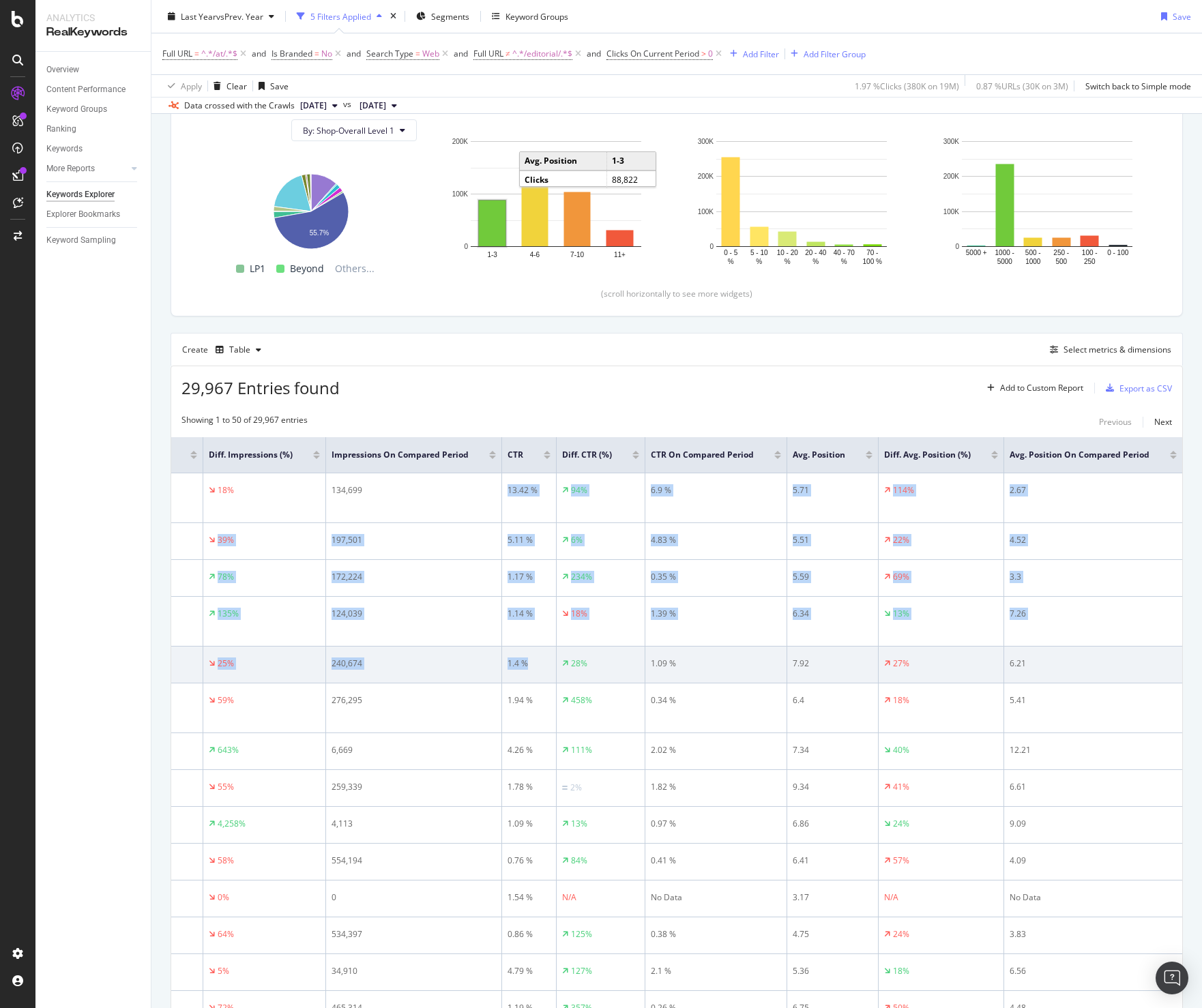
drag, startPoint x: 499, startPoint y: 489, endPoint x: 523, endPoint y: 663, distance: 175.6
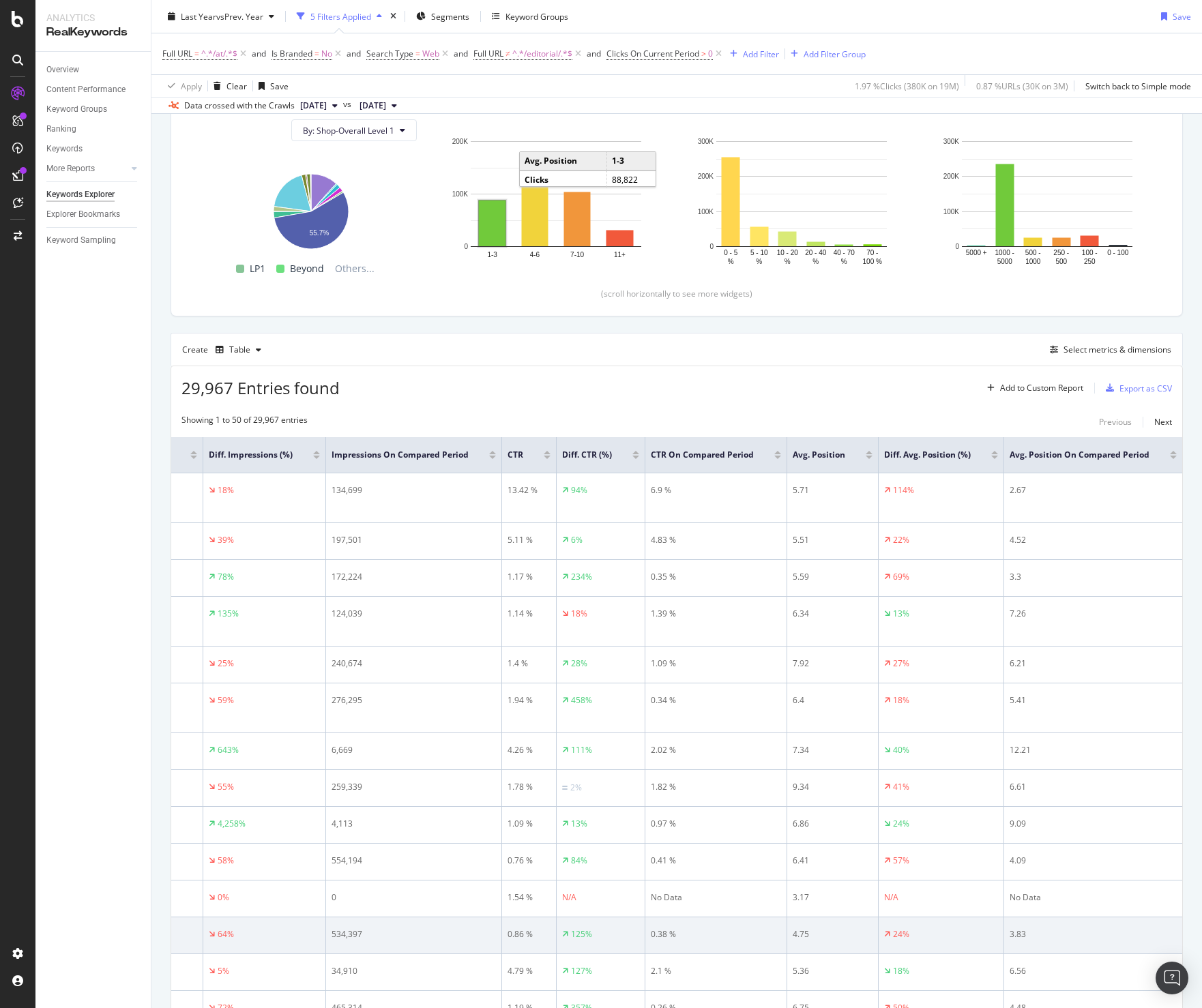
scroll to position [0, 0]
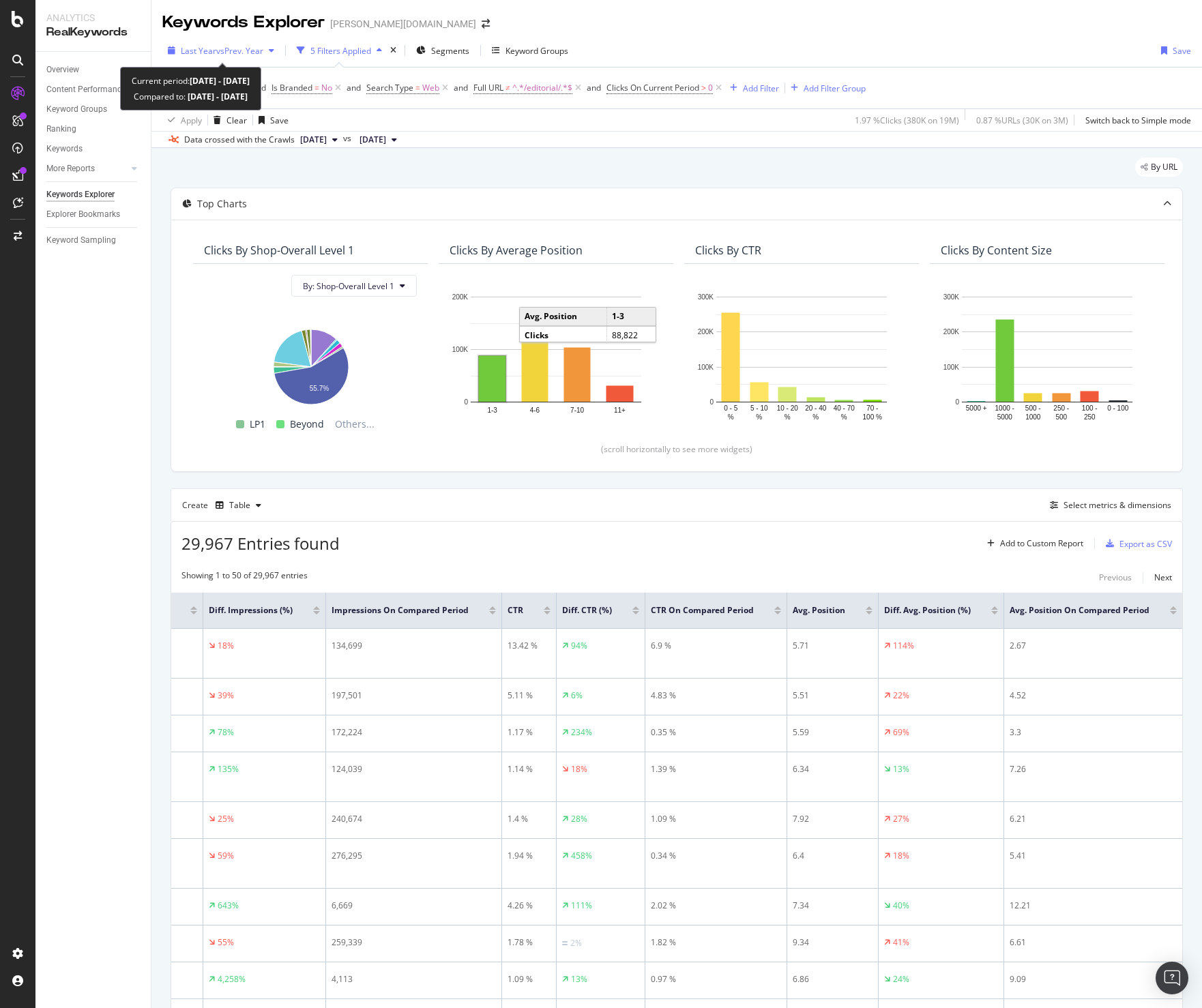
click at [229, 53] on span "vs Prev. Year" at bounding box center [239, 51] width 47 height 12
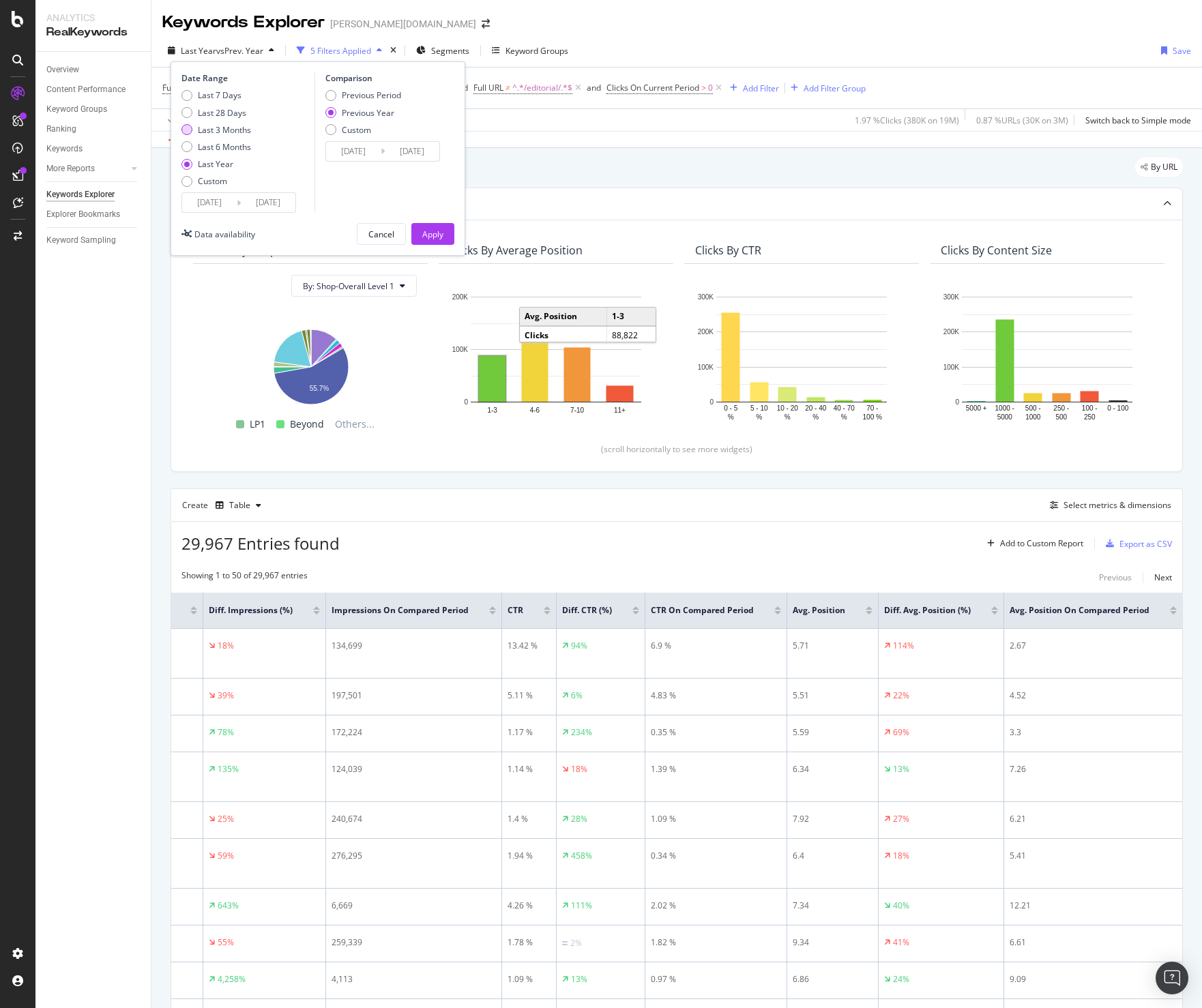
click at [208, 127] on div "Last 3 Months" at bounding box center [224, 130] width 53 height 12
type input "2025/07/12"
type input "2024/07/13"
click at [217, 197] on input "2025/07/12" at bounding box center [209, 202] width 54 height 19
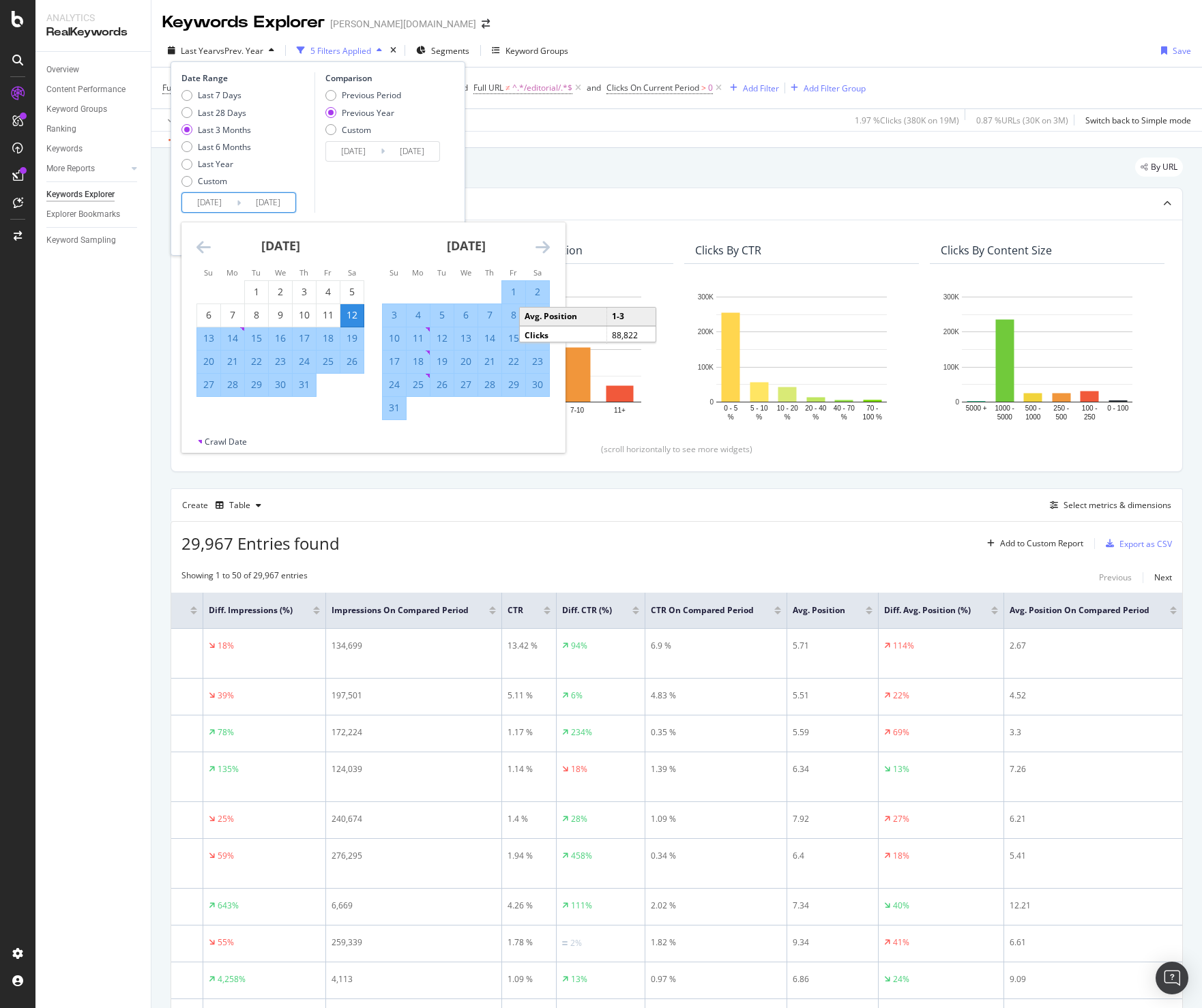
drag, startPoint x: 207, startPoint y: 249, endPoint x: 388, endPoint y: 196, distance: 188.6
click at [388, 196] on div "Date Range Last 7 Days Last 28 Days Last 3 Months Last 6 Months Last Year Custo…" at bounding box center [318, 143] width 273 height 141
click at [201, 248] on icon "Move backward to switch to the previous month." at bounding box center [204, 247] width 14 height 17
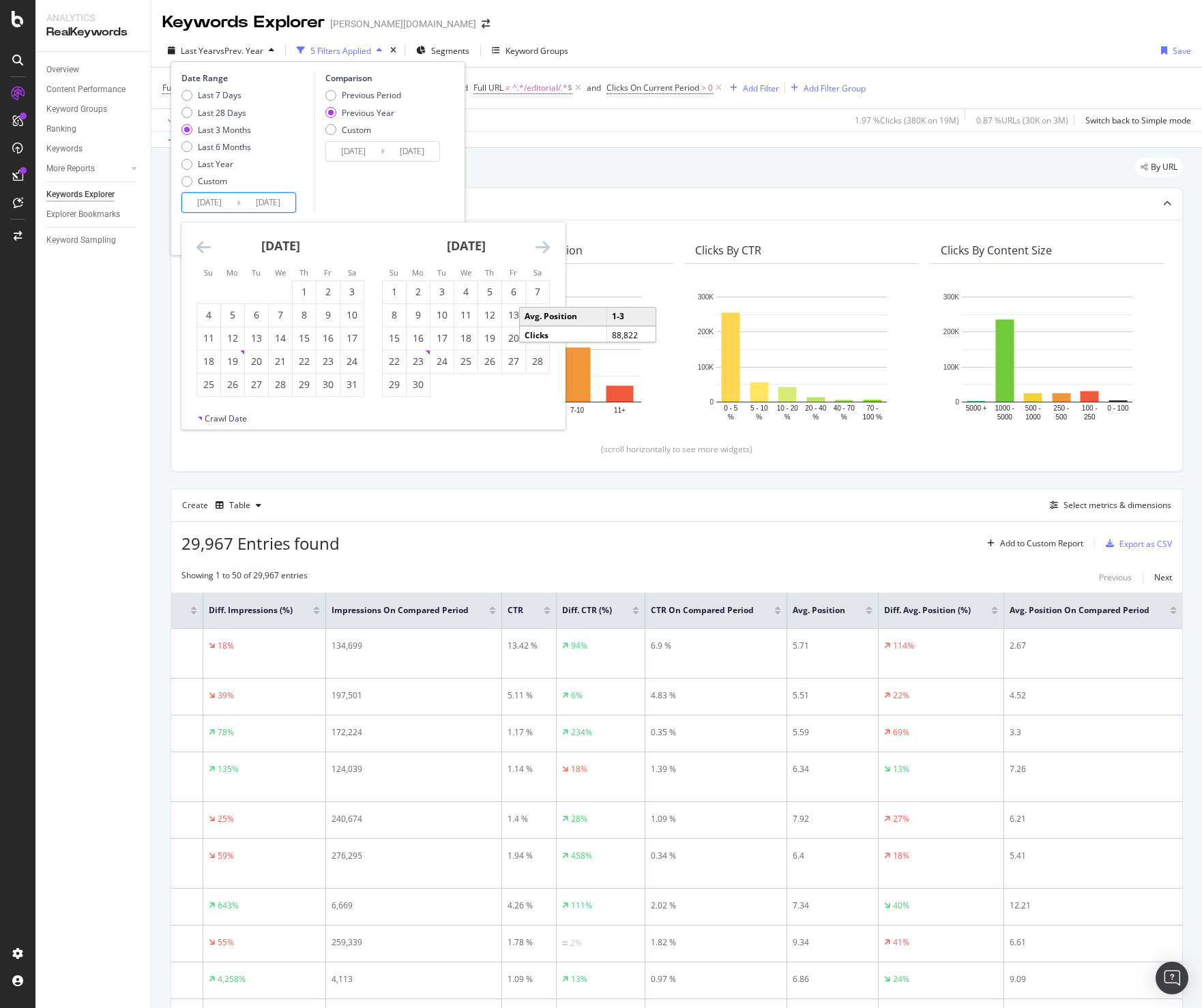
click at [201, 248] on icon "Move backward to switch to the previous month." at bounding box center [204, 247] width 14 height 17
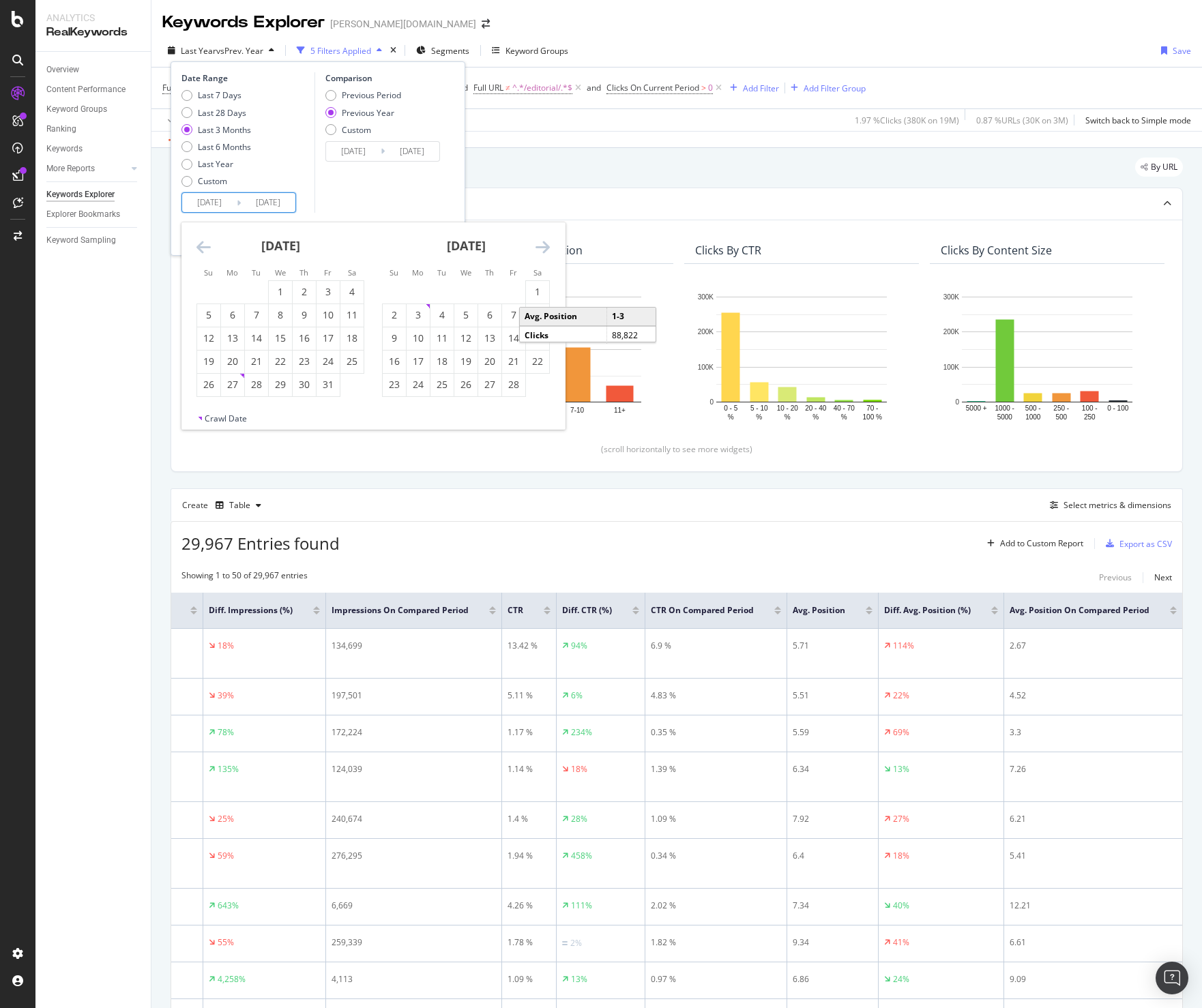
click at [201, 248] on icon "Move backward to switch to the previous month." at bounding box center [204, 247] width 14 height 17
click at [264, 292] on div "1" at bounding box center [257, 292] width 23 height 13
type input "2024/10/01"
type input "2023/10/03"
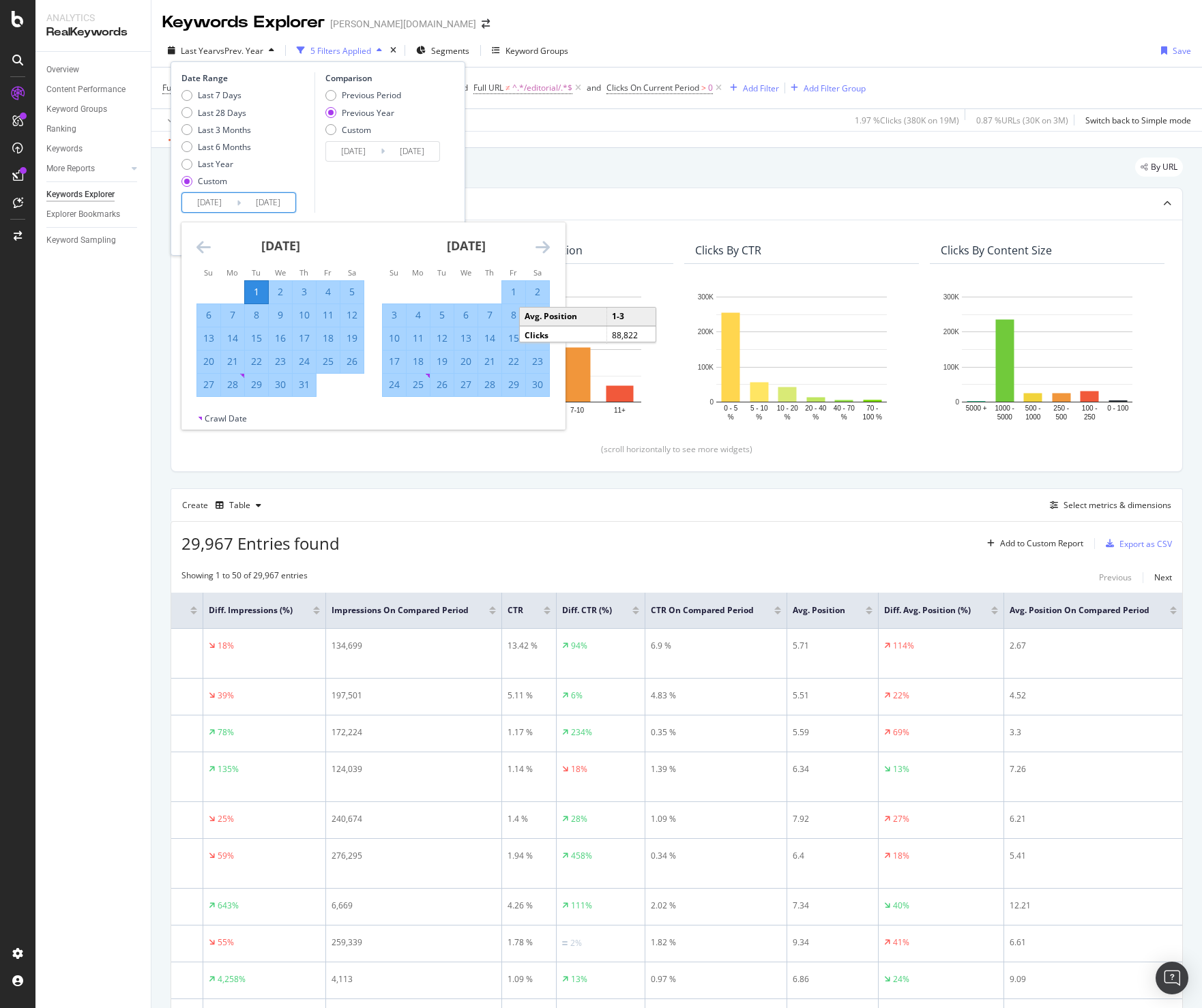
click at [549, 245] on icon "Move forward to switch to the next month." at bounding box center [542, 247] width 14 height 17
click at [257, 389] on div "31" at bounding box center [257, 384] width 23 height 13
type input "2024/12/31"
type input "2024/01/02"
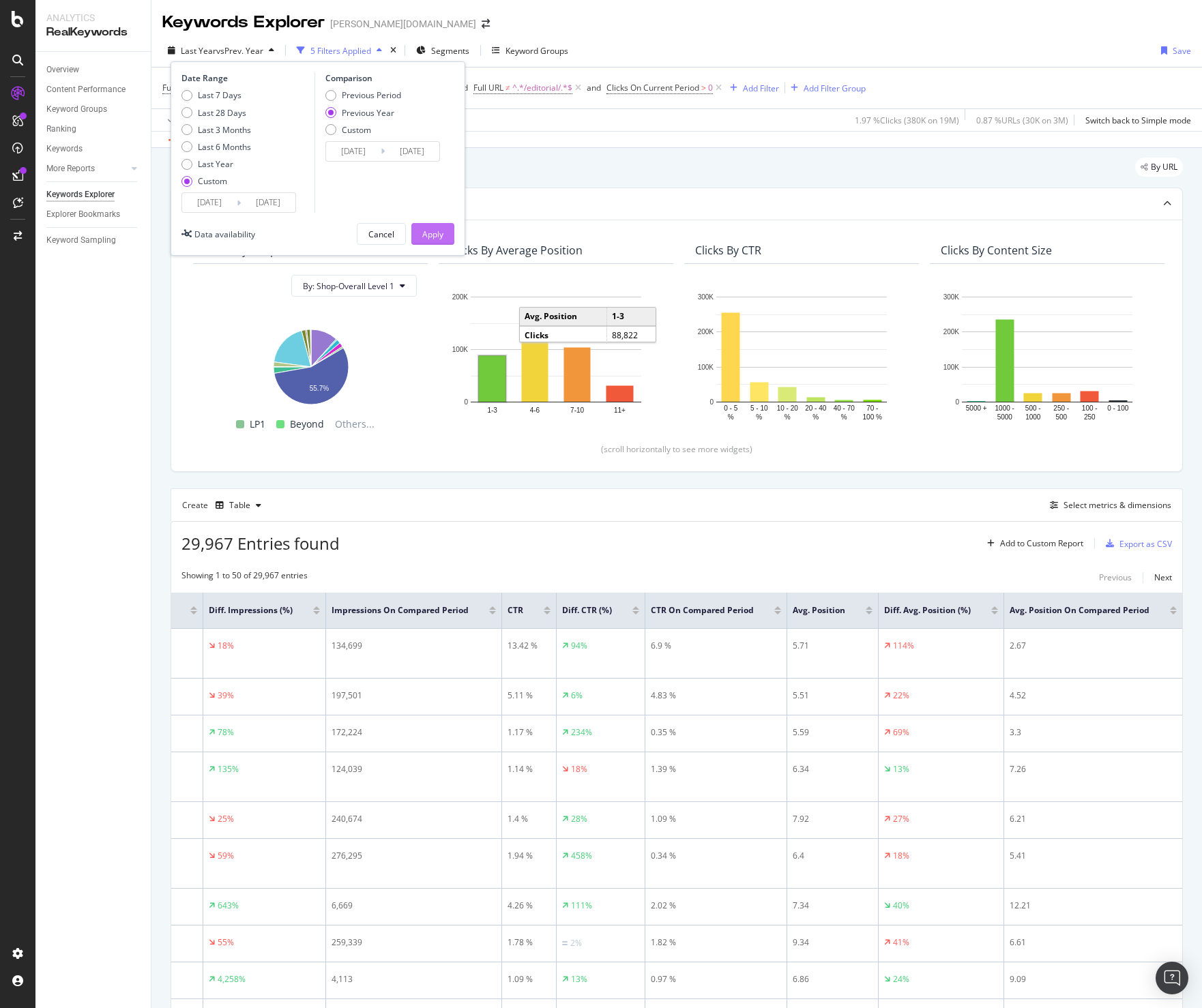
click at [426, 225] on div "Apply" at bounding box center [432, 233] width 21 height 21
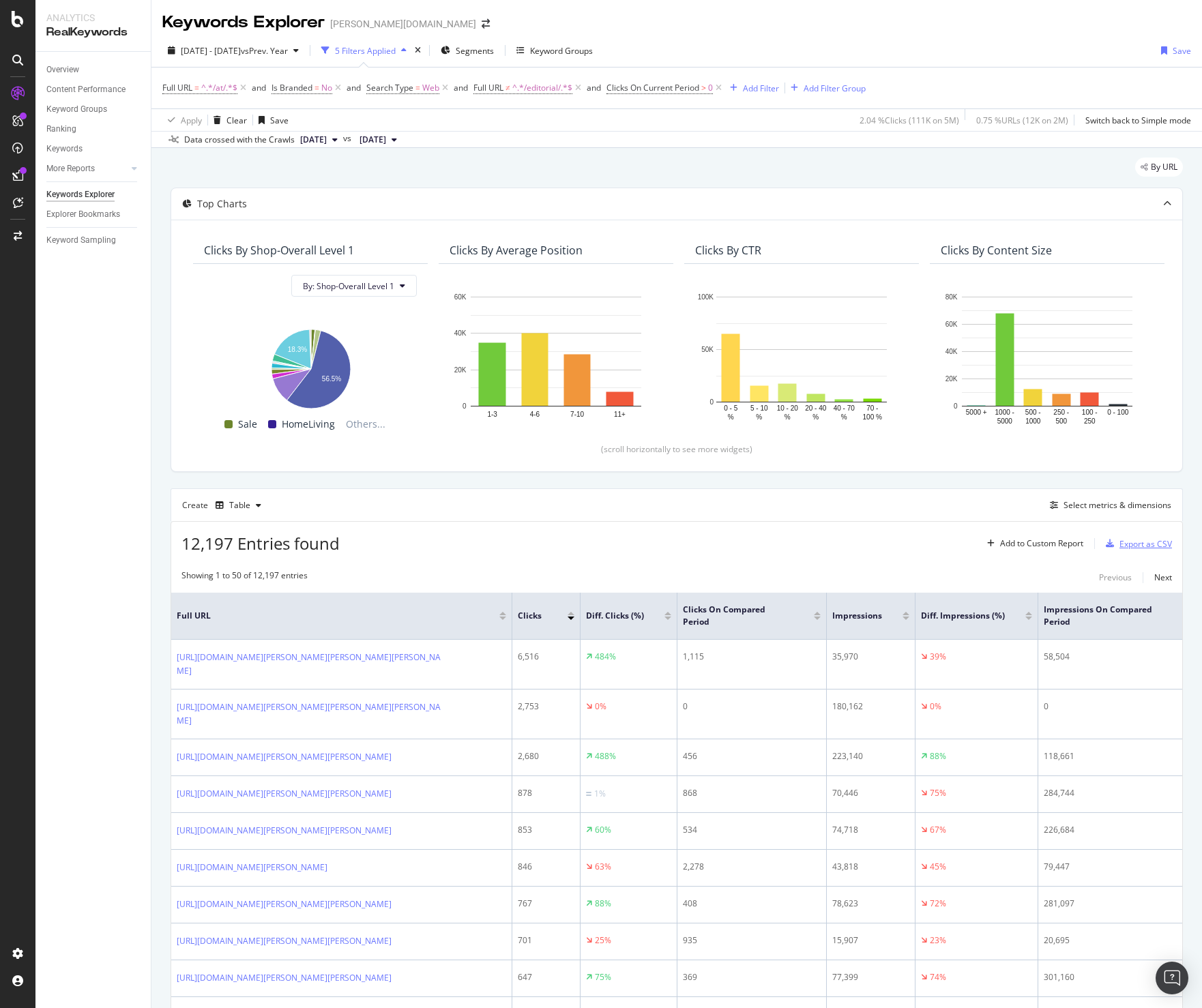
click at [1119, 538] on div "Export as CSV" at bounding box center [1145, 544] width 53 height 12
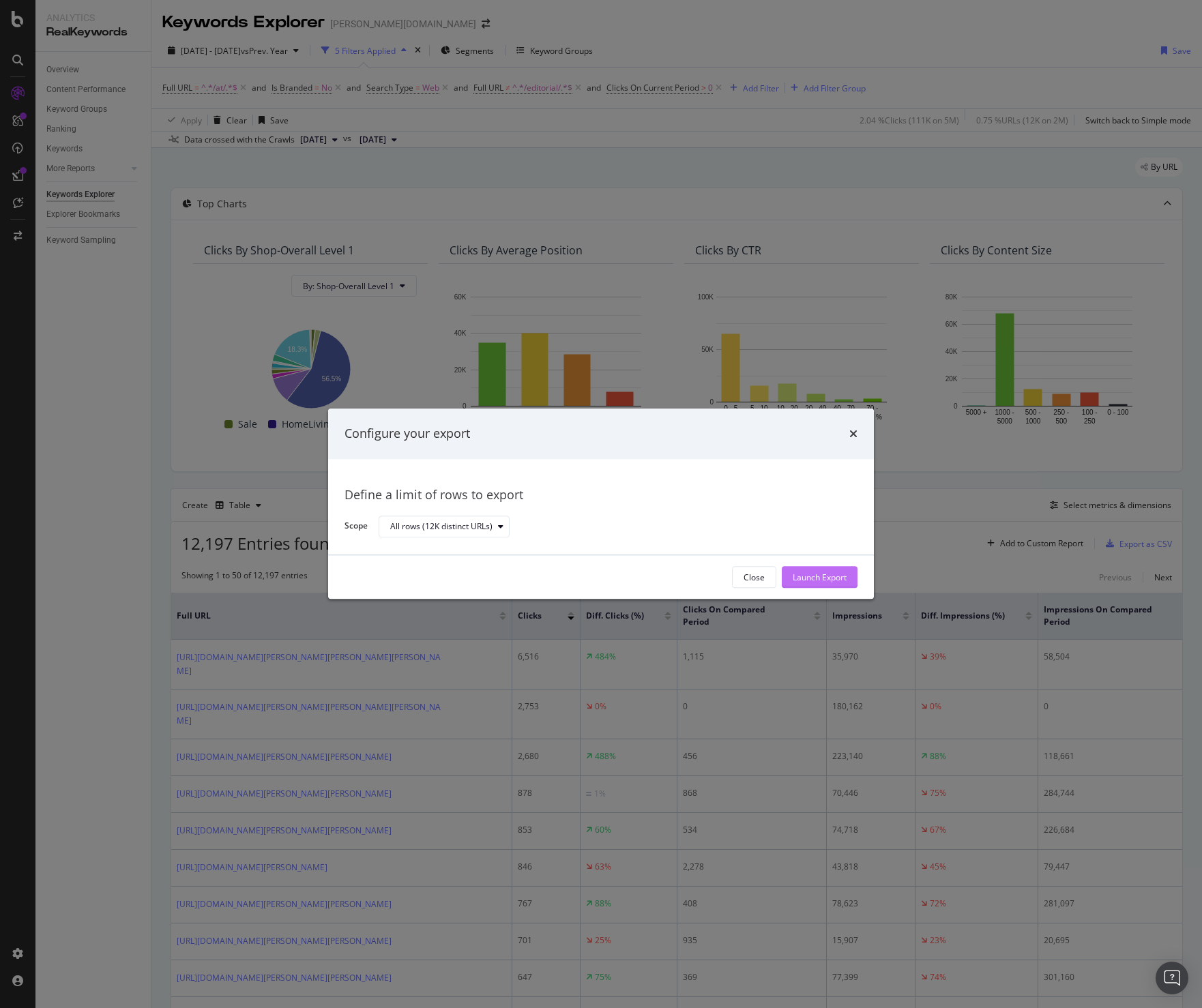
click at [822, 579] on div "Launch Export" at bounding box center [820, 577] width 54 height 12
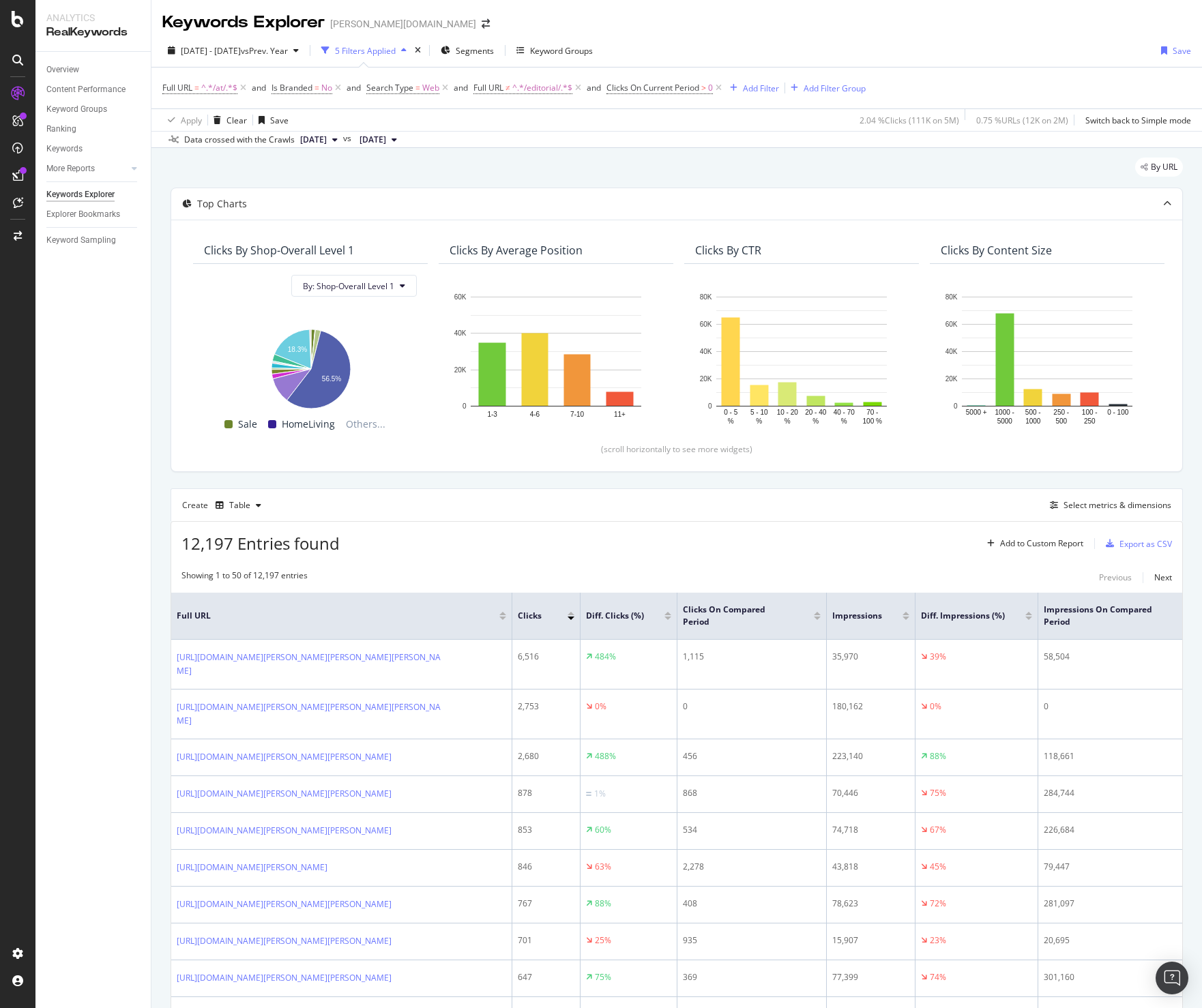
click at [534, 144] on div "Data crossed with the Crawls 2024 Dec. 23rd vs 2023 Dec. 4th" at bounding box center [677, 139] width 1051 height 17
click at [241, 48] on span "2024 Oct. 1st - Dec. 31st" at bounding box center [211, 51] width 60 height 12
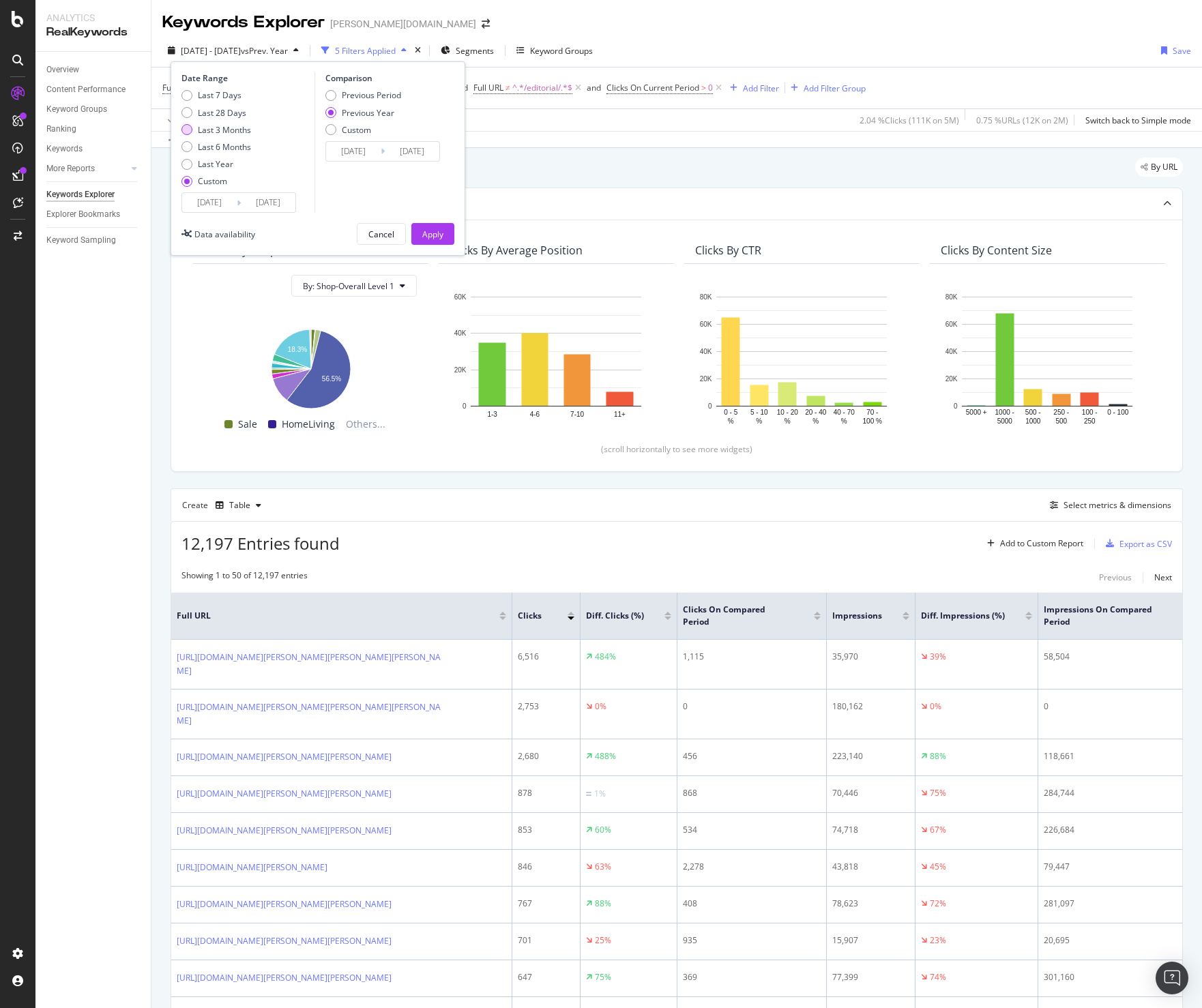
click at [215, 124] on div "Last 3 Months" at bounding box center [224, 130] width 53 height 12
type input "2025/07/12"
type input "[DATE]"
type input "2024/07/13"
type input "[DATE]"
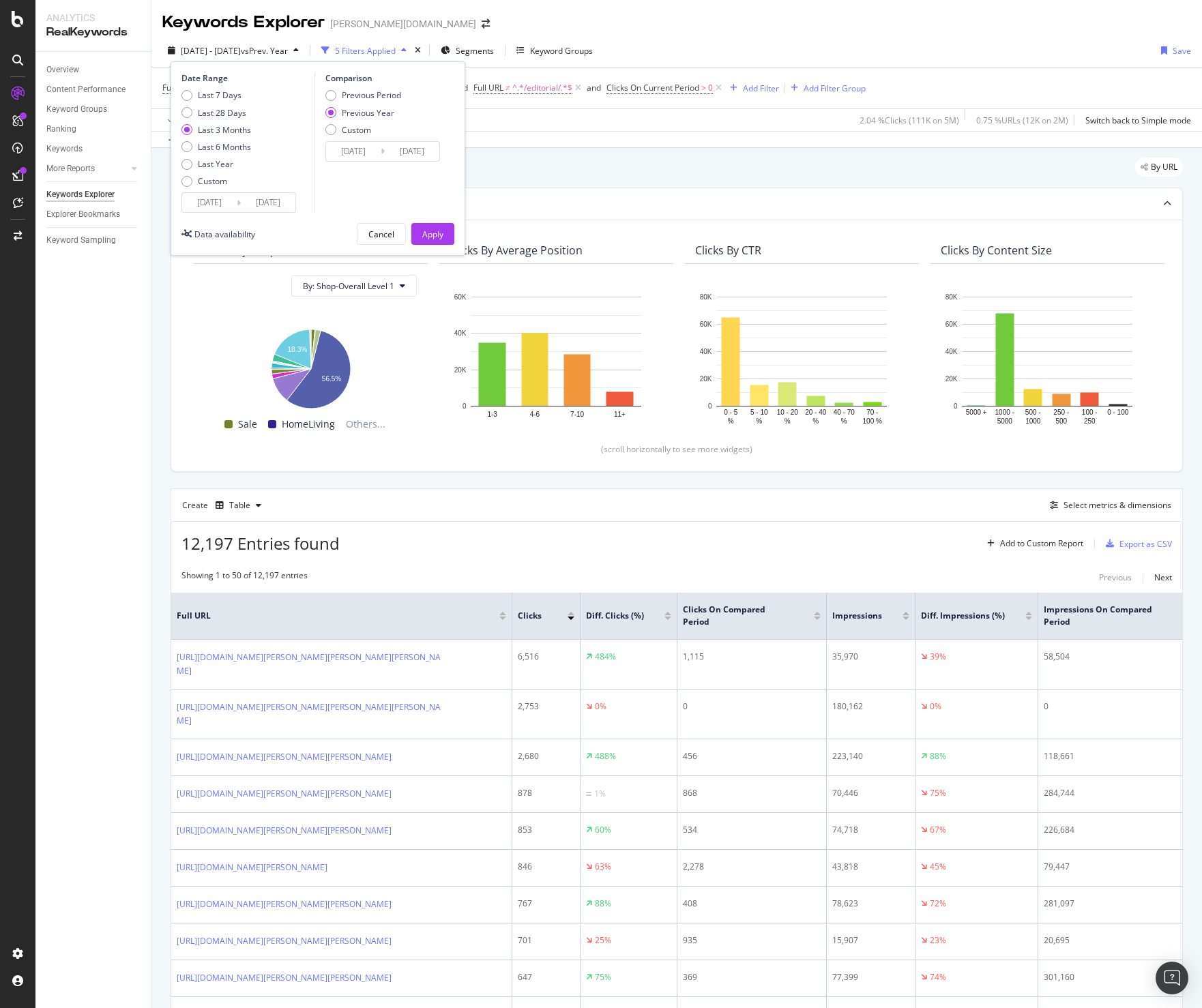
click at [216, 197] on input "2025/07/12" at bounding box center [209, 202] width 54 height 19
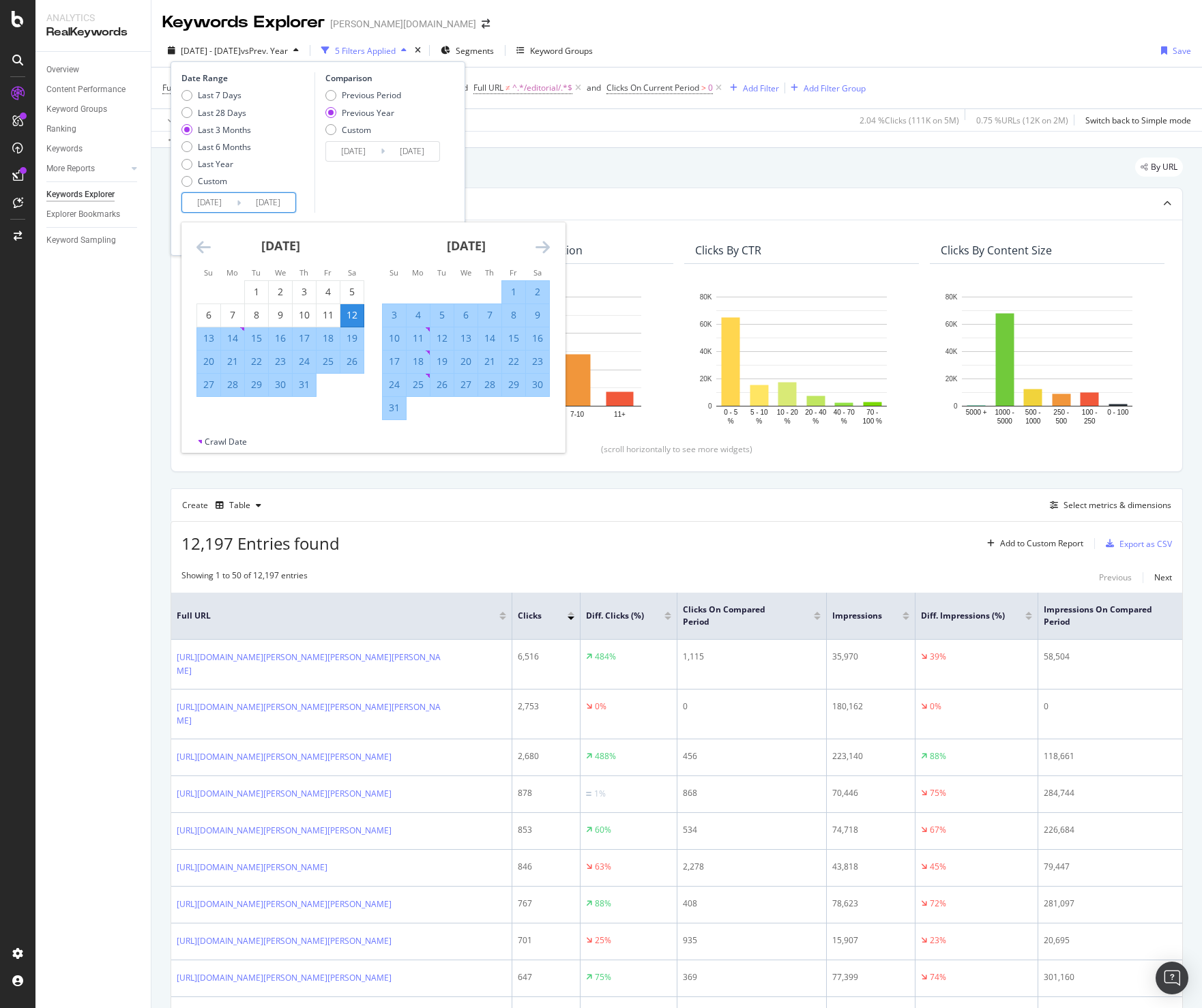
click at [363, 179] on div "Comparison Previous Period Previous Year Custom 2024/07/13 Navigate forward to …" at bounding box center [379, 143] width 129 height 141
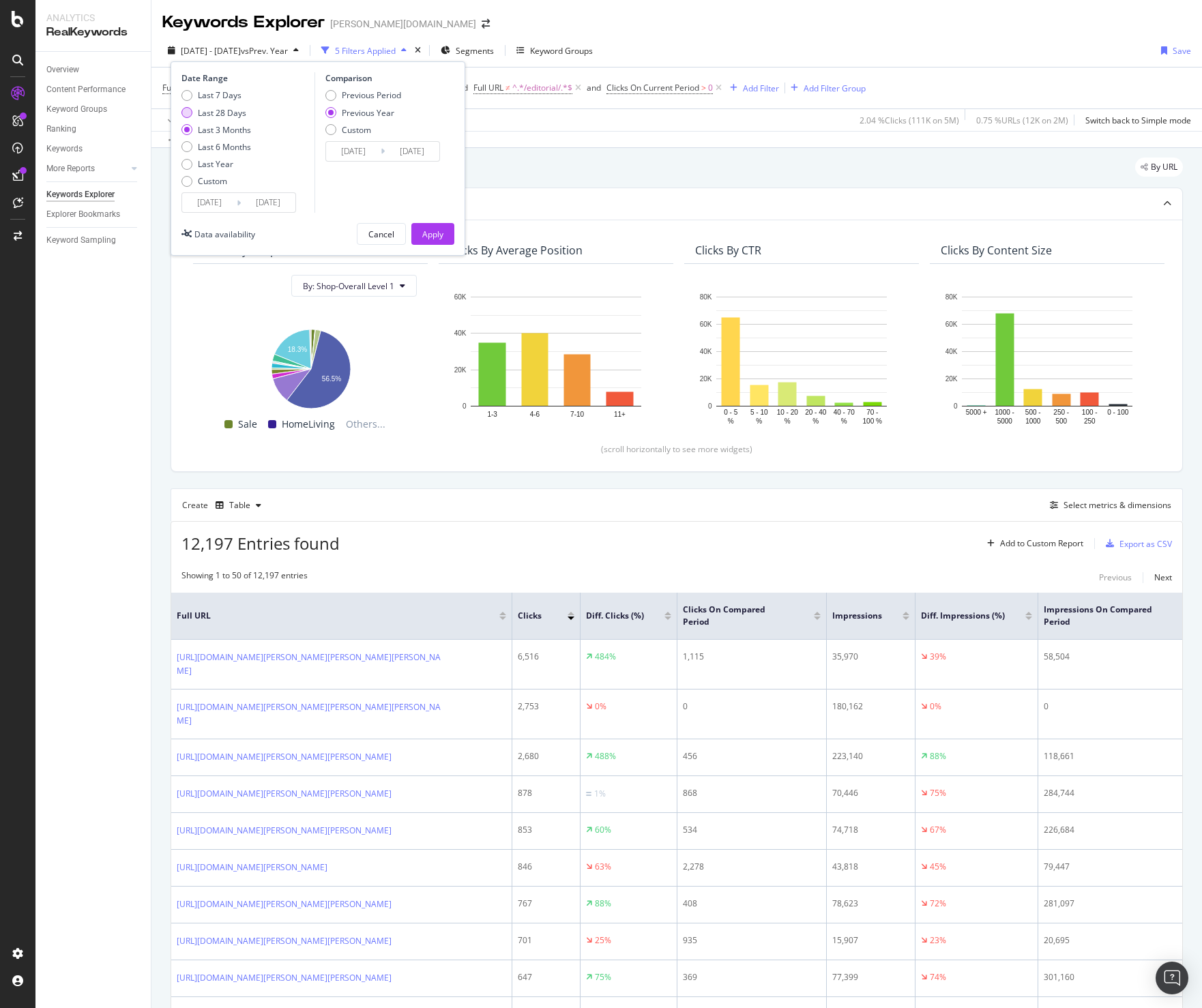
click at [207, 110] on div "Last 28 Days" at bounding box center [222, 113] width 48 height 12
type input "2025/09/14"
type input "2024/09/15"
click at [208, 200] on input "2025/09/14" at bounding box center [209, 202] width 54 height 19
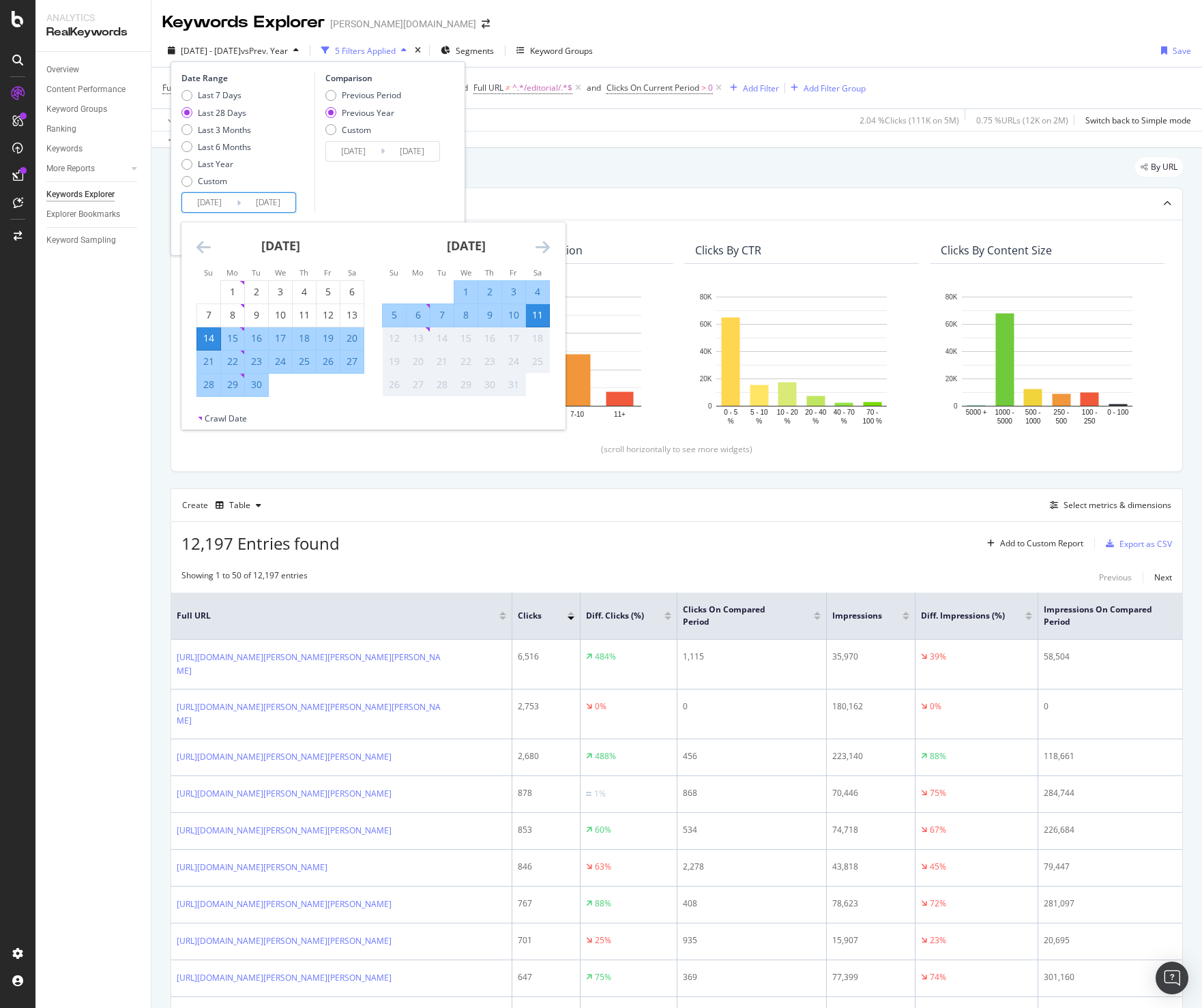
click at [204, 249] on icon "Move backward to switch to the previous month." at bounding box center [204, 247] width 14 height 17
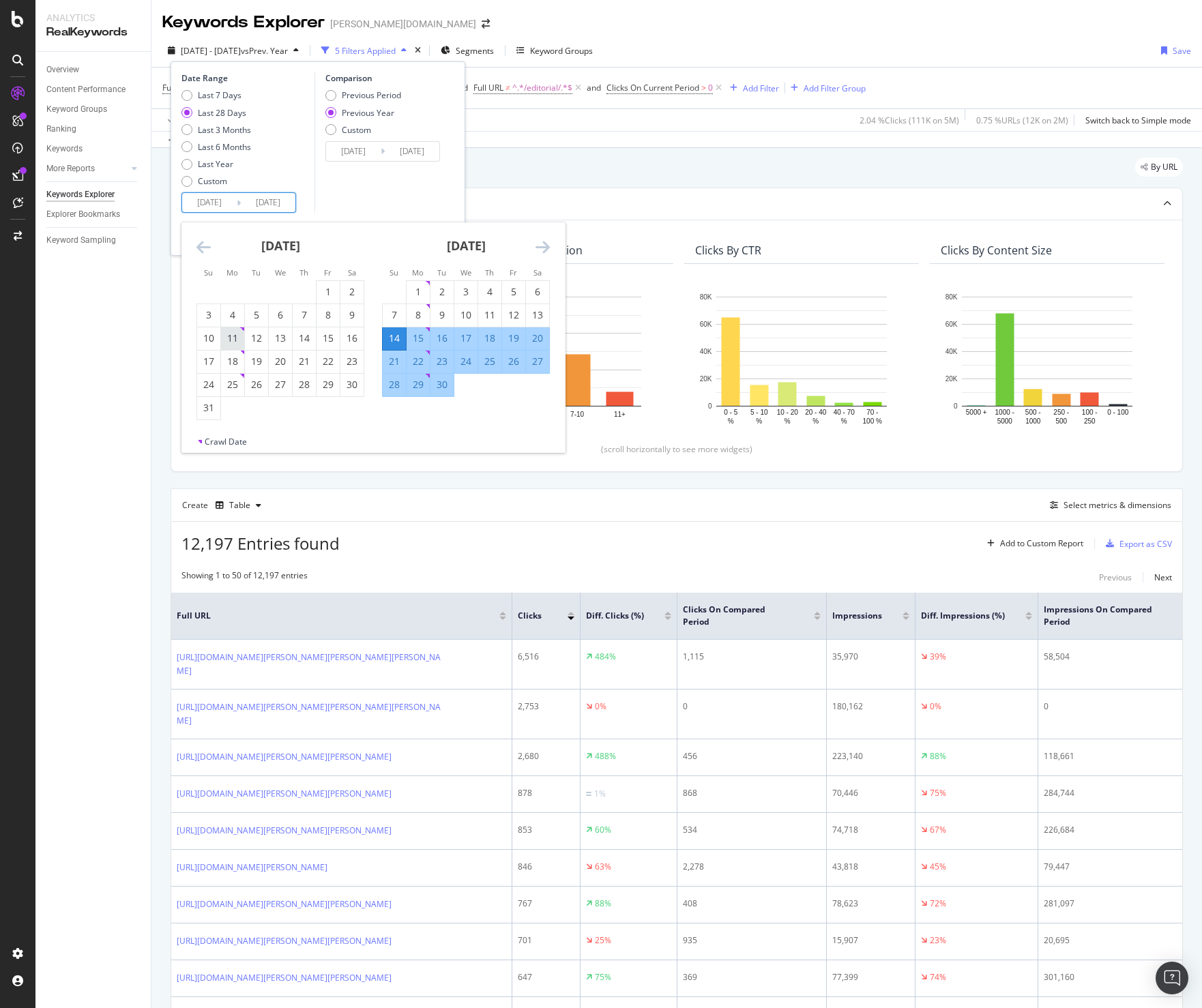
click at [236, 338] on div "11" at bounding box center [233, 339] width 23 height 13
type input "[DATE]"
type input "2024/08/12"
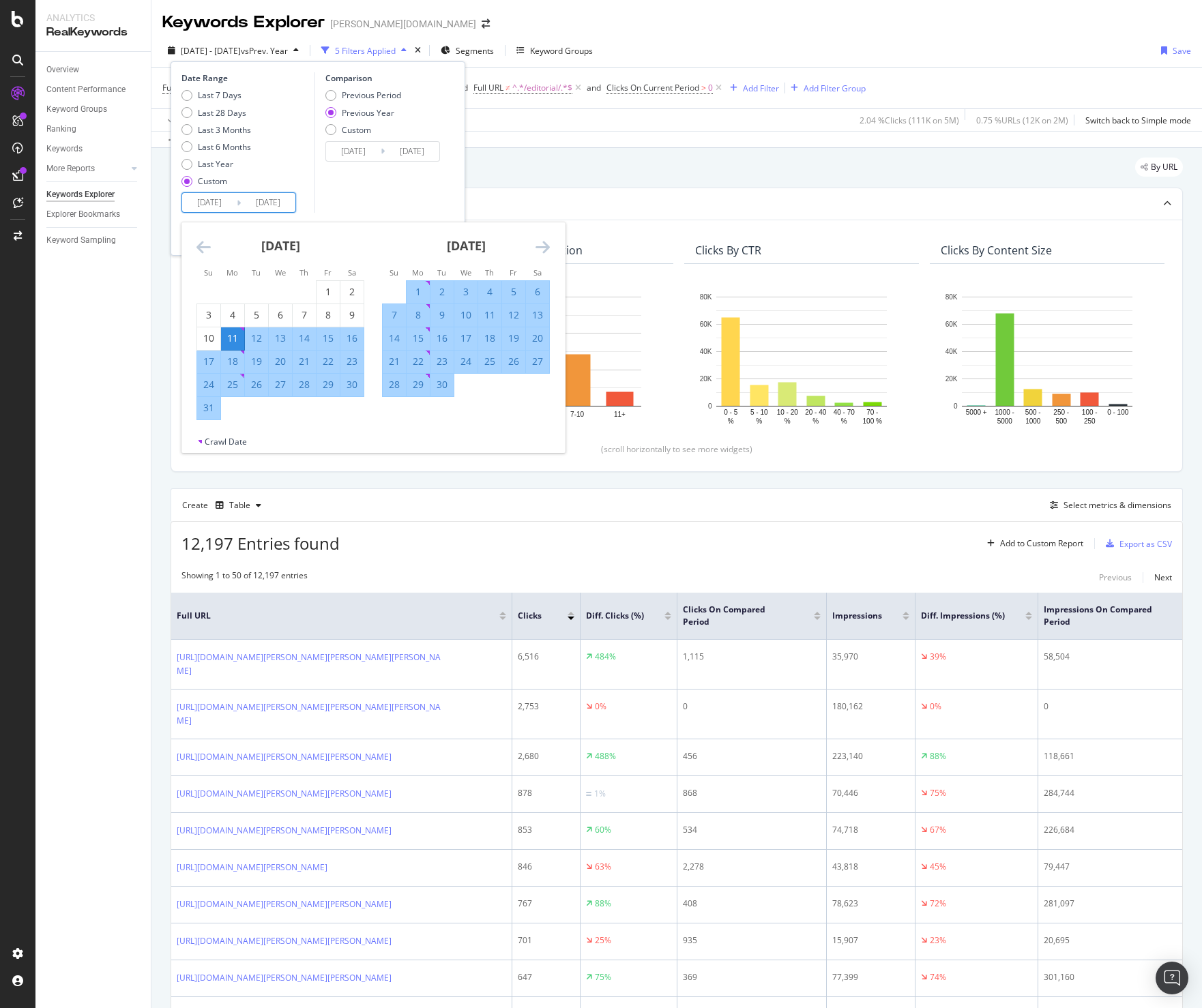
click at [546, 245] on icon "Move forward to switch to the next month." at bounding box center [542, 247] width 14 height 17
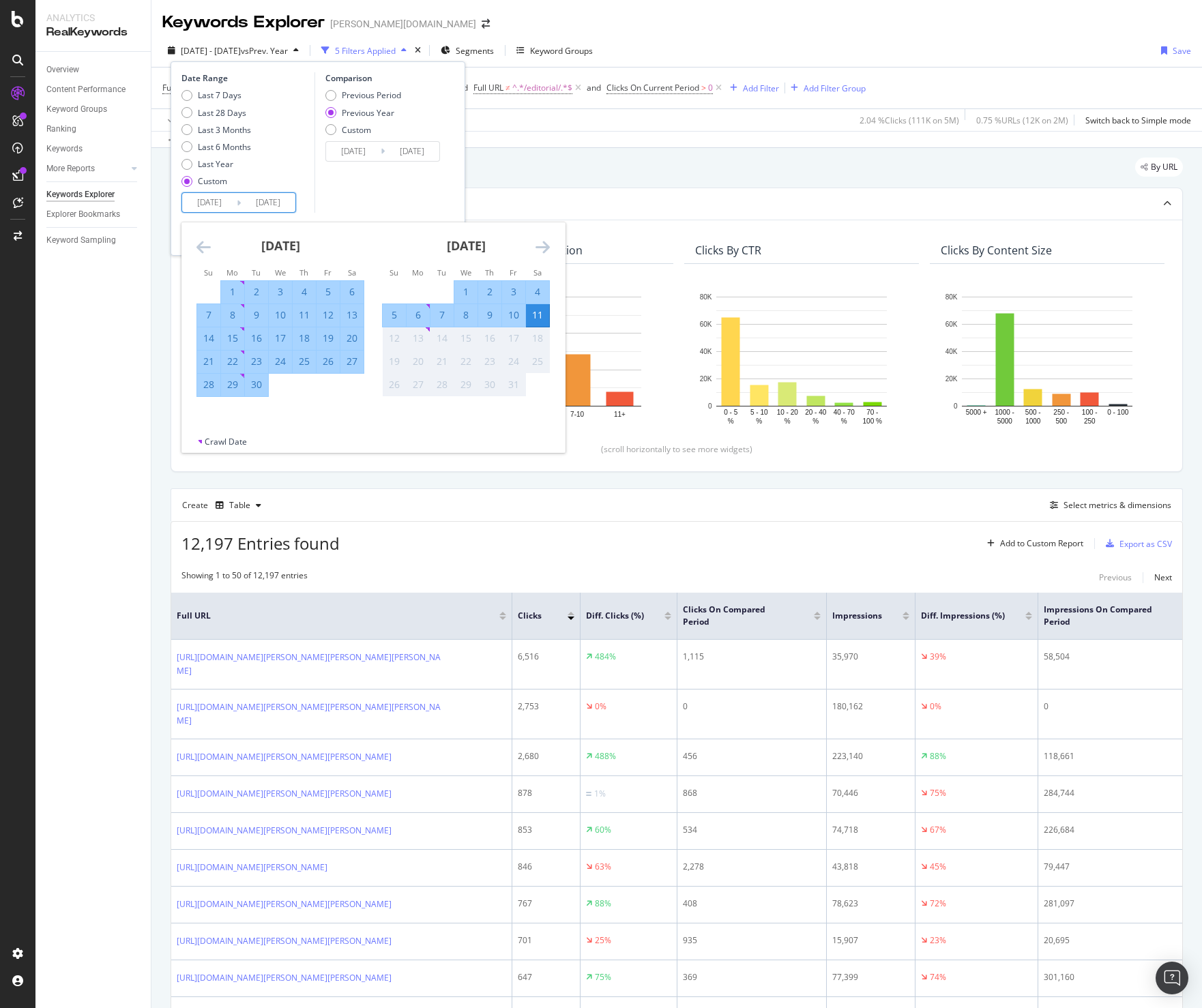
click at [342, 197] on div "Comparison Previous Period Previous Year Custom 2024/08/12 Navigate forward to …" at bounding box center [379, 143] width 129 height 141
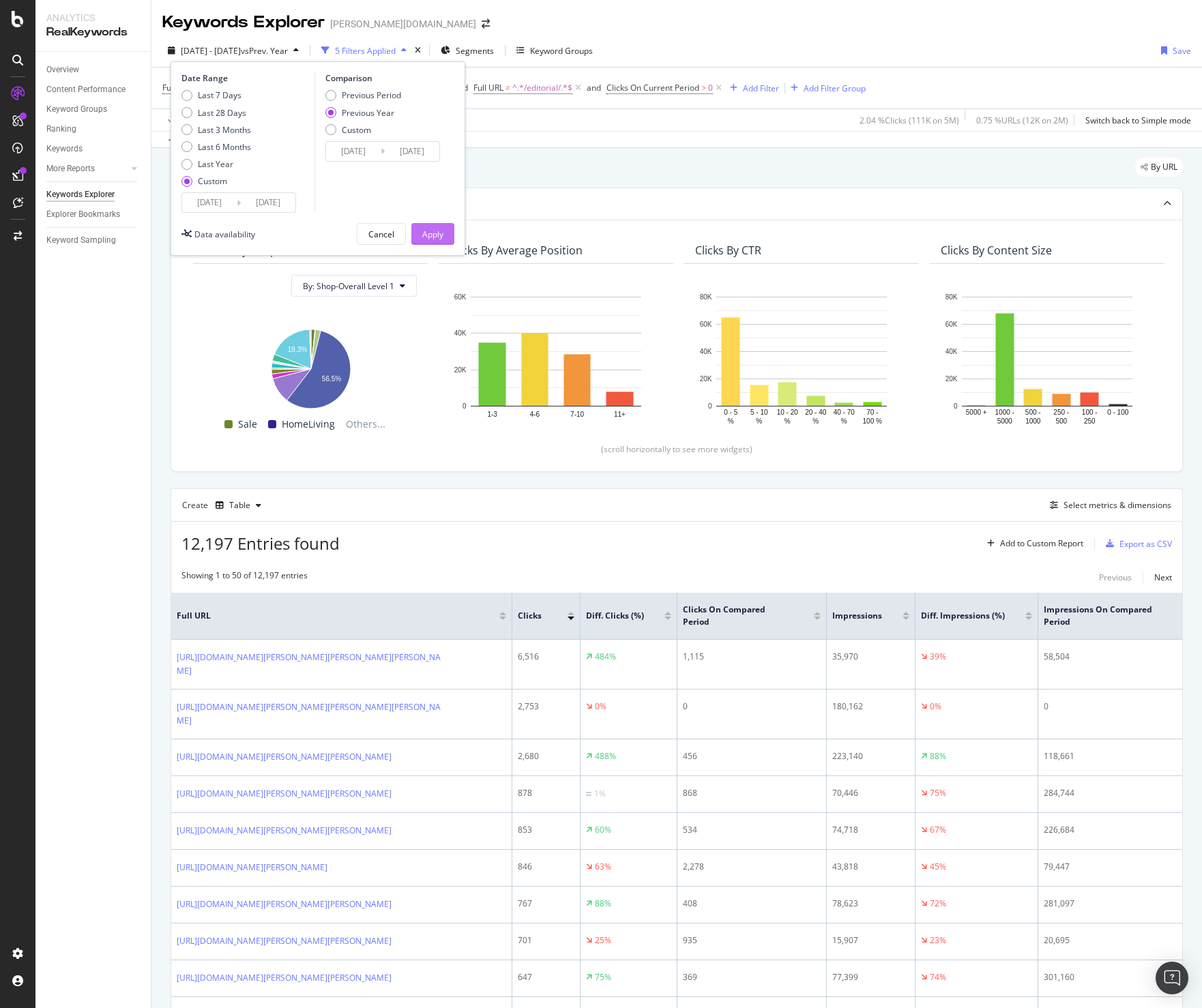
click at [438, 242] on div "Apply" at bounding box center [432, 233] width 21 height 21
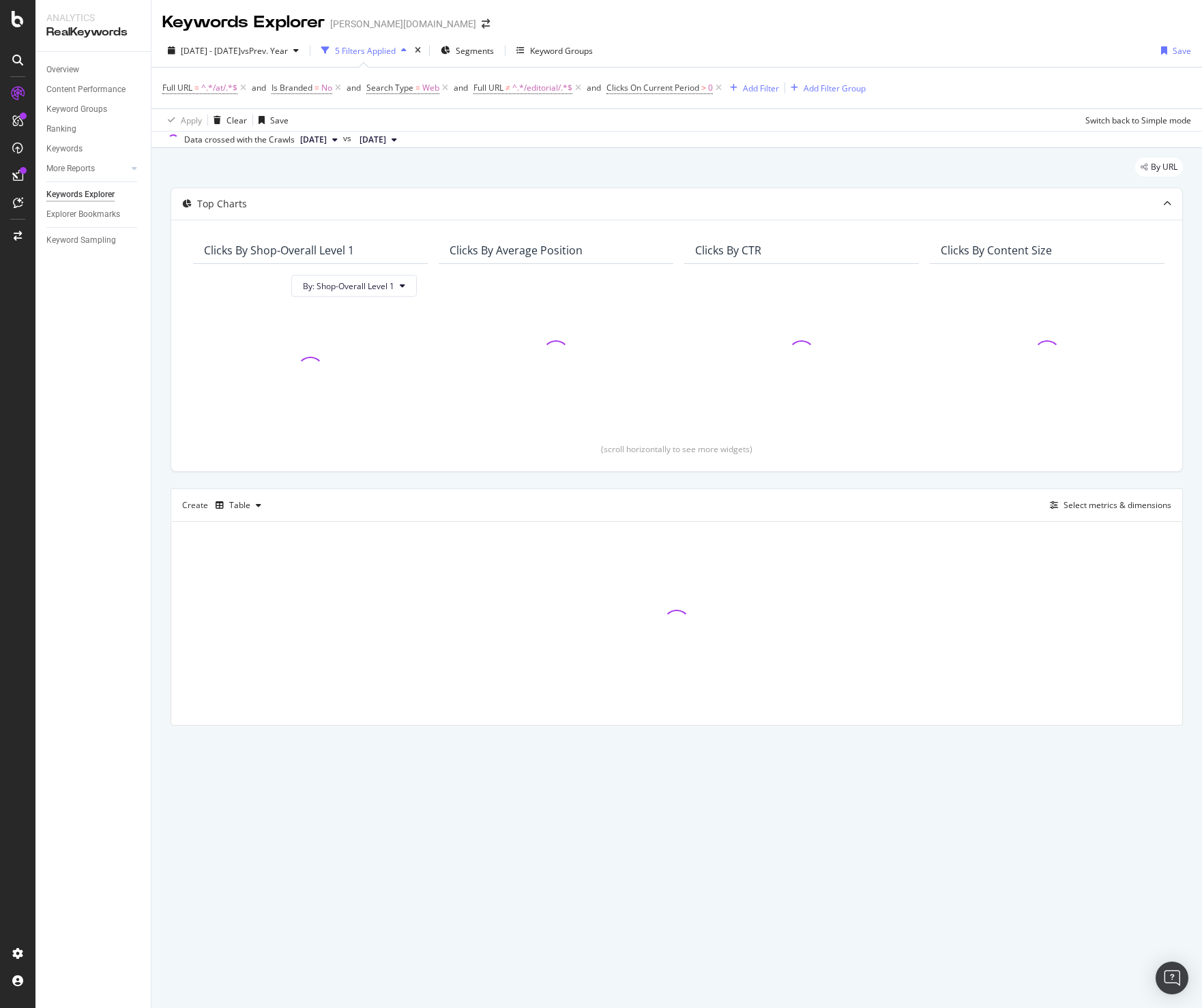
click at [478, 150] on div "By URL Top Charts Clicks By Shop-Overall Level 1 By: Shop-Overall Level 1 Click…" at bounding box center [677, 461] width 1051 height 625
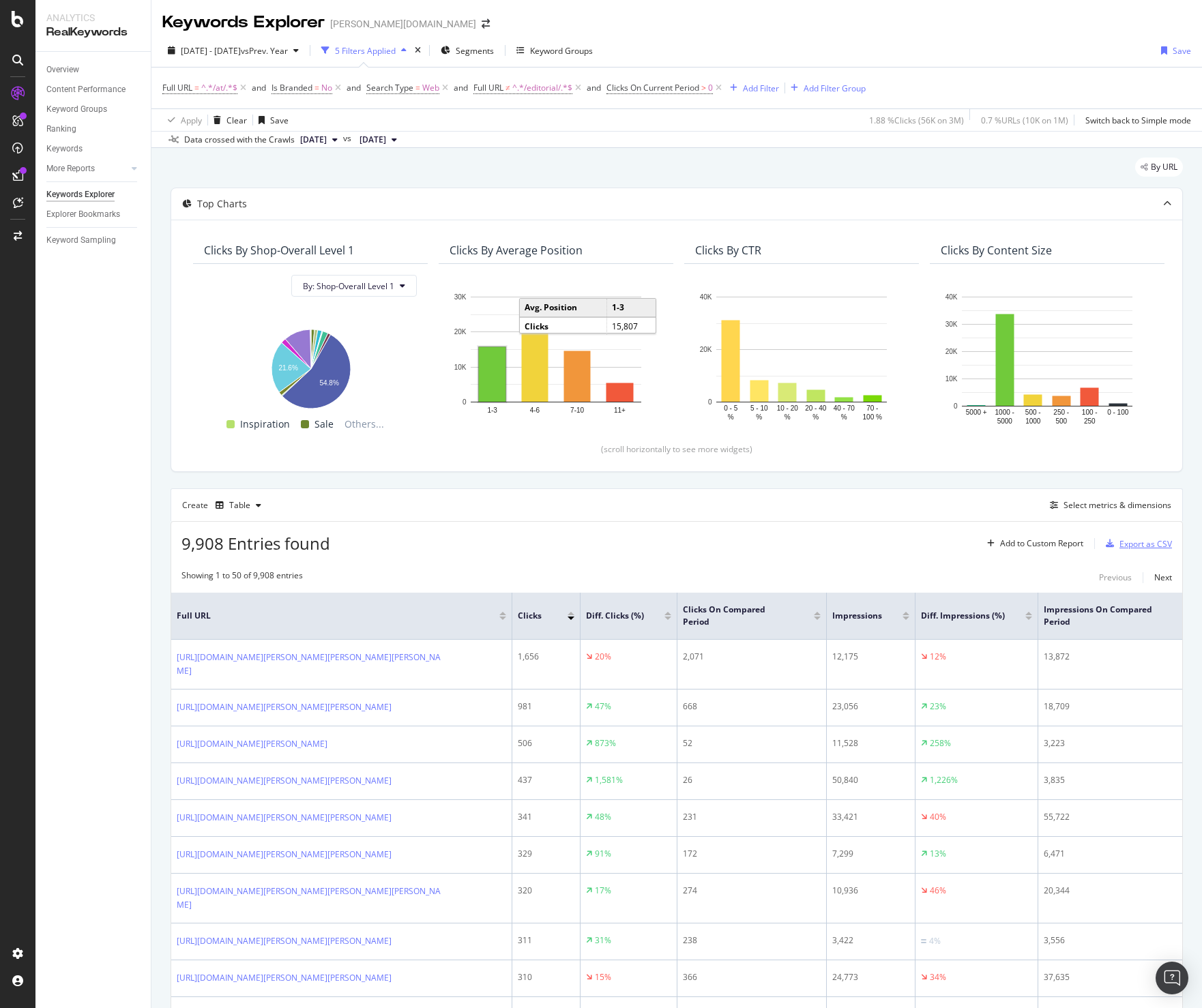
click at [1142, 544] on div "Export as CSV" at bounding box center [1145, 544] width 53 height 12
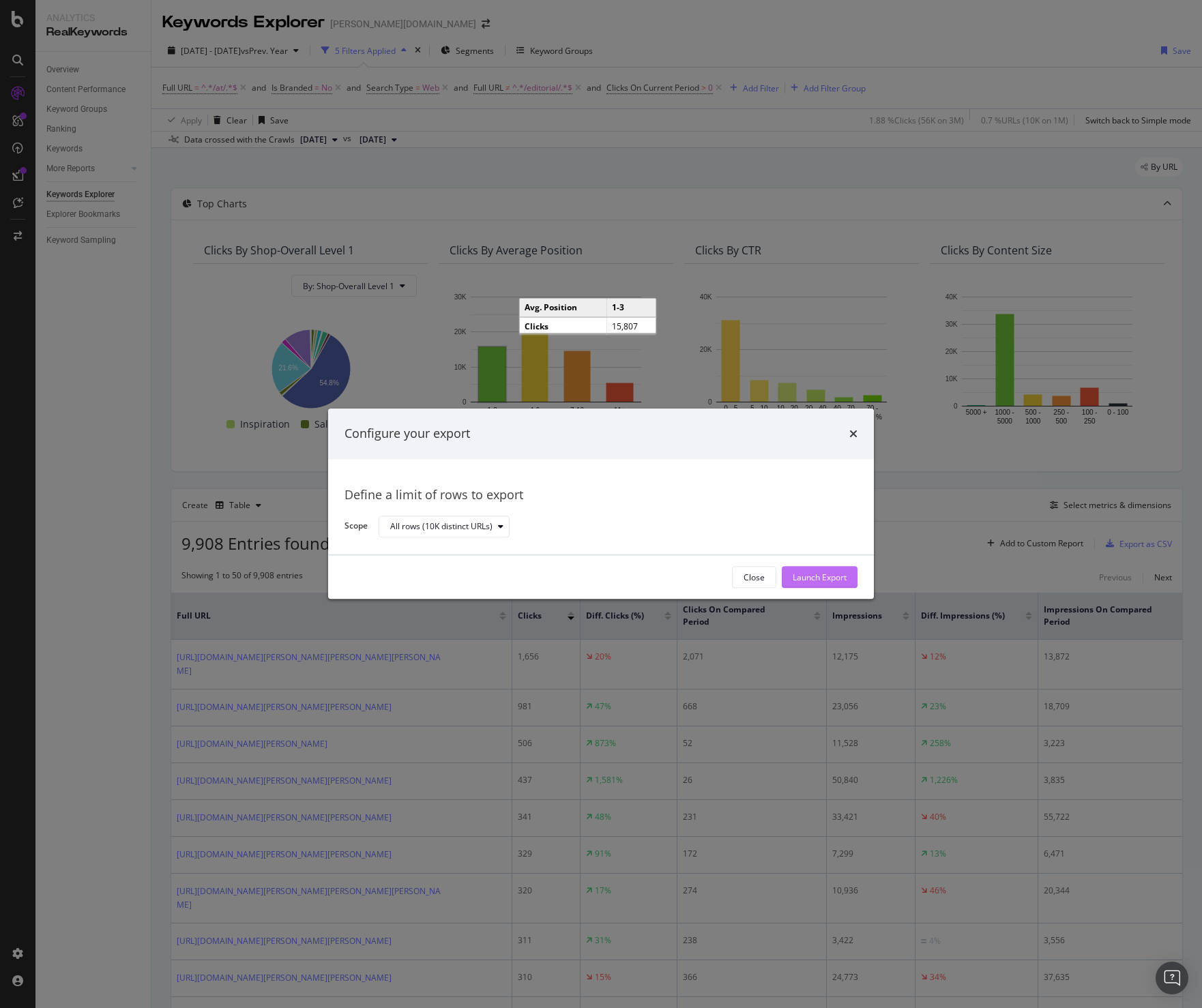
click at [827, 574] on div "Launch Export" at bounding box center [820, 577] width 54 height 12
